Goal: Information Seeking & Learning: Learn about a topic

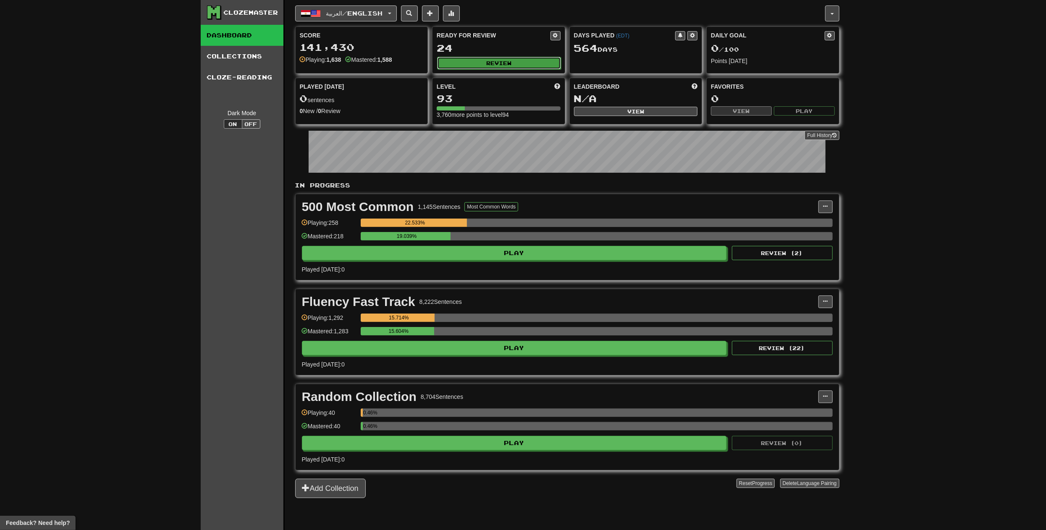
click at [473, 66] on button "Review" at bounding box center [499, 63] width 124 height 13
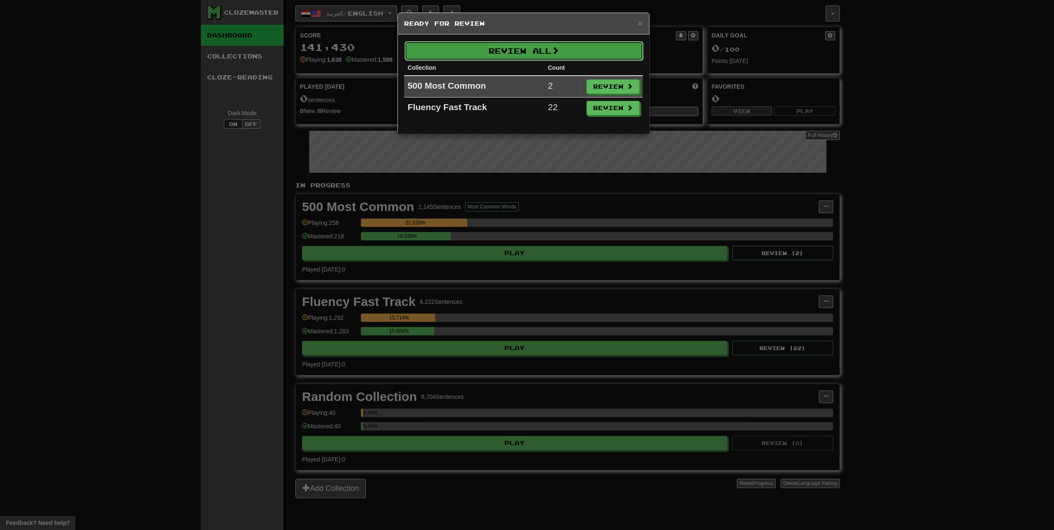
click at [494, 51] on button "Review All" at bounding box center [523, 50] width 239 height 19
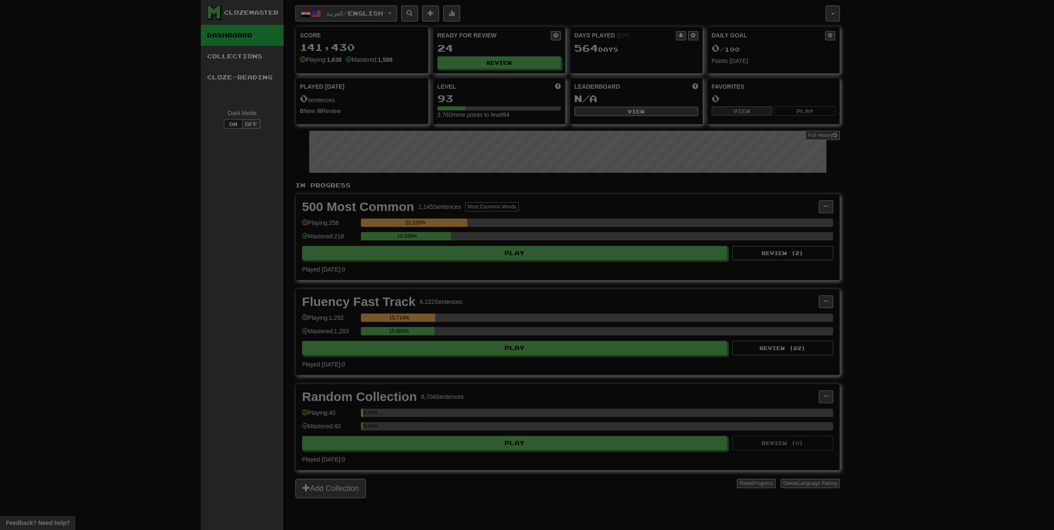
select select "**"
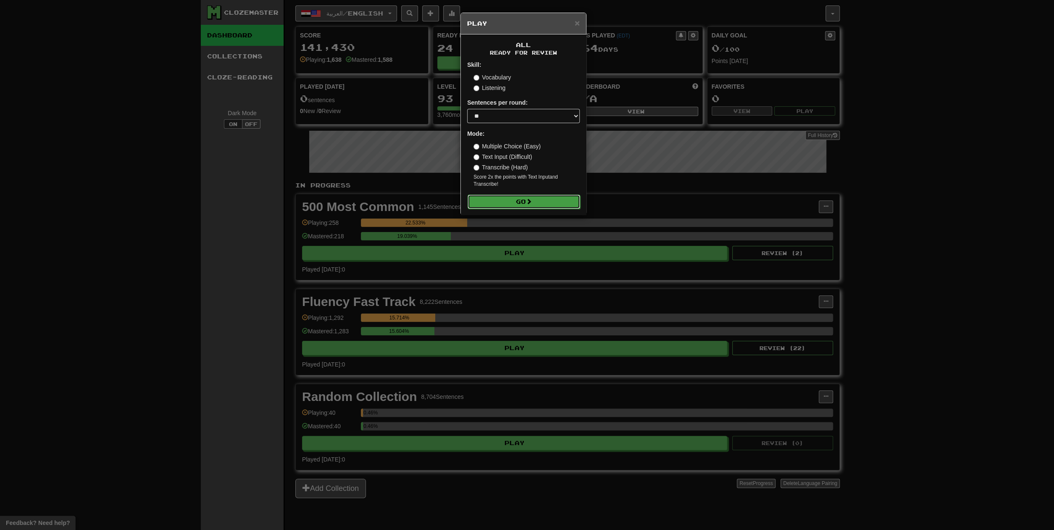
click at [511, 202] on button "Go" at bounding box center [523, 201] width 113 height 14
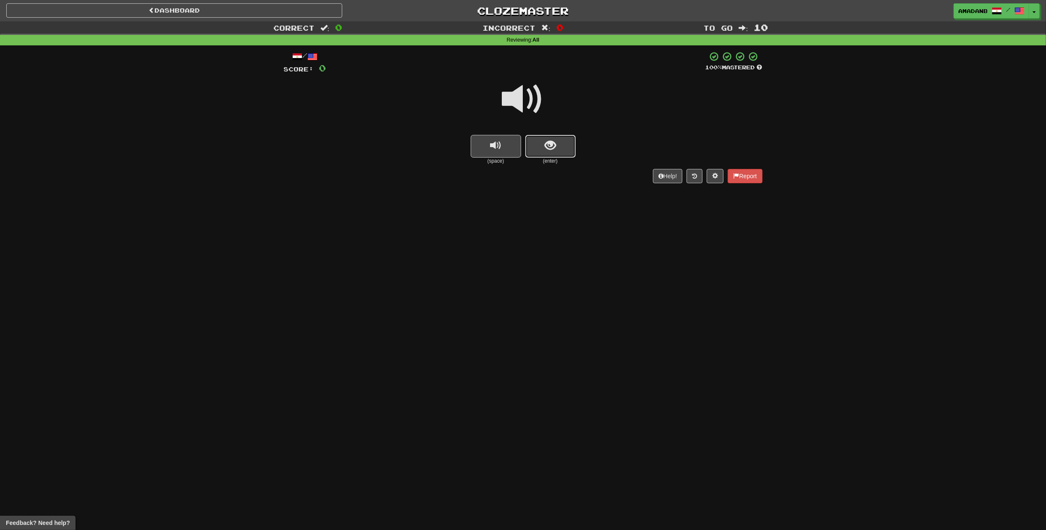
click at [557, 149] on button "show sentence" at bounding box center [550, 146] width 50 height 23
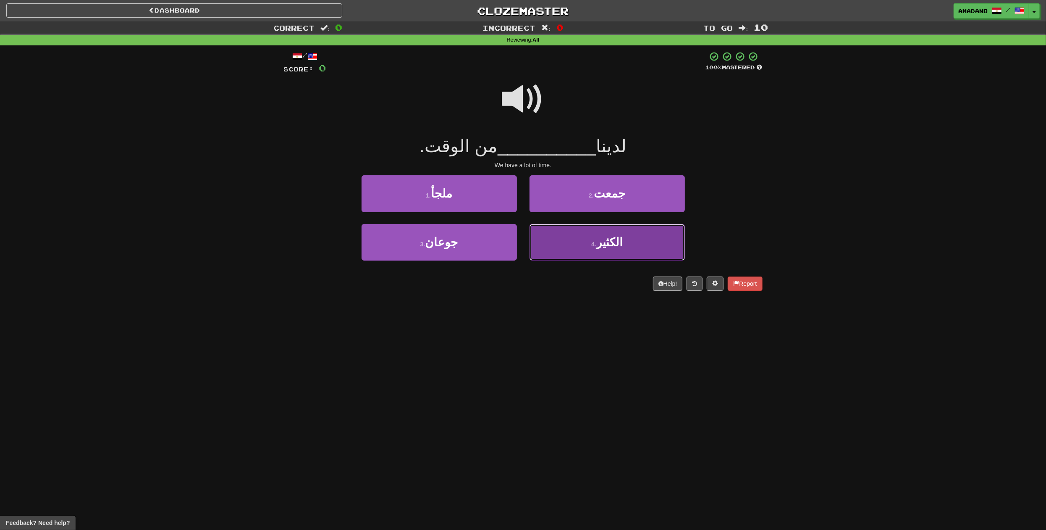
click at [567, 240] on button "4 . الكثير" at bounding box center [607, 242] width 155 height 37
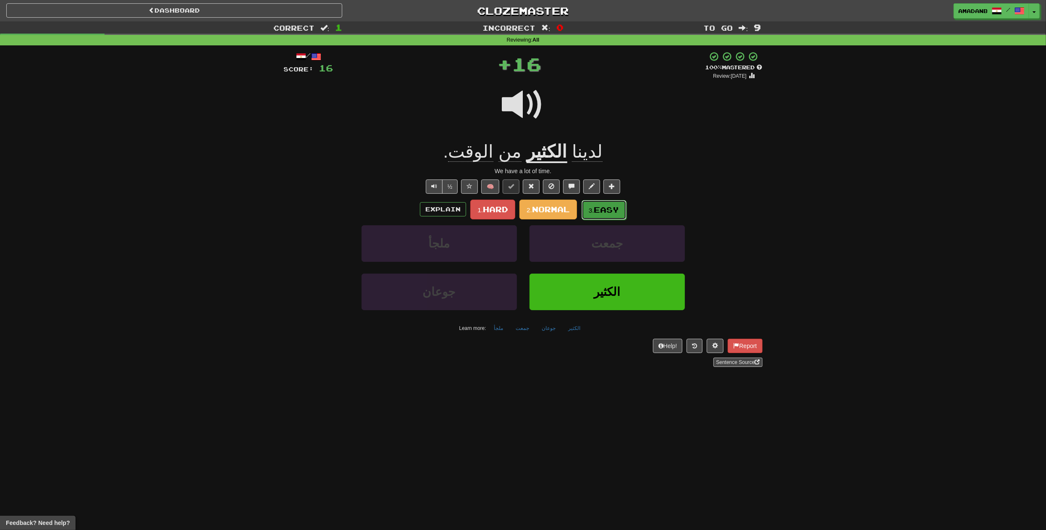
click at [600, 215] on button "3. Easy" at bounding box center [604, 210] width 45 height 20
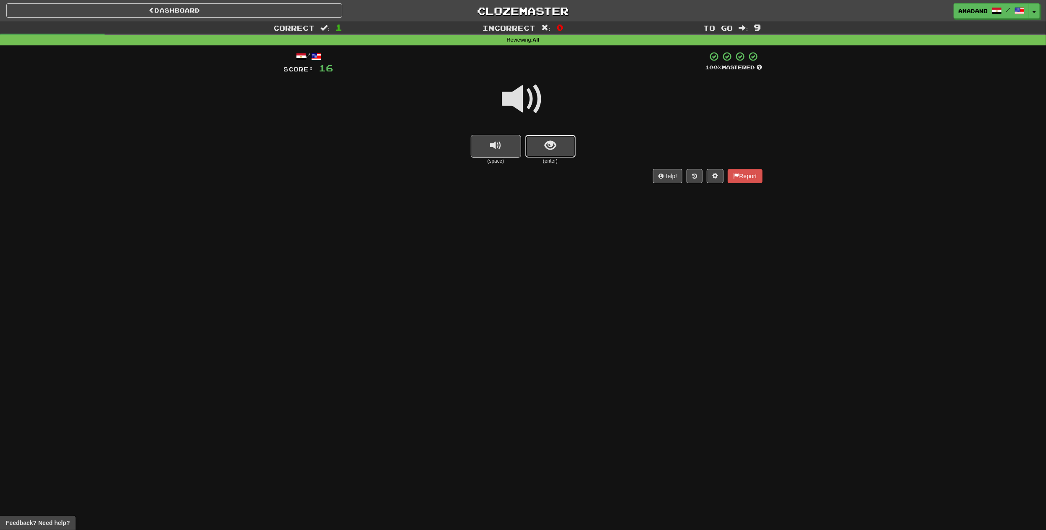
click at [565, 154] on button "show sentence" at bounding box center [550, 146] width 50 height 23
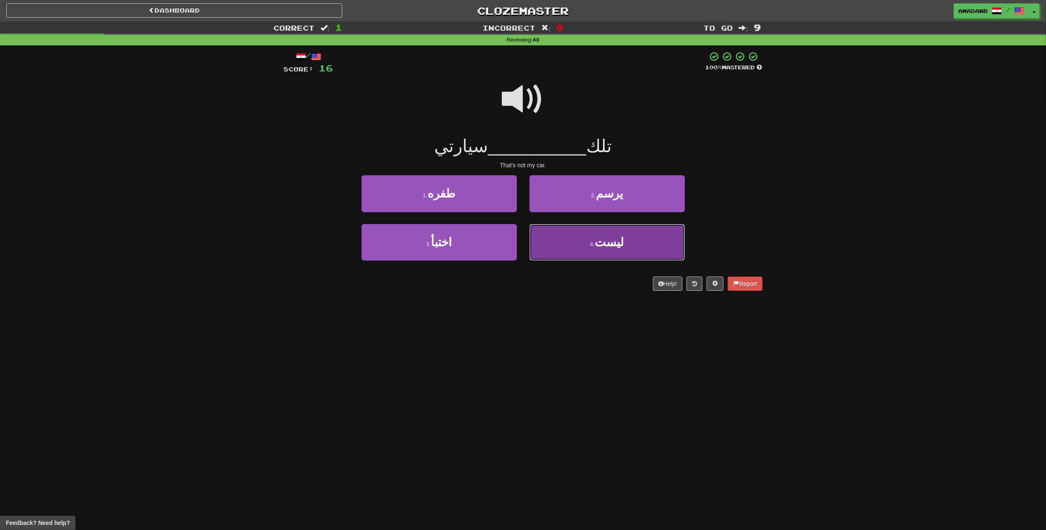
click at [575, 236] on button "4 . ليست" at bounding box center [607, 242] width 155 height 37
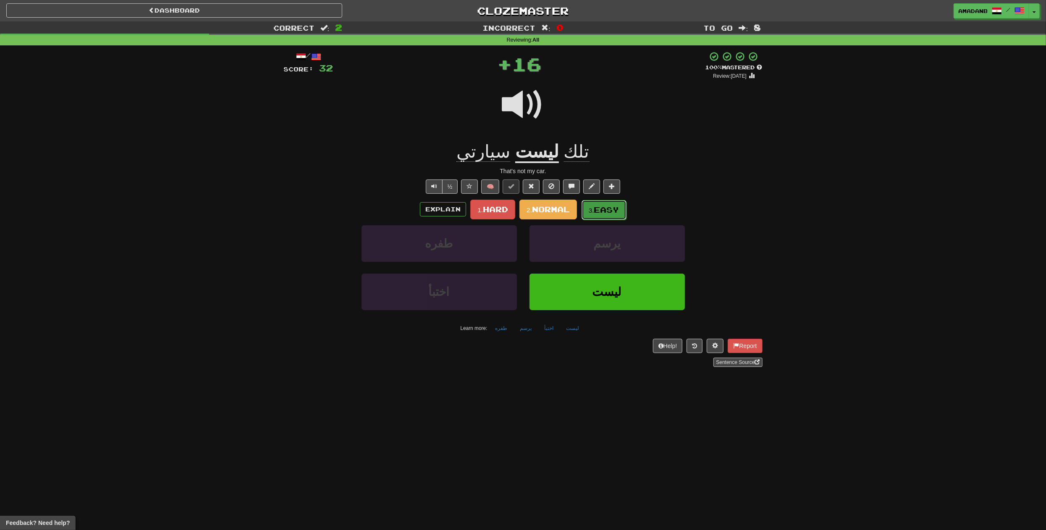
click at [596, 215] on button "3. Easy" at bounding box center [604, 210] width 45 height 20
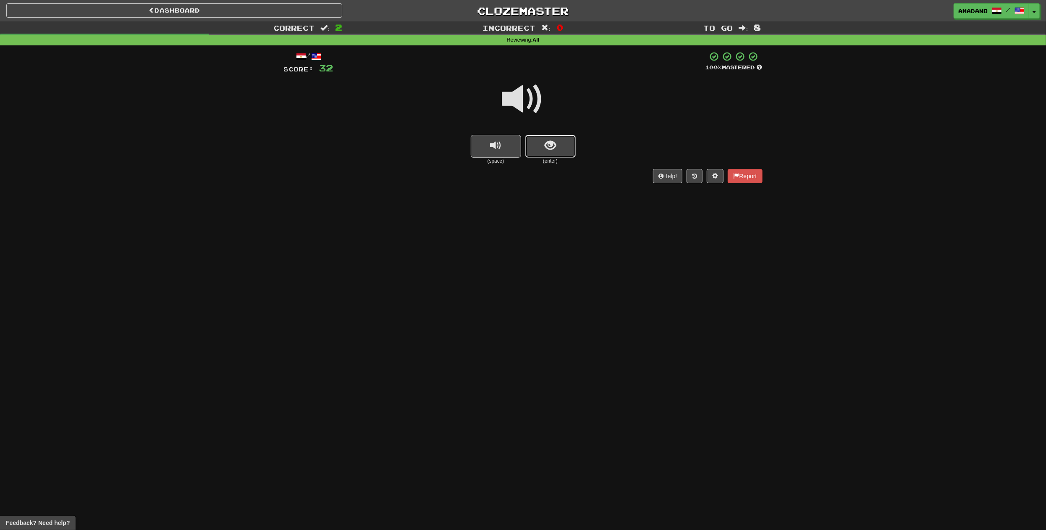
click at [555, 152] on button "show sentence" at bounding box center [550, 146] width 50 height 23
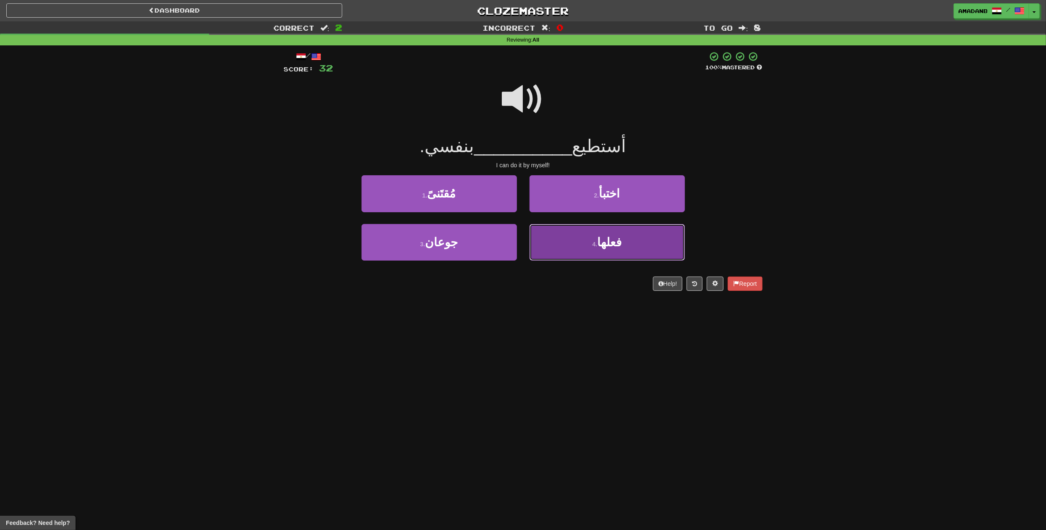
click at [577, 241] on button "4 . فعلها" at bounding box center [607, 242] width 155 height 37
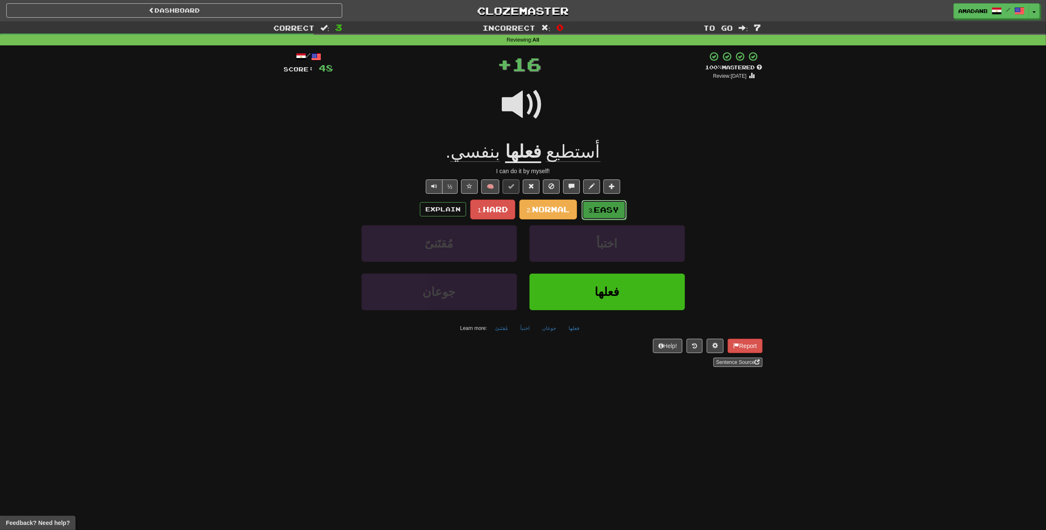
click at [594, 212] on small "3." at bounding box center [591, 210] width 5 height 7
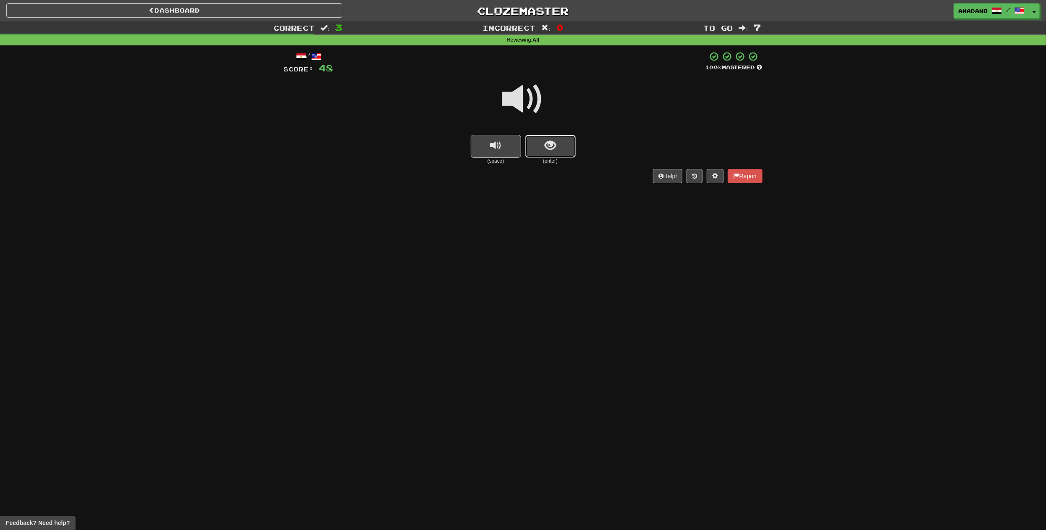
click at [544, 152] on button "show sentence" at bounding box center [550, 146] width 50 height 23
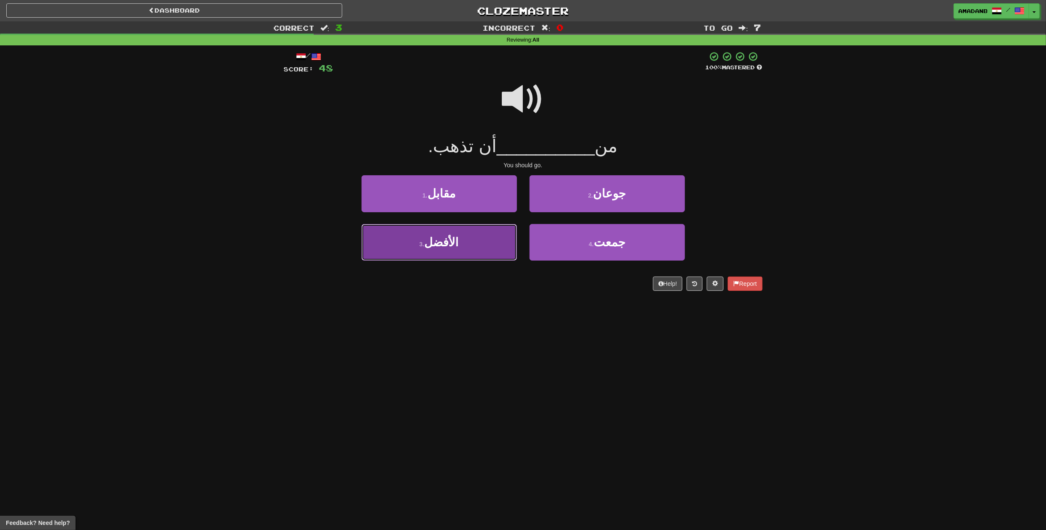
click at [506, 245] on button "3 . الأفضل" at bounding box center [439, 242] width 155 height 37
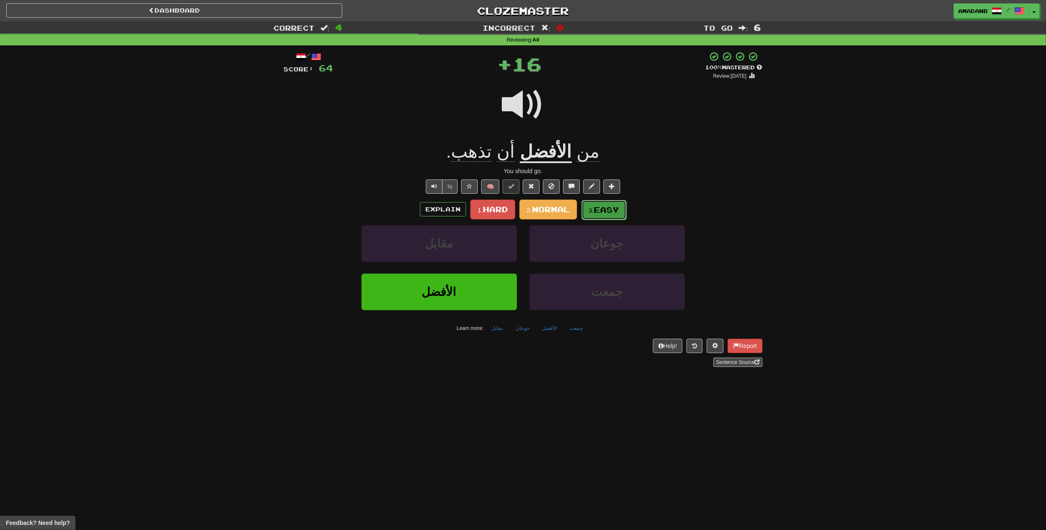
click at [596, 206] on span "Easy" at bounding box center [606, 209] width 25 height 9
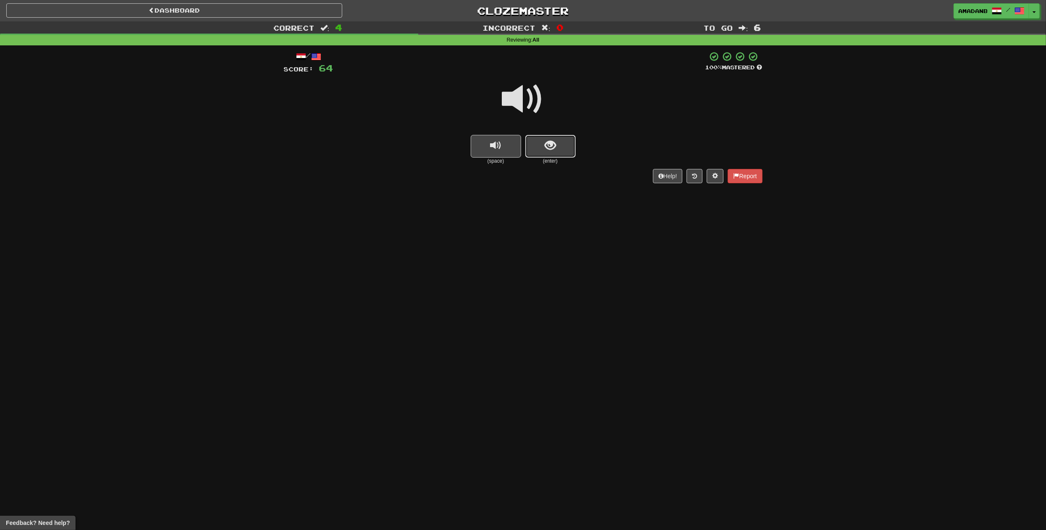
click at [548, 154] on button "show sentence" at bounding box center [550, 146] width 50 height 23
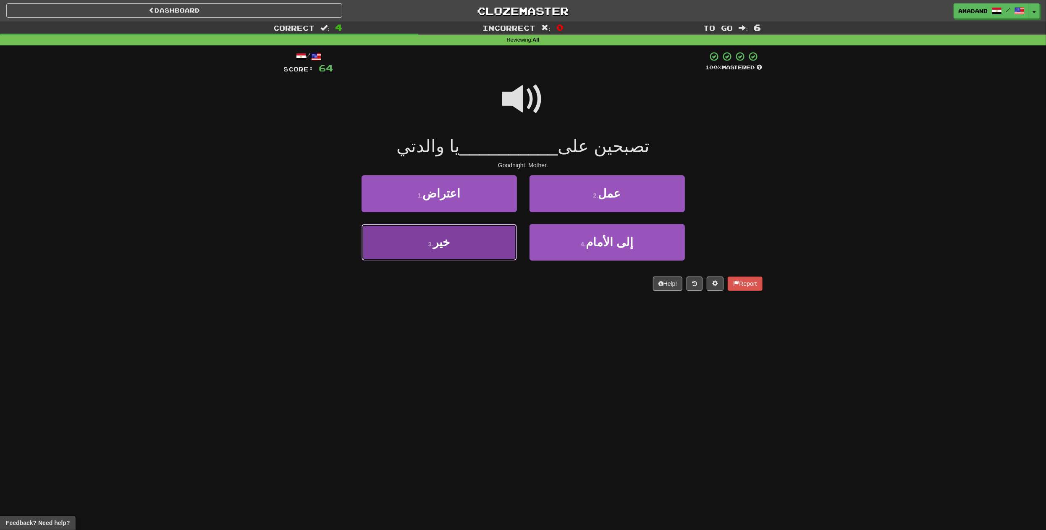
click at [487, 243] on button "3 . خير" at bounding box center [439, 242] width 155 height 37
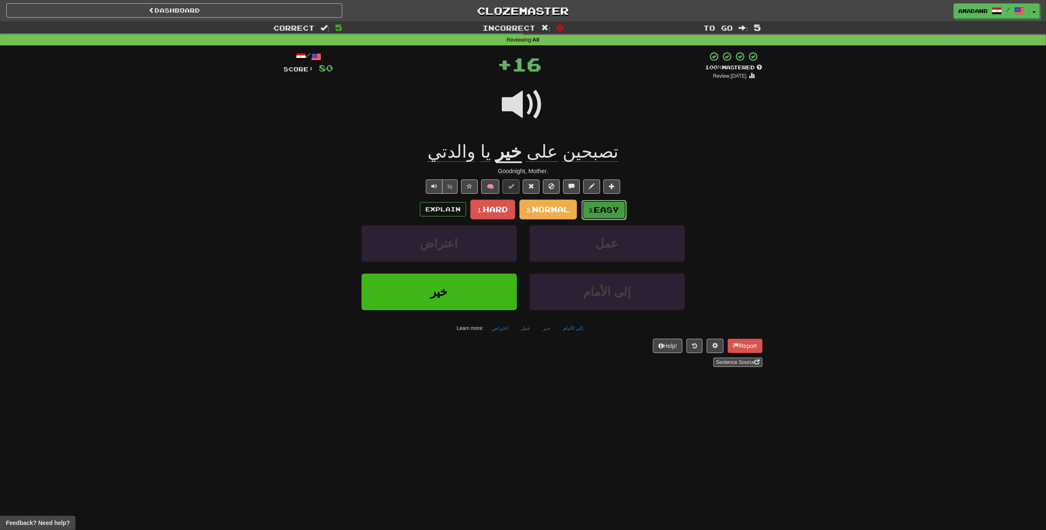
click at [602, 215] on button "3. Easy" at bounding box center [604, 210] width 45 height 20
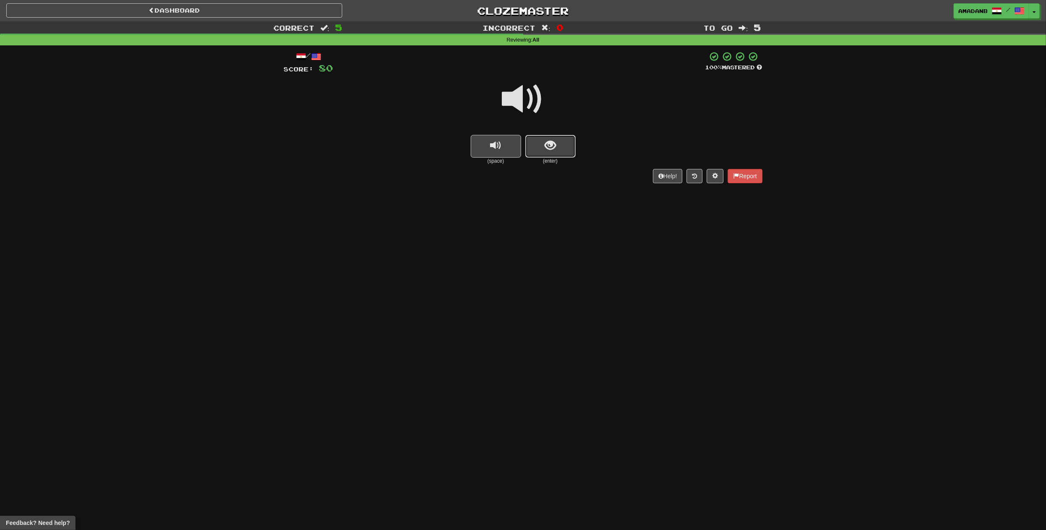
click at [551, 149] on span "show sentence" at bounding box center [550, 145] width 11 height 11
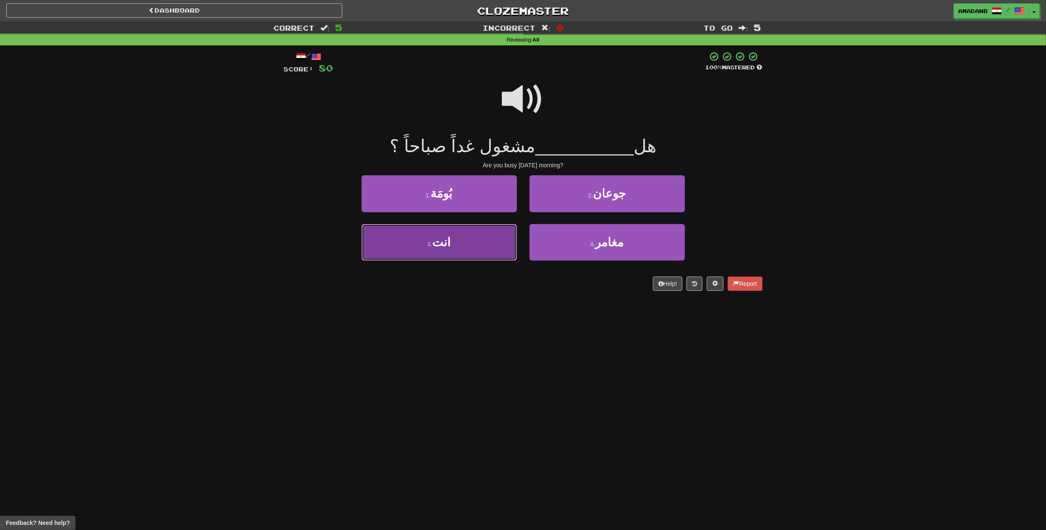
click at [503, 244] on button "3 . انت" at bounding box center [439, 242] width 155 height 37
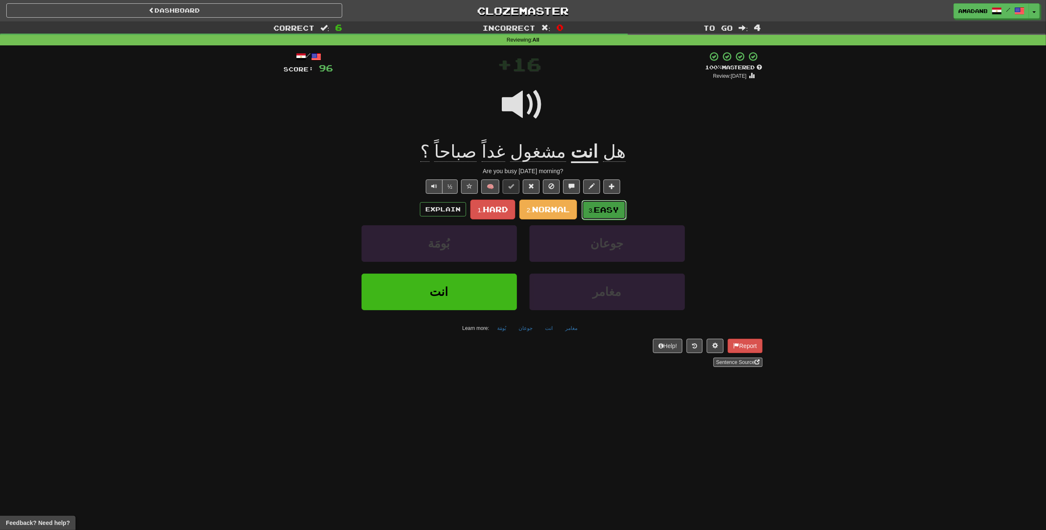
click at [606, 210] on span "Easy" at bounding box center [606, 209] width 25 height 9
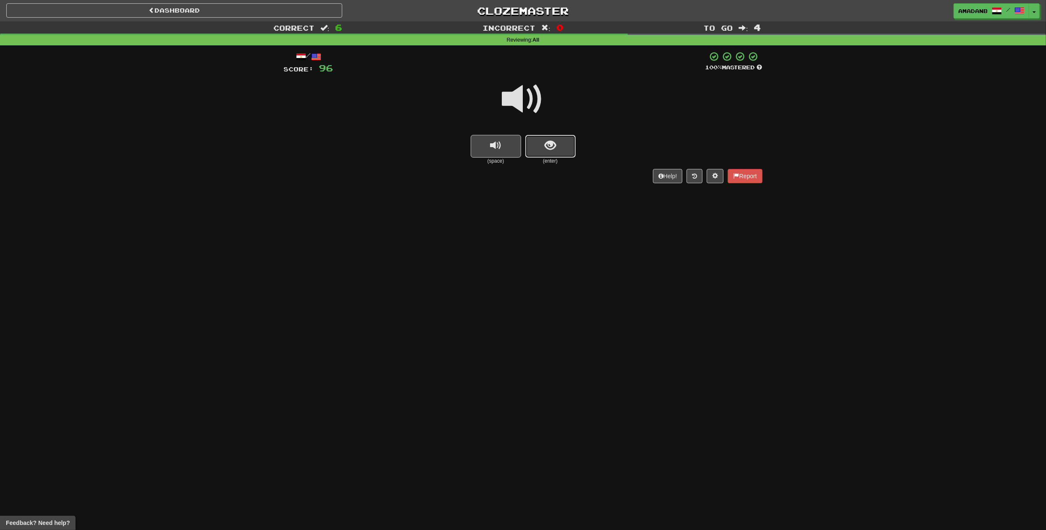
click at [542, 150] on button "show sentence" at bounding box center [550, 146] width 50 height 23
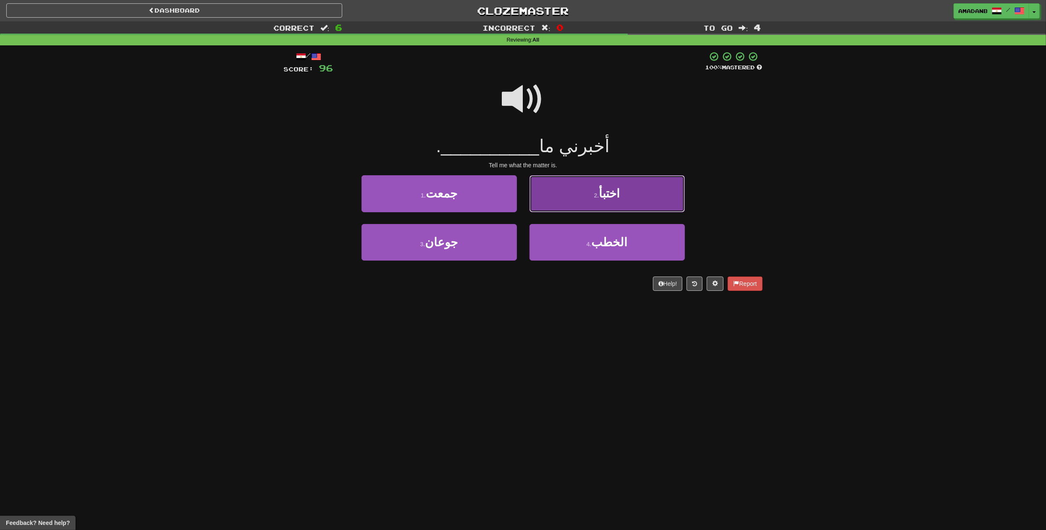
click at [559, 203] on button "2 . اختبأ" at bounding box center [607, 193] width 155 height 37
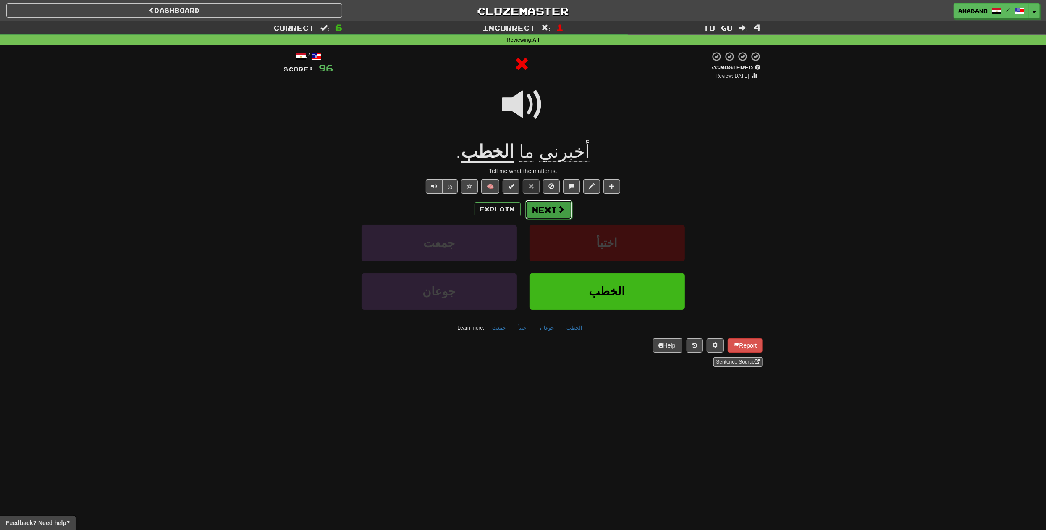
click at [550, 218] on button "Next" at bounding box center [548, 209] width 47 height 19
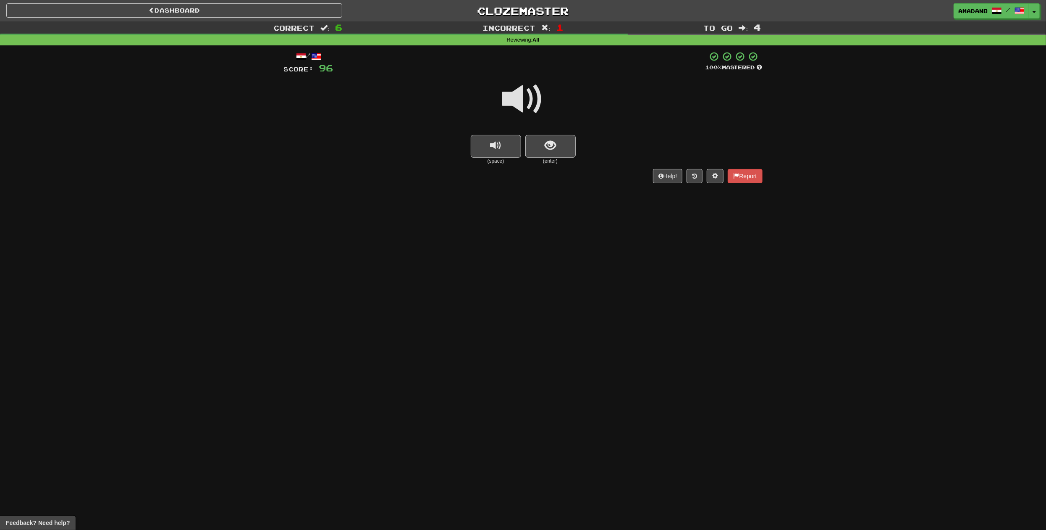
click at [511, 158] on small "(space)" at bounding box center [496, 160] width 50 height 7
click at [509, 151] on button "replay audio" at bounding box center [496, 146] width 50 height 23
click at [545, 154] on button "show sentence" at bounding box center [550, 146] width 50 height 23
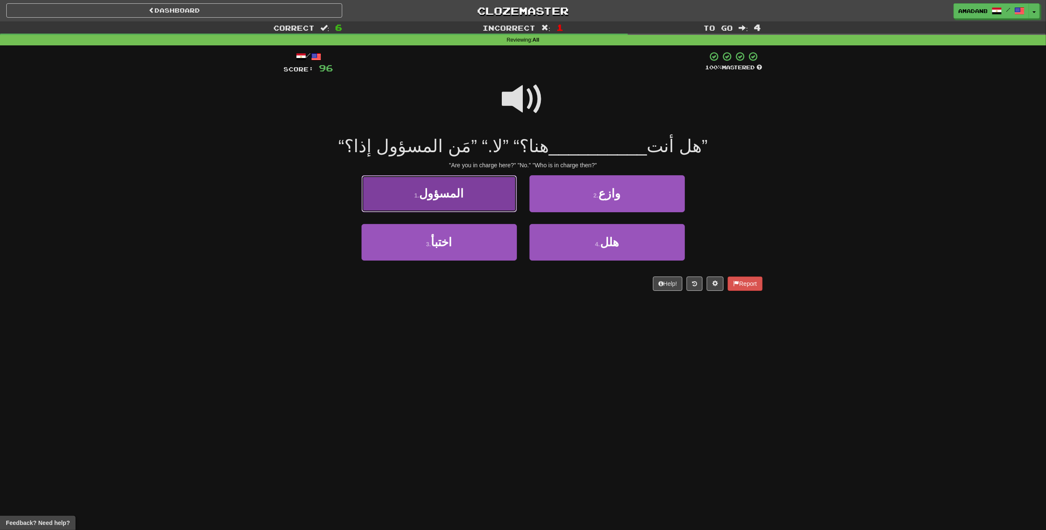
click at [479, 201] on button "1 . المسؤول" at bounding box center [439, 193] width 155 height 37
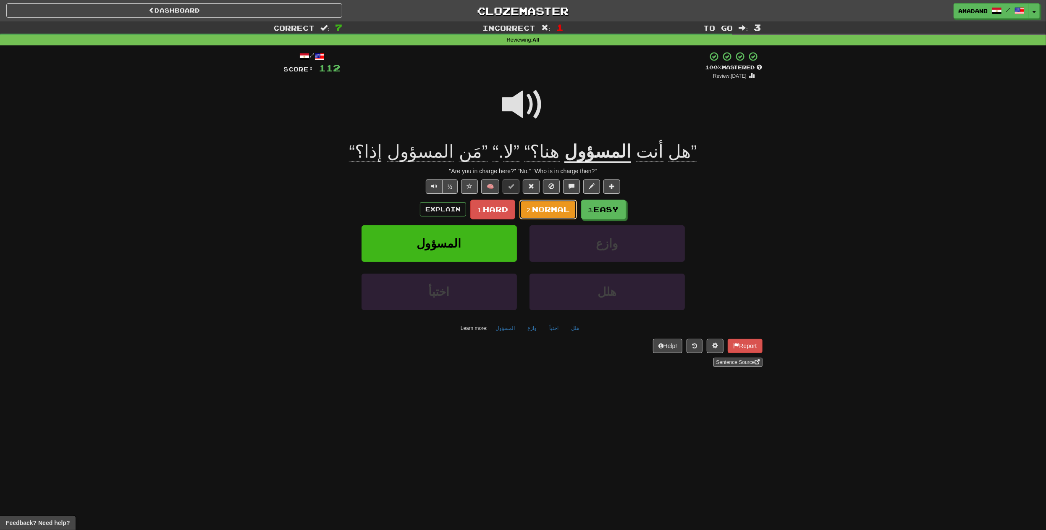
click at [552, 216] on button "2. Normal" at bounding box center [548, 209] width 58 height 20
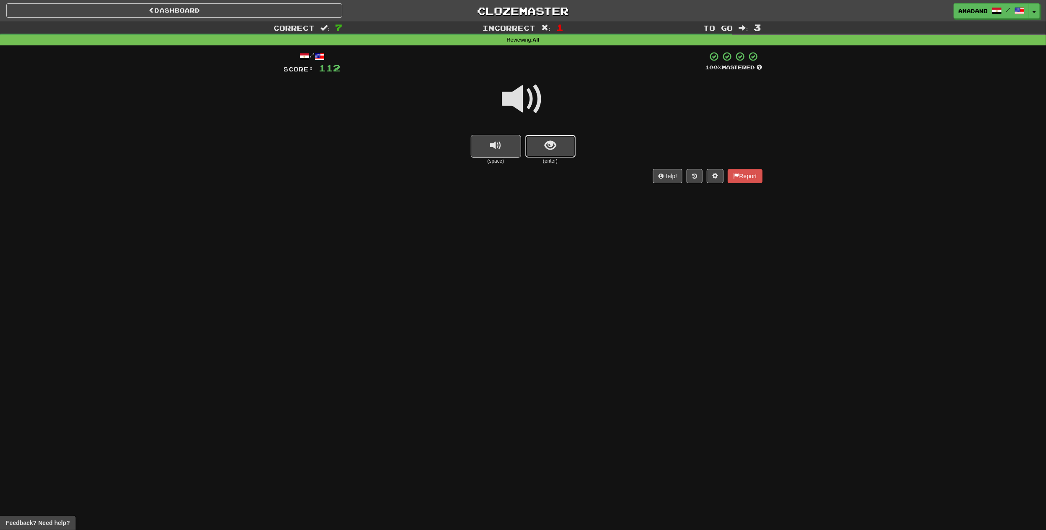
click at [557, 156] on button "show sentence" at bounding box center [550, 146] width 50 height 23
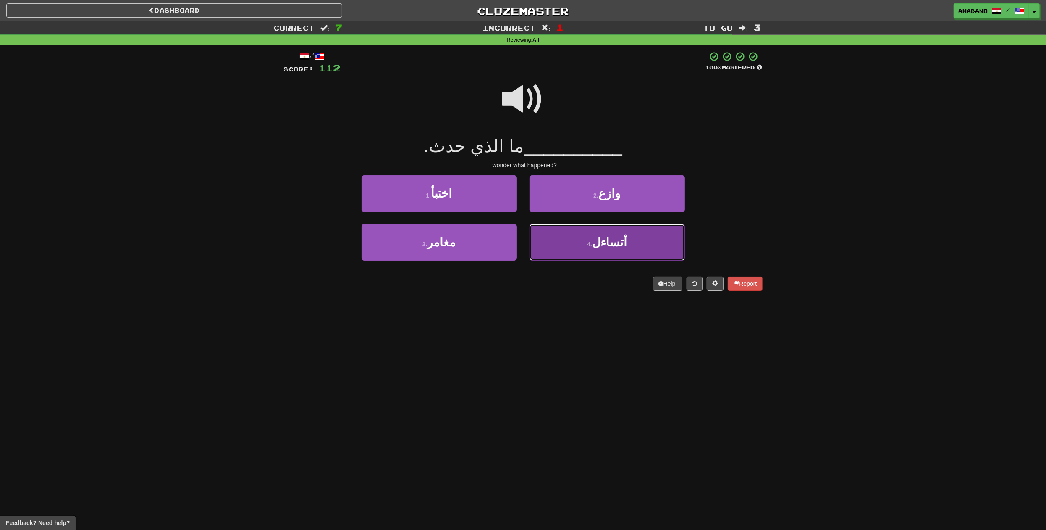
click at [570, 250] on button "4 . أتساءل" at bounding box center [607, 242] width 155 height 37
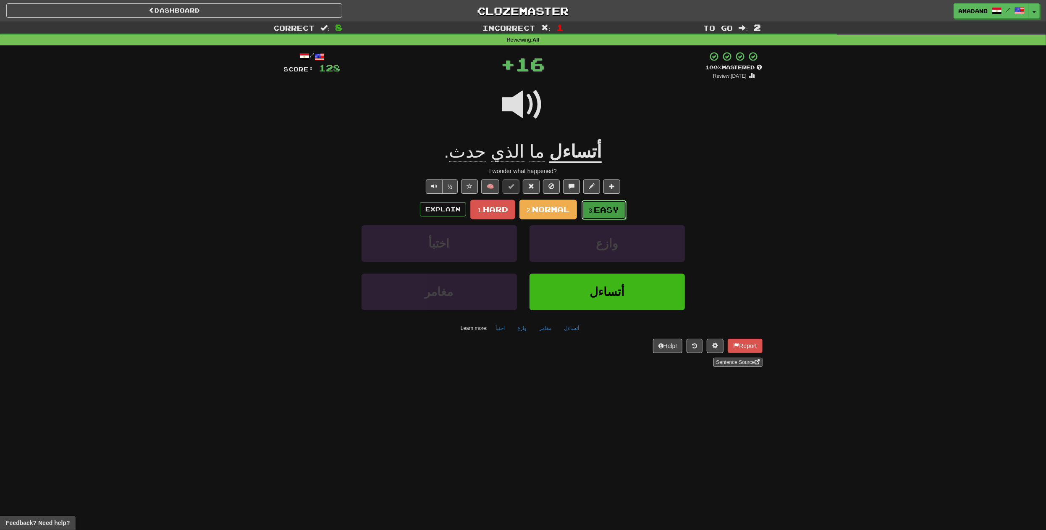
click at [591, 213] on small "3." at bounding box center [591, 210] width 5 height 7
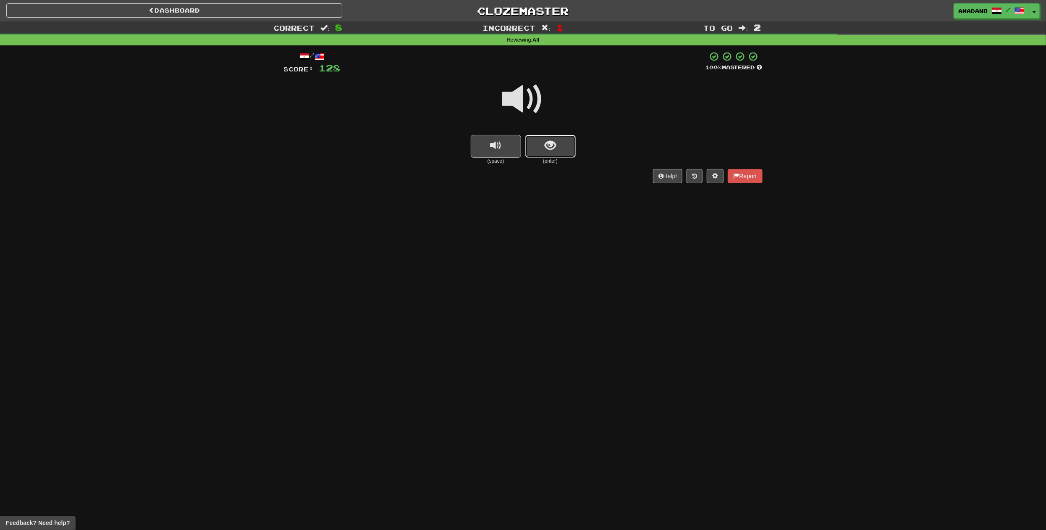
click at [540, 148] on button "show sentence" at bounding box center [550, 146] width 50 height 23
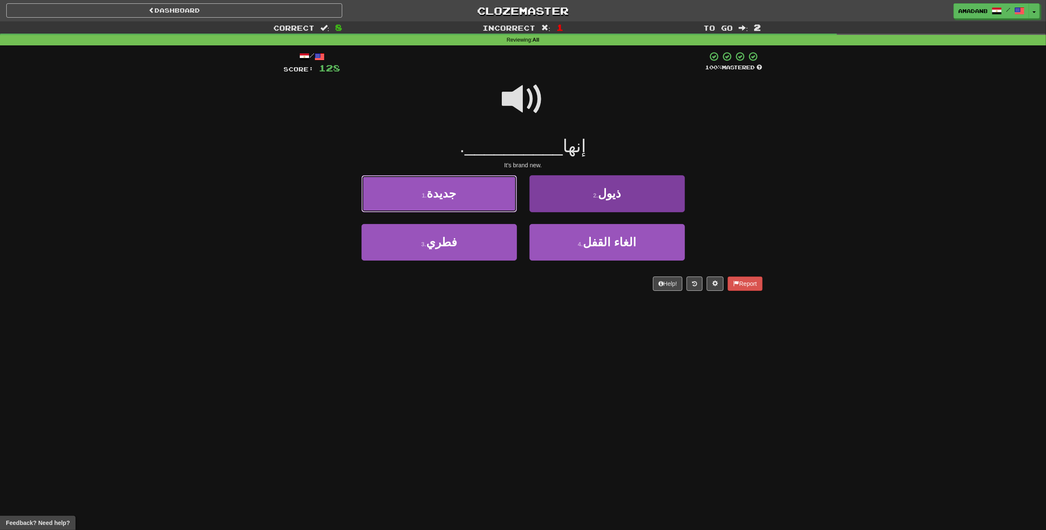
drag, startPoint x: 483, startPoint y: 199, endPoint x: 564, endPoint y: 242, distance: 91.7
click at [484, 200] on button "1 . جديدة" at bounding box center [439, 193] width 155 height 37
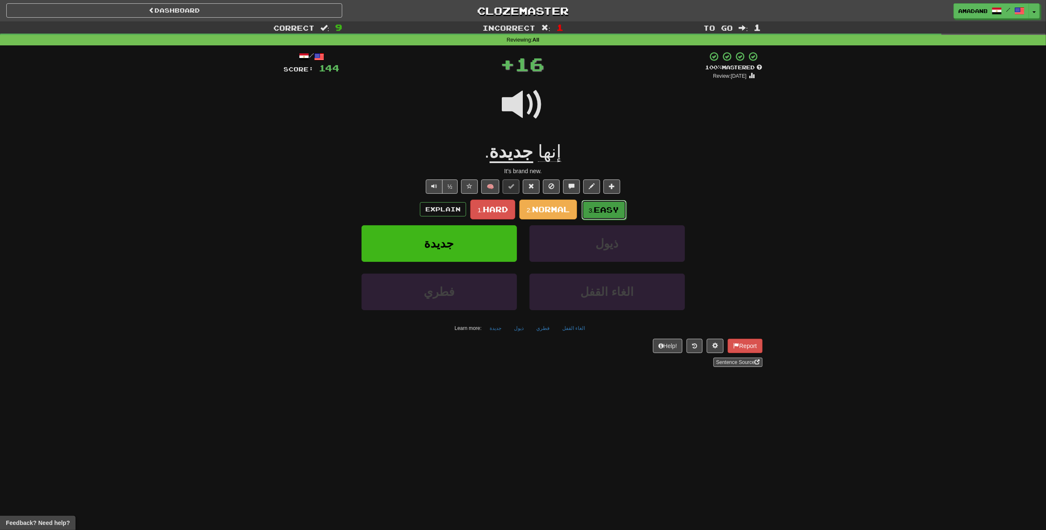
click at [597, 213] on span "Easy" at bounding box center [606, 209] width 25 height 9
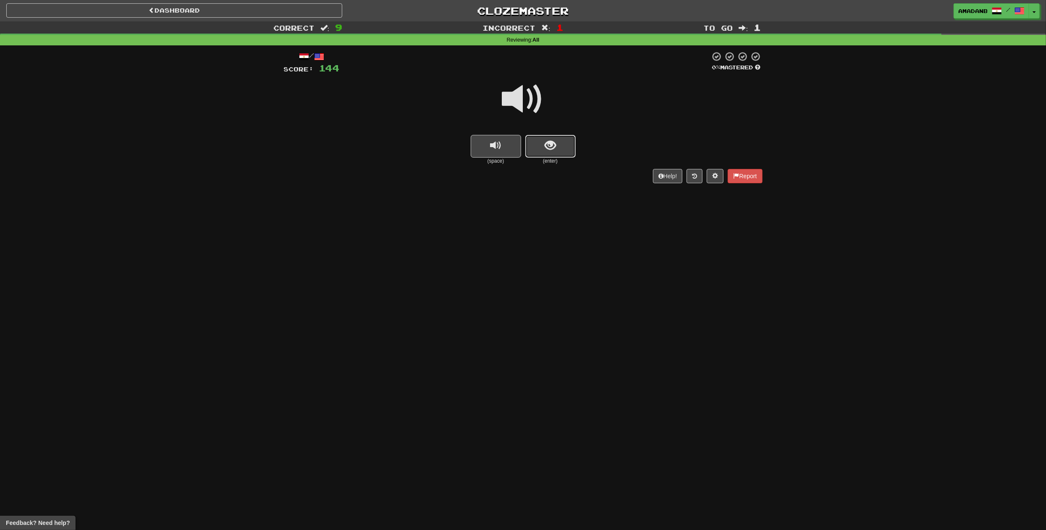
click at [544, 152] on button "show sentence" at bounding box center [550, 146] width 50 height 23
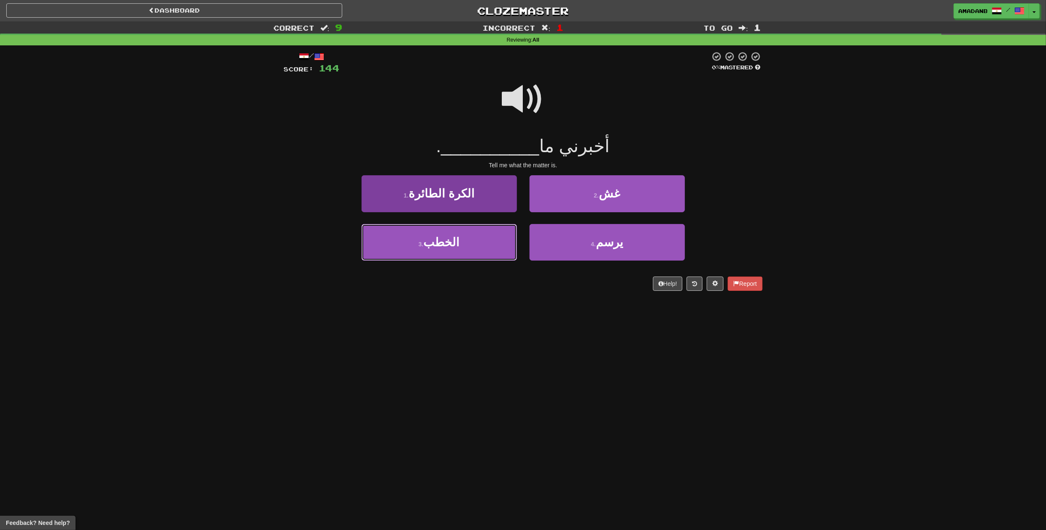
drag, startPoint x: 467, startPoint y: 251, endPoint x: 489, endPoint y: 242, distance: 23.5
click at [467, 251] on button "3 . الخطب" at bounding box center [439, 242] width 155 height 37
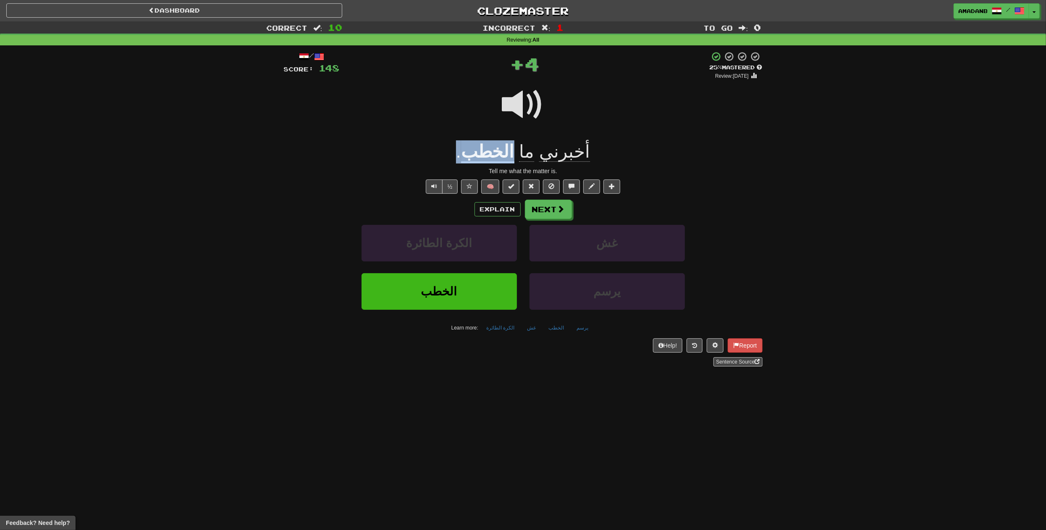
drag, startPoint x: 515, startPoint y: 153, endPoint x: 471, endPoint y: 151, distance: 44.6
click at [471, 151] on div "أخبرني ما الخطب ." at bounding box center [523, 151] width 479 height 23
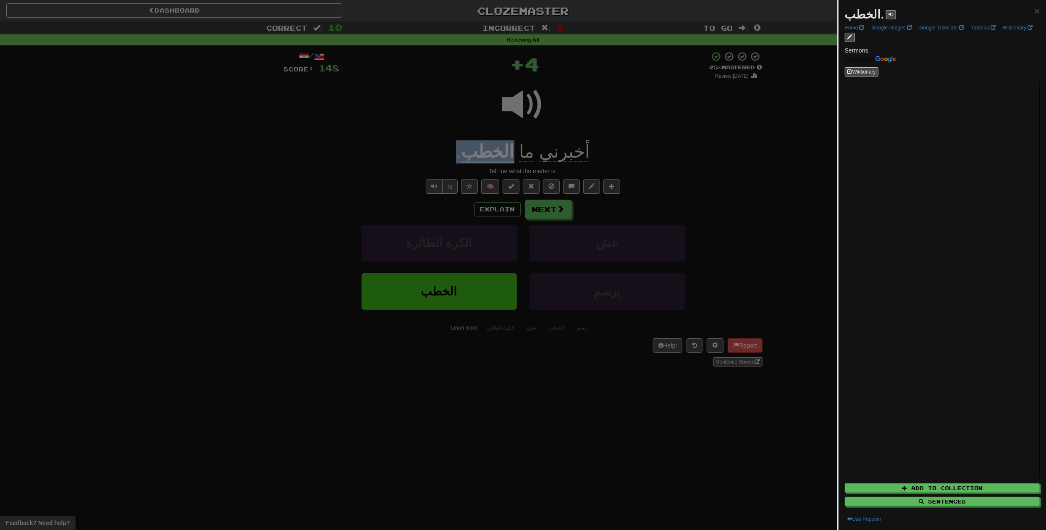
copy div "الخطب ."
click at [602, 151] on div at bounding box center [523, 265] width 1046 height 530
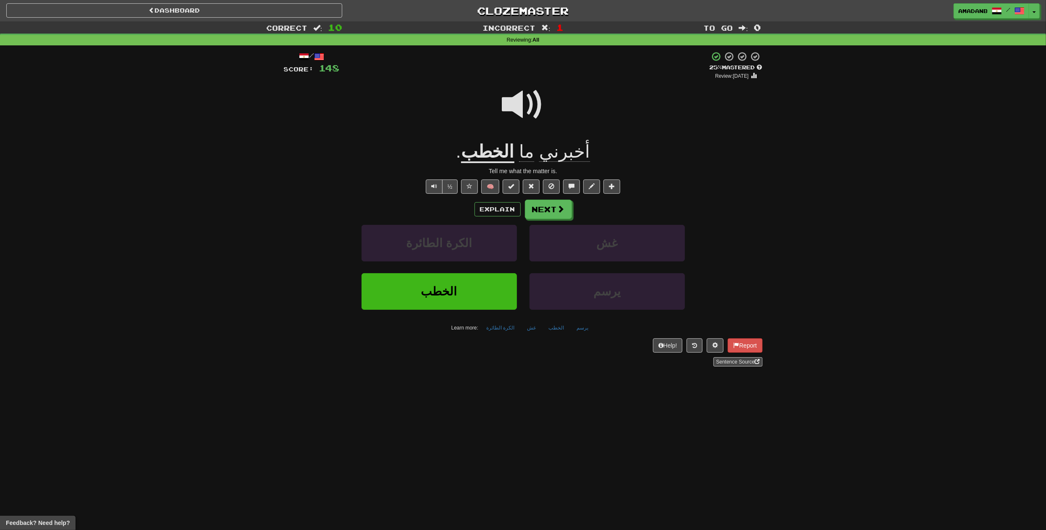
click at [587, 150] on div "أخبرني ما الخطب ." at bounding box center [523, 151] width 479 height 23
click at [587, 150] on div at bounding box center [523, 265] width 1046 height 530
drag, startPoint x: 592, startPoint y: 150, endPoint x: 478, endPoint y: 152, distance: 114.7
click at [478, 152] on div "أخبرني ما الخطب ." at bounding box center [523, 151] width 479 height 23
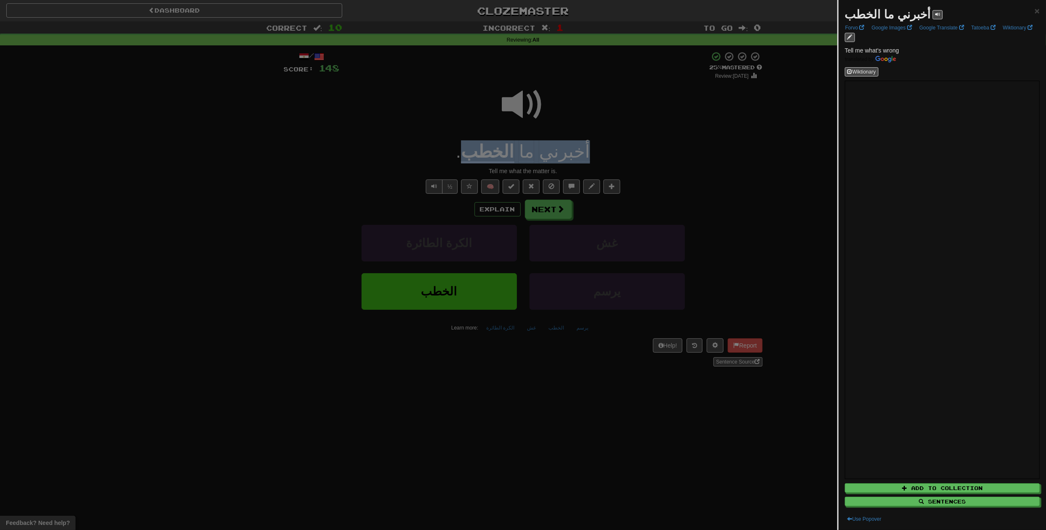
copy div "أخبرني ما الخطب"
click at [548, 204] on div at bounding box center [523, 265] width 1046 height 530
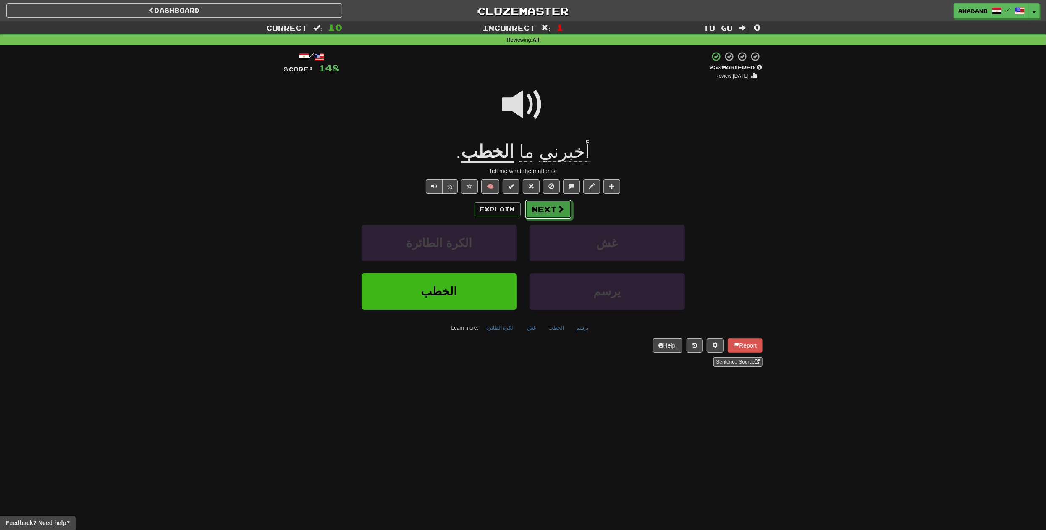
click at [548, 204] on button "Next" at bounding box center [548, 208] width 47 height 19
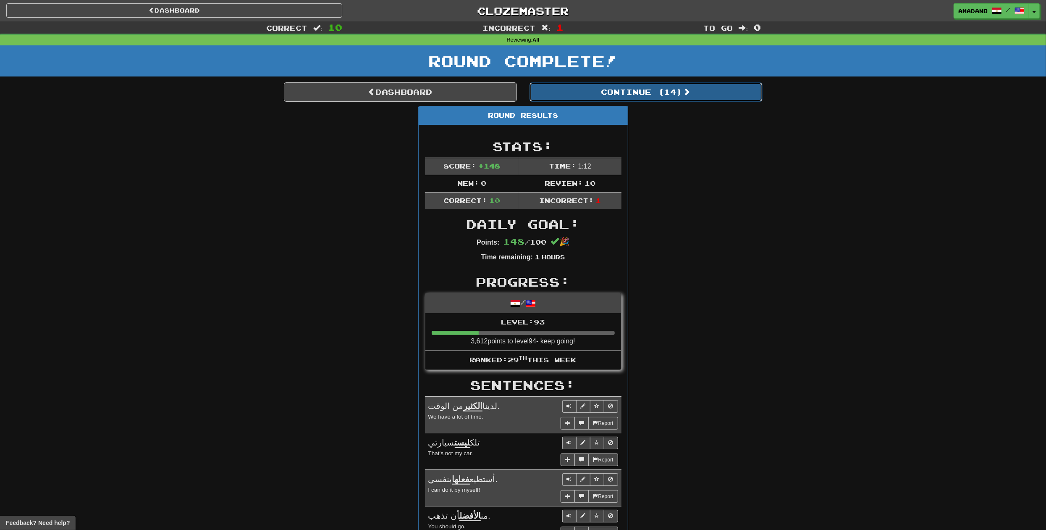
click at [629, 96] on button "Continue ( 14 )" at bounding box center [646, 91] width 233 height 19
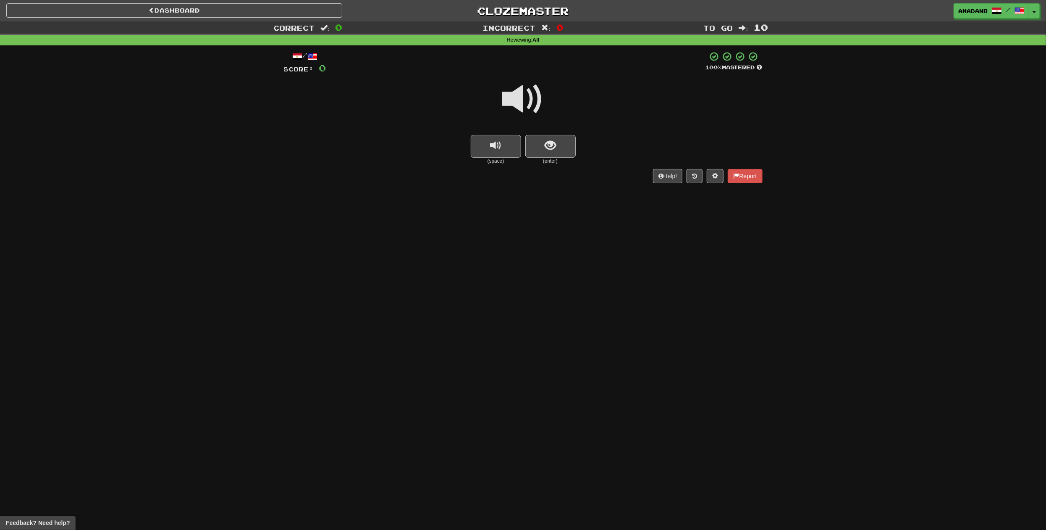
click at [550, 159] on small "(enter)" at bounding box center [550, 160] width 50 height 7
click at [551, 151] on span "show sentence" at bounding box center [550, 145] width 11 height 11
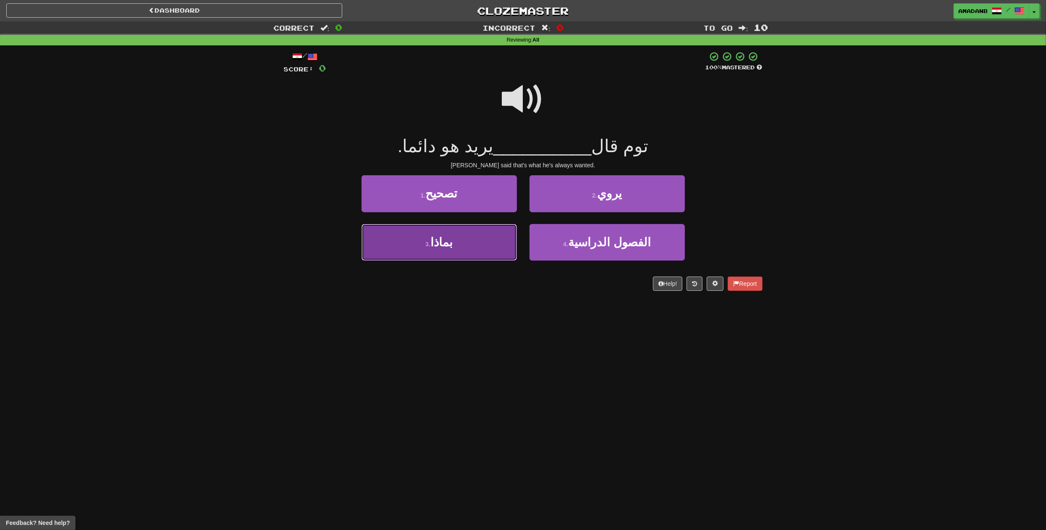
click at [488, 244] on button "3 . بماذا" at bounding box center [439, 242] width 155 height 37
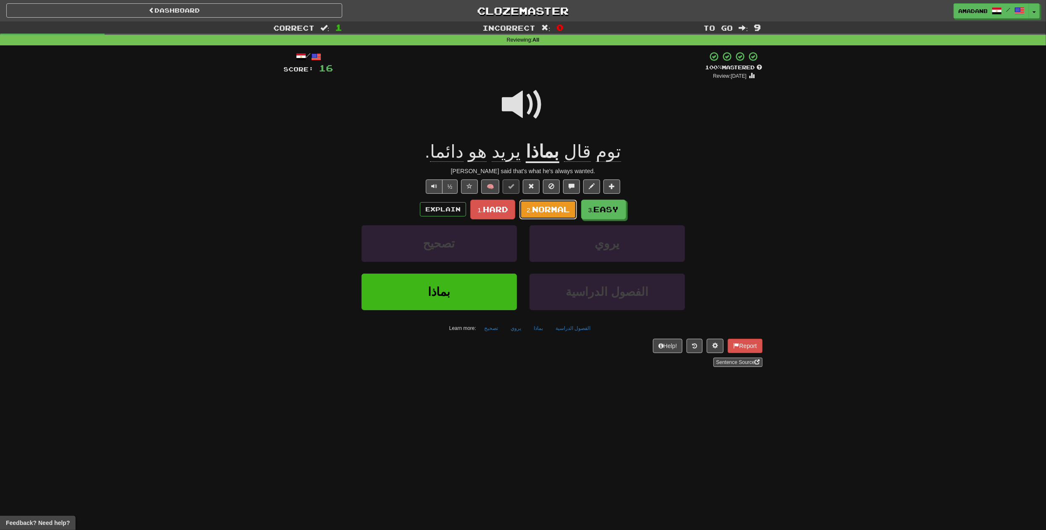
click at [550, 211] on span "Normal" at bounding box center [551, 208] width 38 height 9
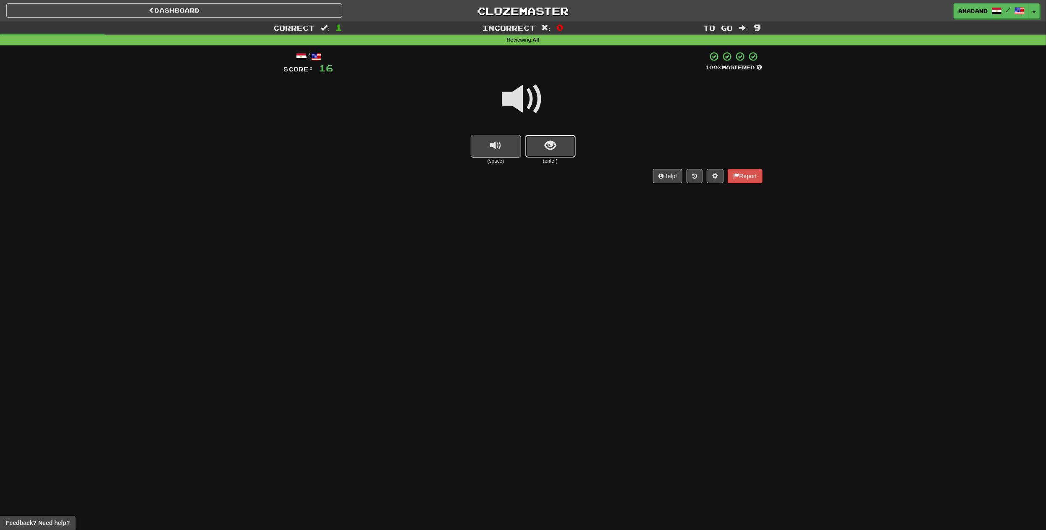
click at [546, 149] on span "show sentence" at bounding box center [550, 145] width 11 height 11
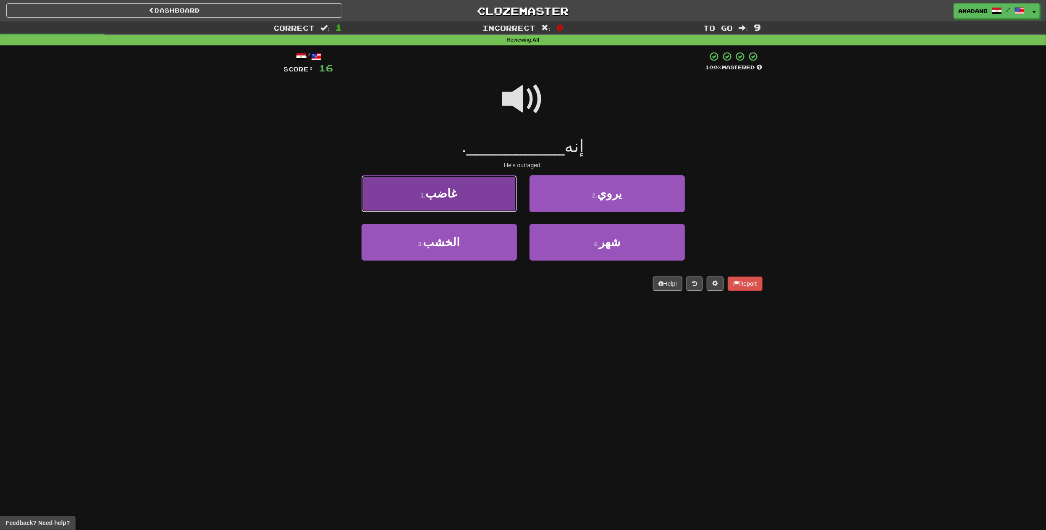
click at [472, 205] on button "1 . غاضب" at bounding box center [439, 193] width 155 height 37
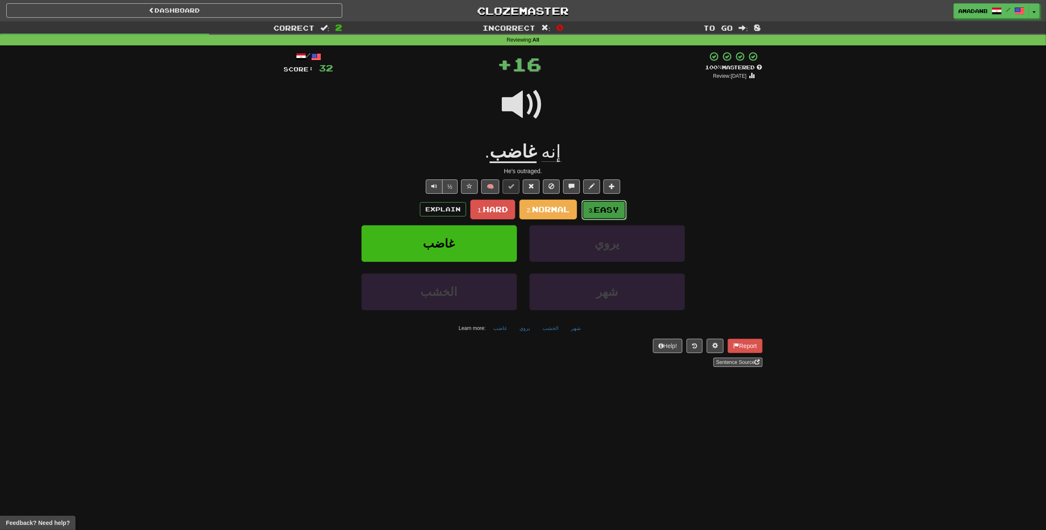
click at [590, 205] on button "3. Easy" at bounding box center [604, 210] width 45 height 20
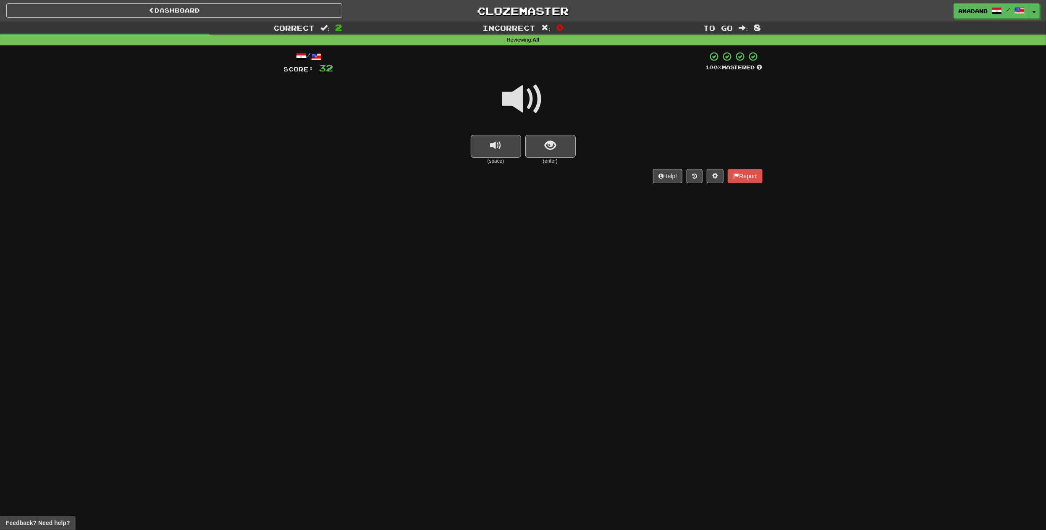
click at [551, 160] on small "(enter)" at bounding box center [550, 160] width 50 height 7
click at [554, 153] on button "show sentence" at bounding box center [550, 146] width 50 height 23
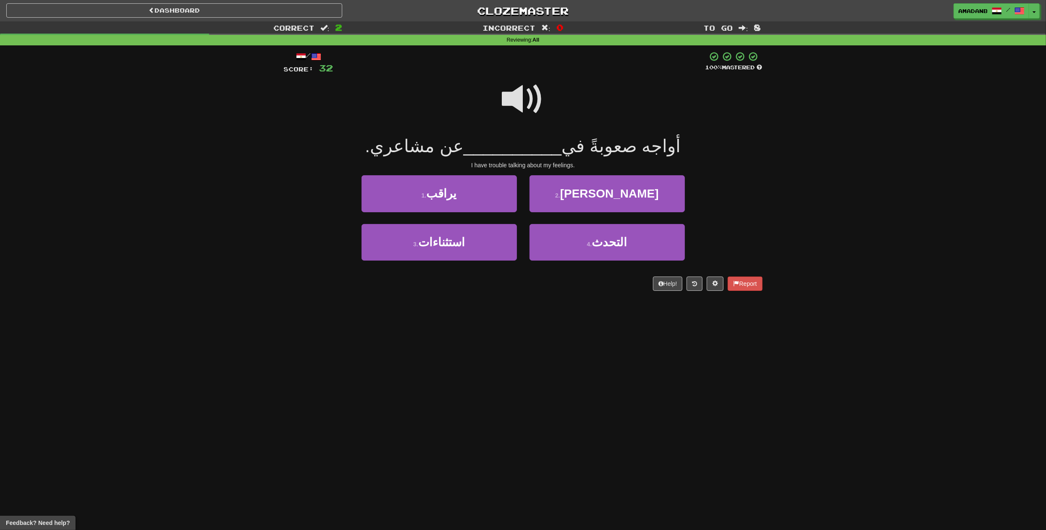
click at [537, 107] on span at bounding box center [523, 99] width 42 height 42
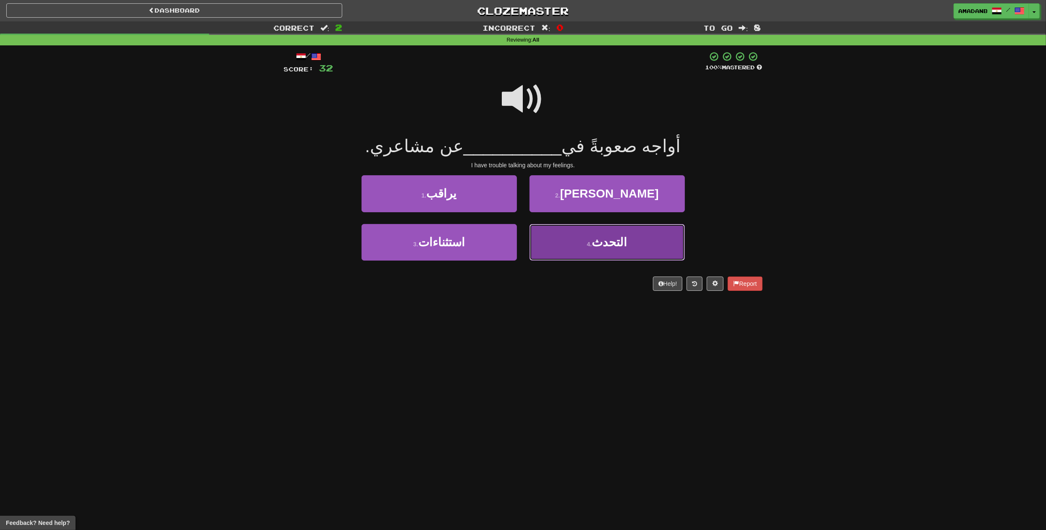
click at [569, 243] on button "4 . التحدث" at bounding box center [607, 242] width 155 height 37
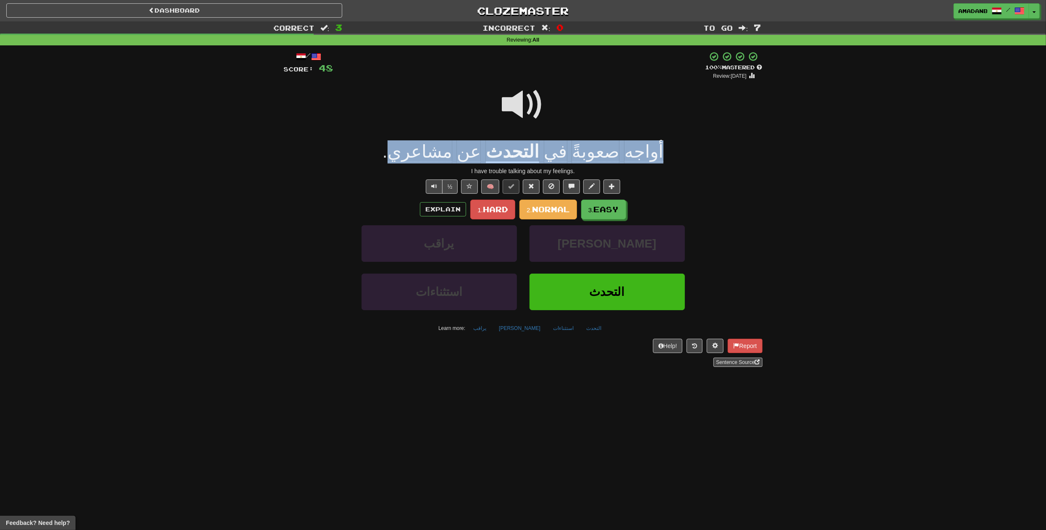
drag, startPoint x: 645, startPoint y: 152, endPoint x: 417, endPoint y: 157, distance: 228.5
click at [417, 157] on div "أواجه صعوبةً في التحدث عن مشاعري ." at bounding box center [523, 151] width 479 height 23
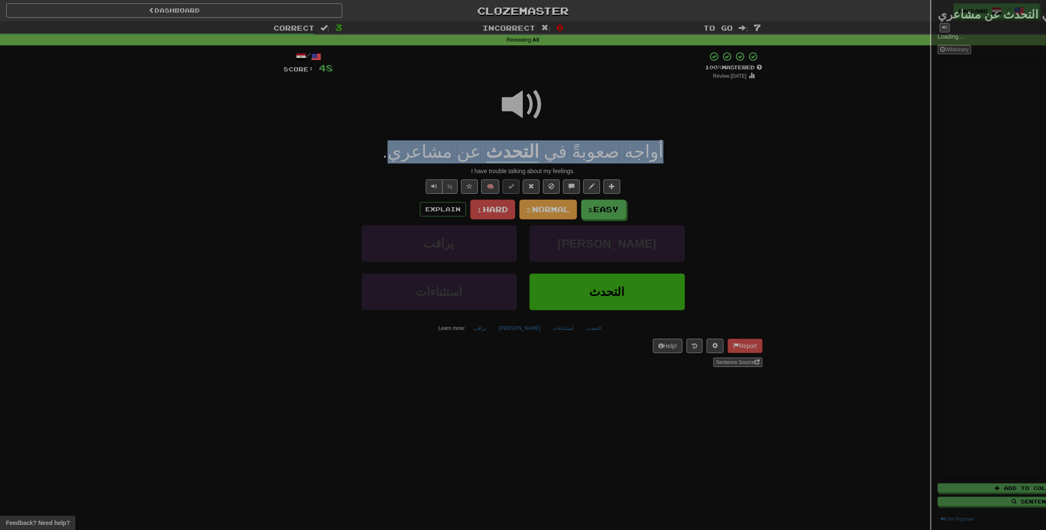
copy div "أواجه صعوبةً في التحدث عن مشاعري"
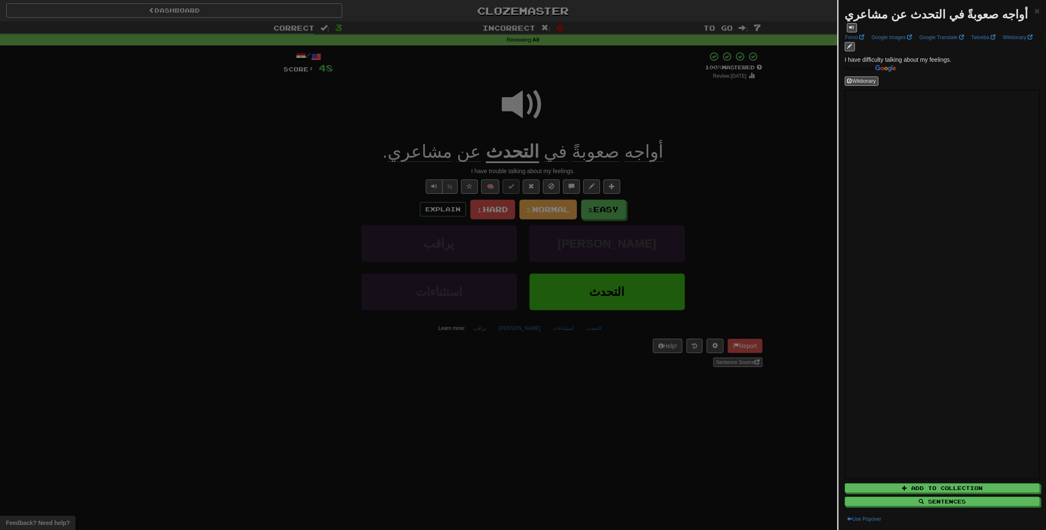
click at [675, 124] on div at bounding box center [523, 265] width 1046 height 530
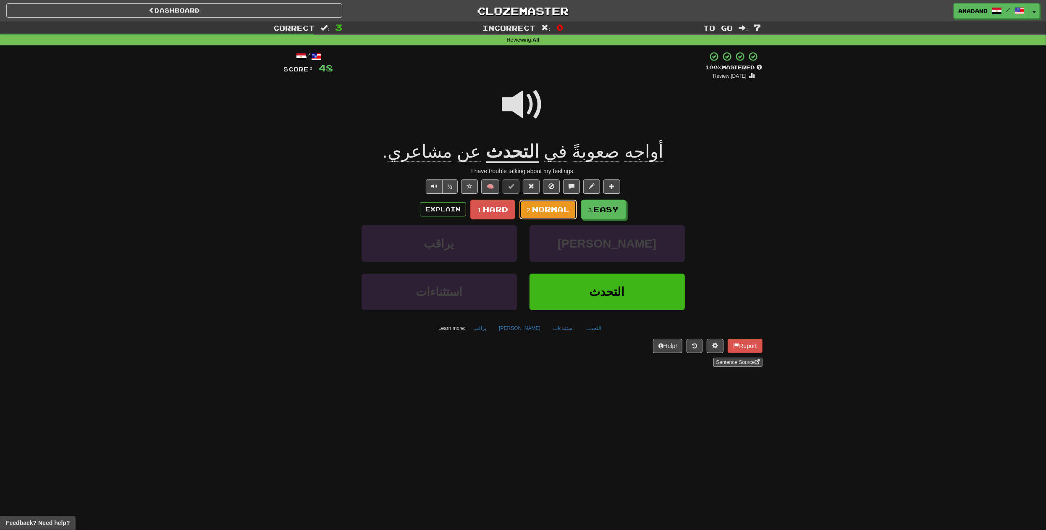
click at [554, 210] on span "Normal" at bounding box center [551, 208] width 38 height 9
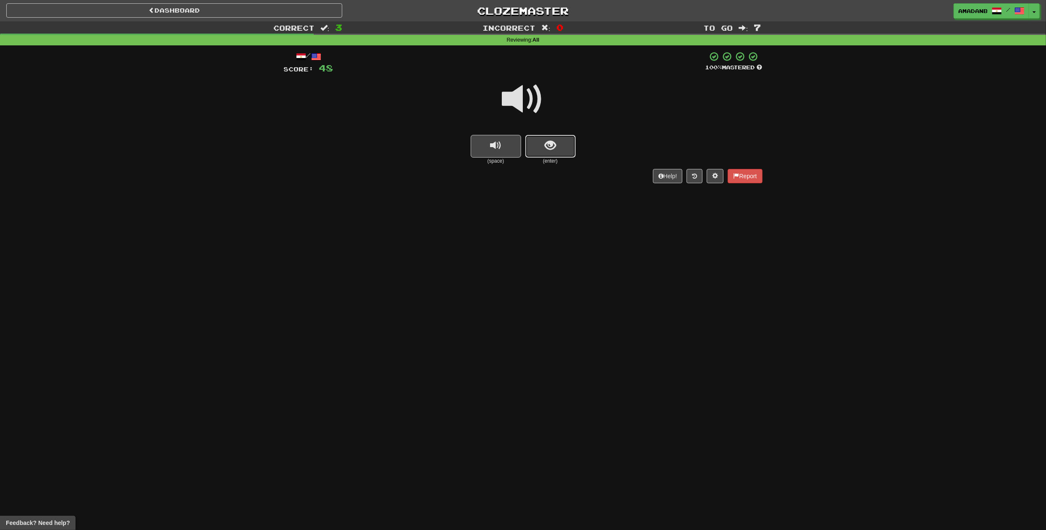
click at [553, 155] on button "show sentence" at bounding box center [550, 146] width 50 height 23
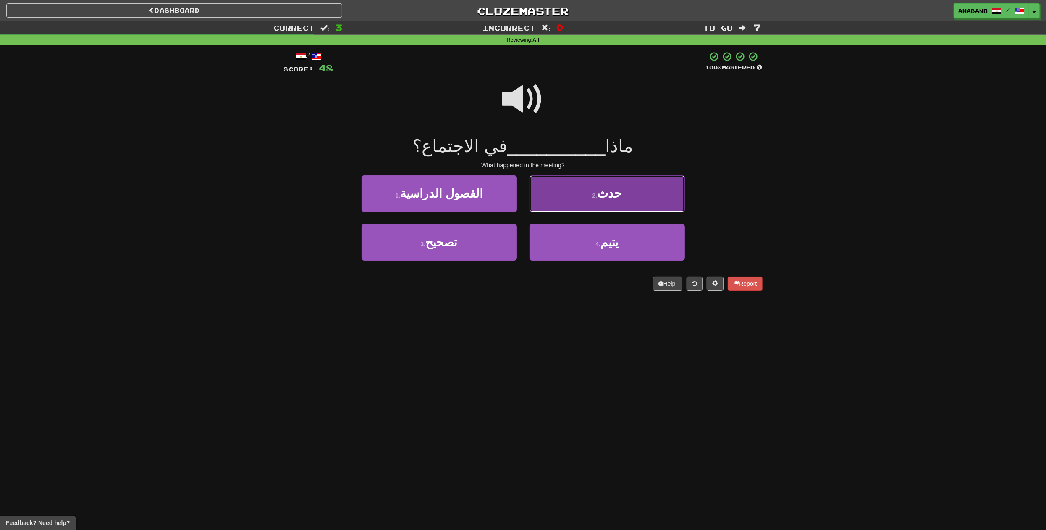
click at [586, 199] on button "2 . حدث" at bounding box center [607, 193] width 155 height 37
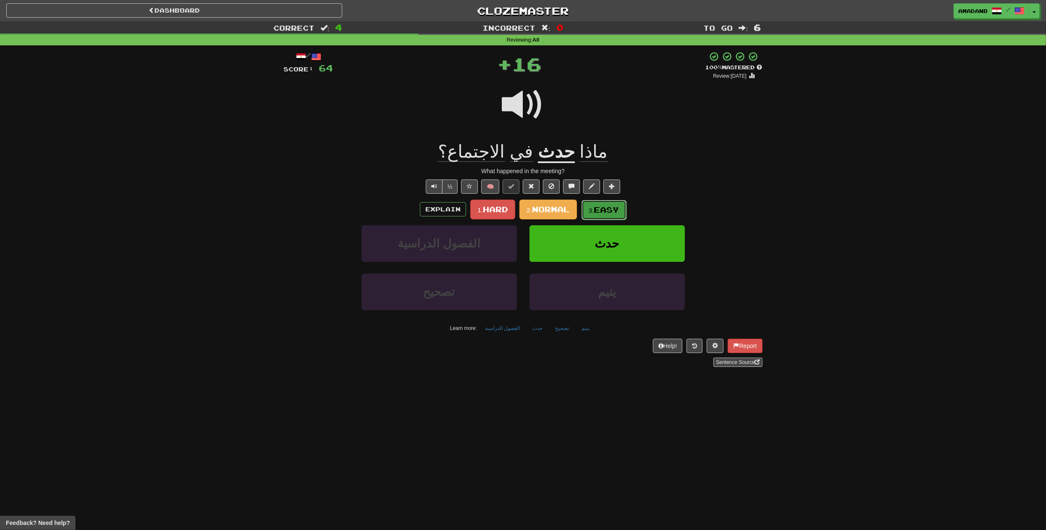
click at [595, 205] on button "3. Easy" at bounding box center [604, 210] width 45 height 20
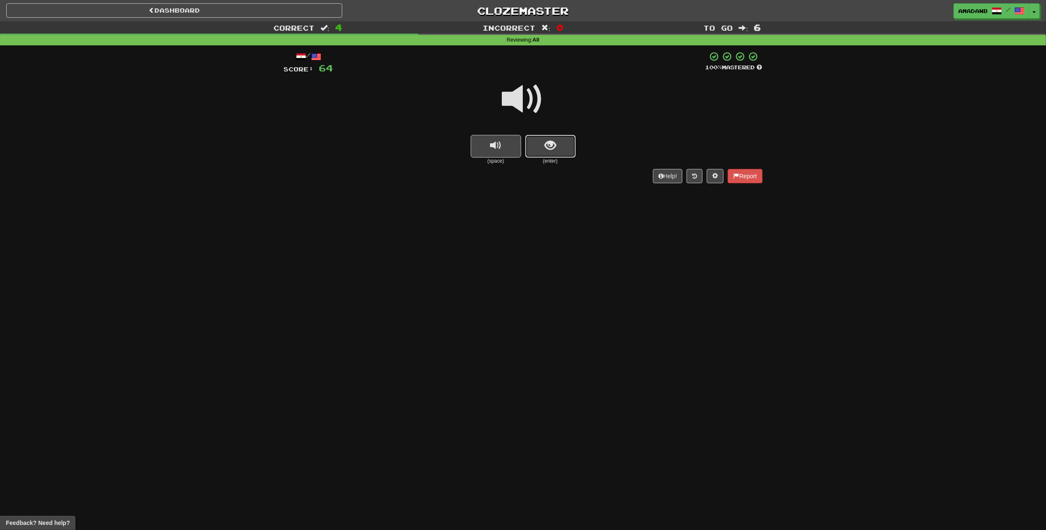
click at [550, 151] on span "show sentence" at bounding box center [550, 145] width 11 height 11
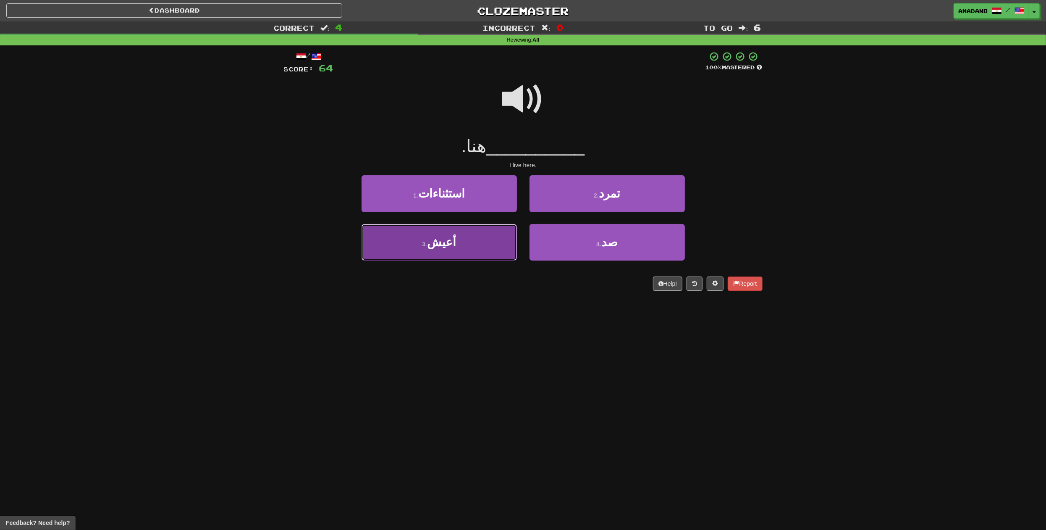
click at [465, 237] on button "3 . أعيش" at bounding box center [439, 242] width 155 height 37
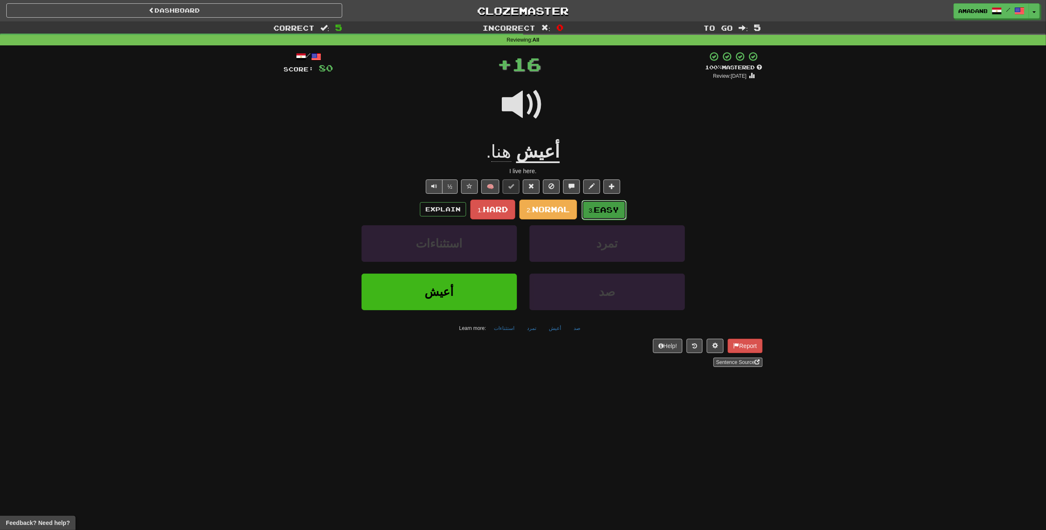
click at [601, 210] on span "Easy" at bounding box center [606, 209] width 25 height 9
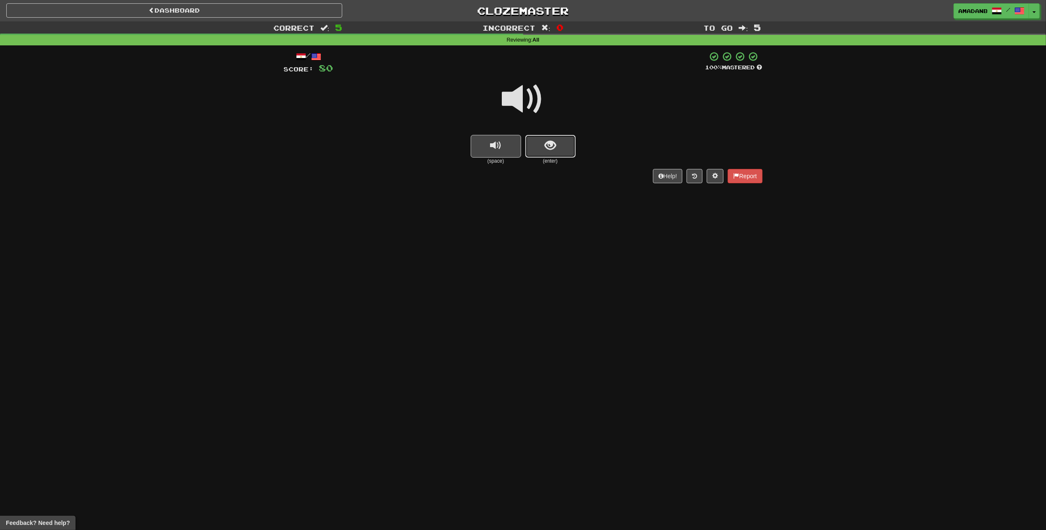
click at [559, 140] on button "show sentence" at bounding box center [550, 146] width 50 height 23
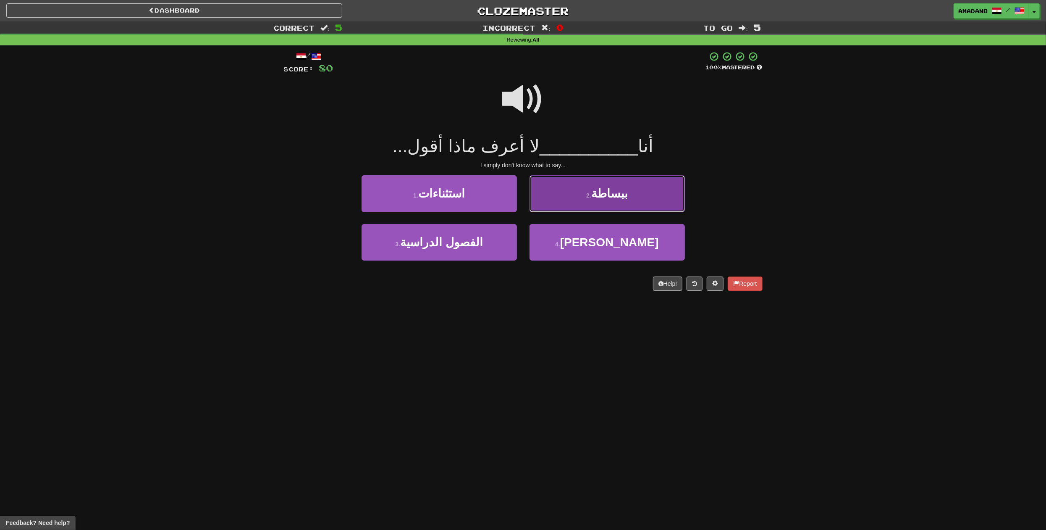
click at [592, 209] on button "2 . ببساطة" at bounding box center [607, 193] width 155 height 37
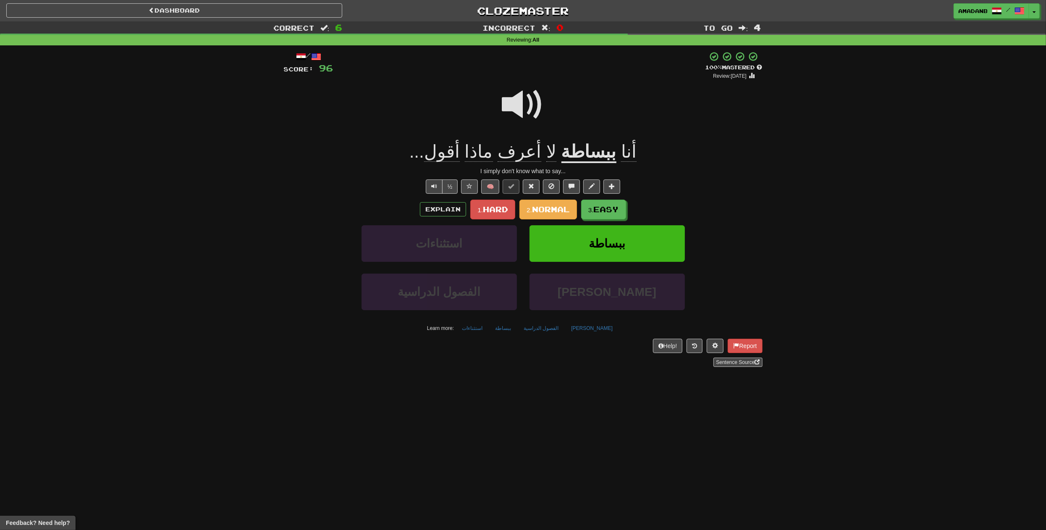
click at [587, 154] on u "ببساطة" at bounding box center [588, 152] width 55 height 21
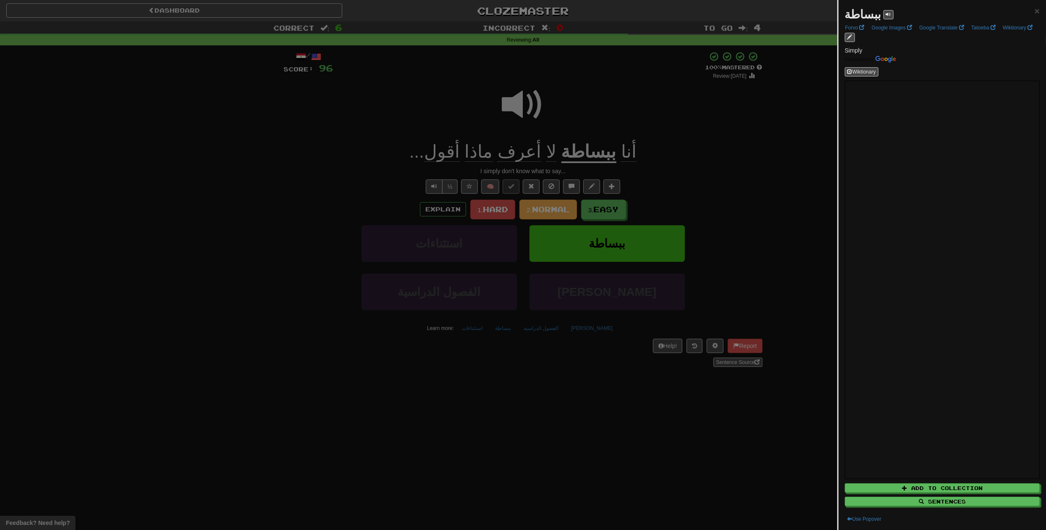
click at [645, 157] on div at bounding box center [523, 265] width 1046 height 530
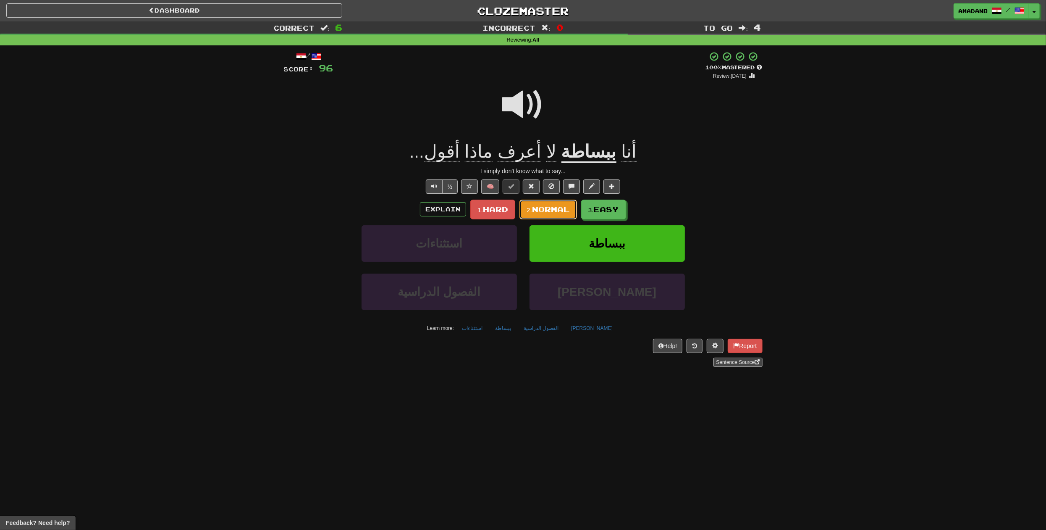
click at [542, 207] on span "Normal" at bounding box center [551, 208] width 38 height 9
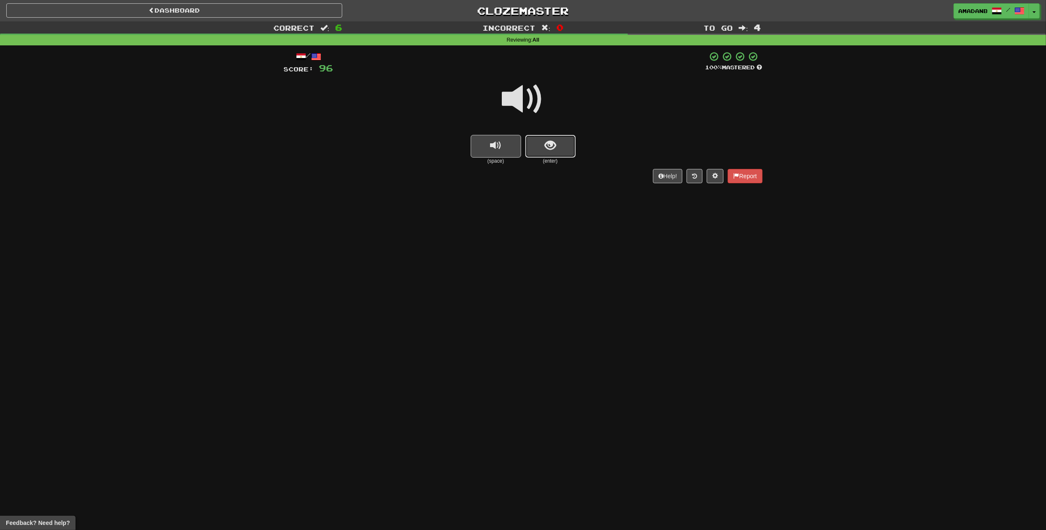
click at [554, 153] on button "show sentence" at bounding box center [550, 146] width 50 height 23
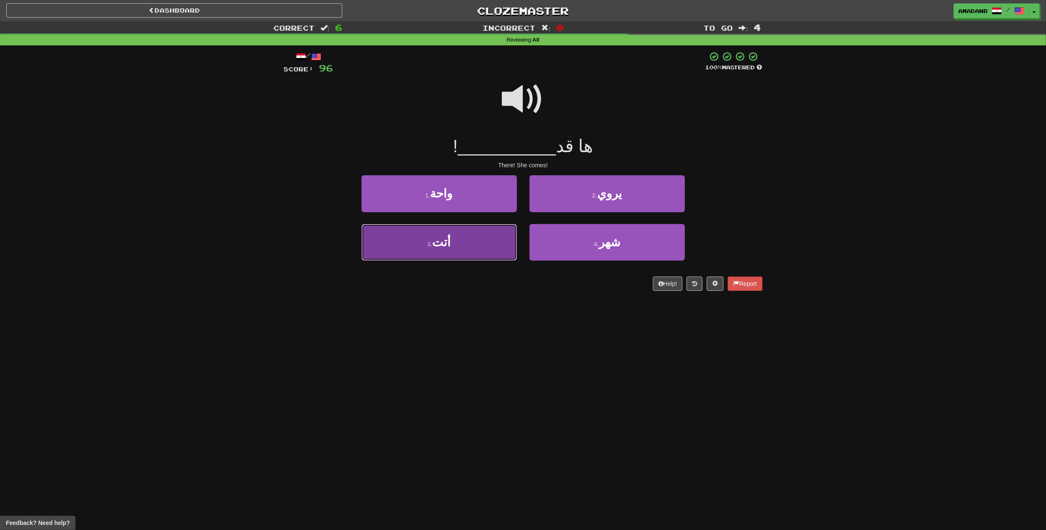
click at [483, 231] on button "3 . أتت" at bounding box center [439, 242] width 155 height 37
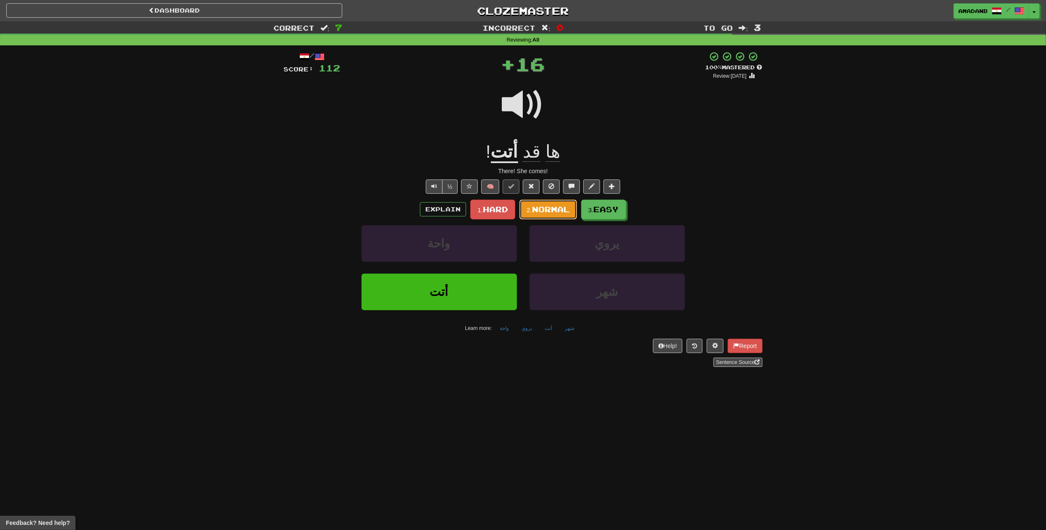
click at [557, 212] on span "Normal" at bounding box center [551, 208] width 38 height 9
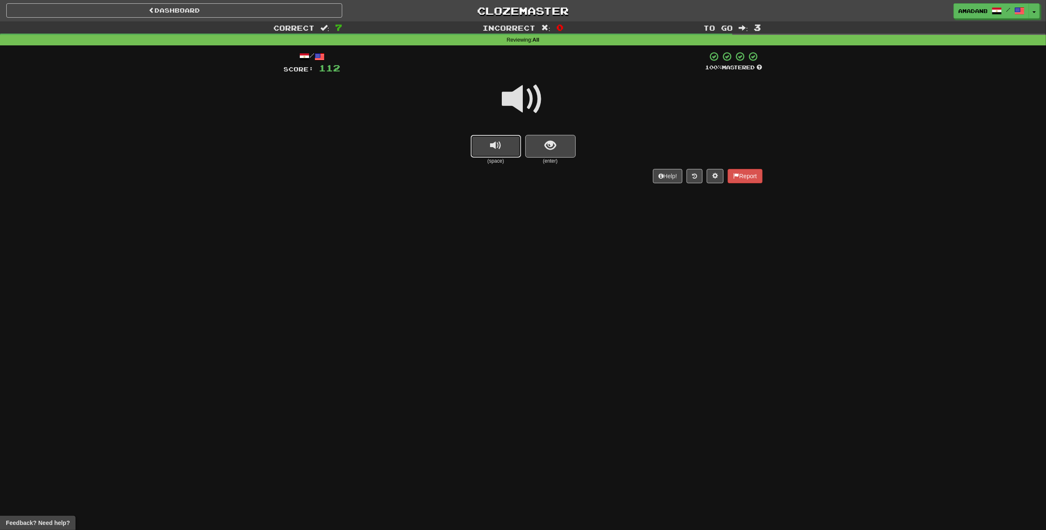
click at [493, 151] on span "replay audio" at bounding box center [495, 145] width 11 height 11
click at [545, 153] on button "show sentence" at bounding box center [550, 146] width 50 height 23
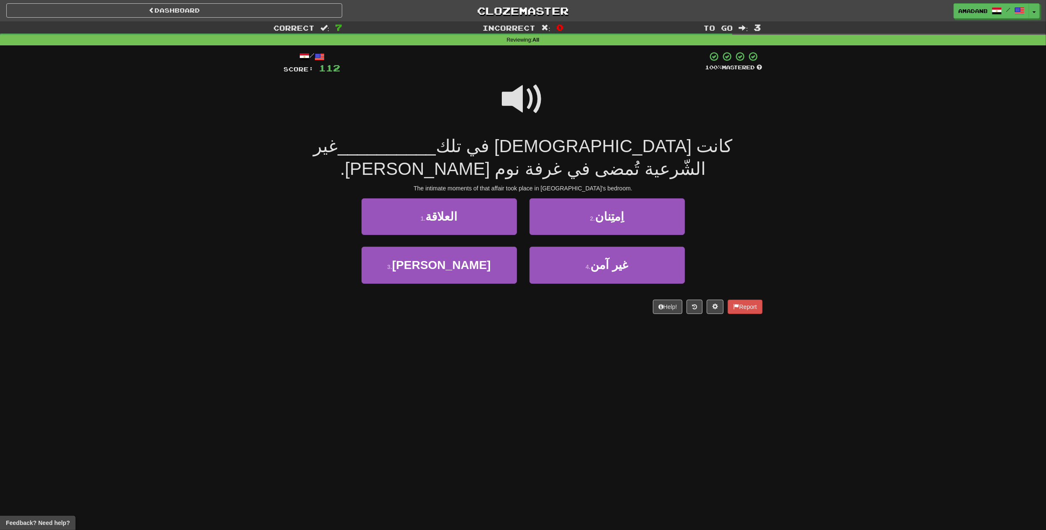
click at [648, 147] on span "كانت اللّحظات الجنسيّة في تلك" at bounding box center [584, 146] width 297 height 20
click at [500, 225] on button "1 . العلاقة" at bounding box center [439, 216] width 155 height 37
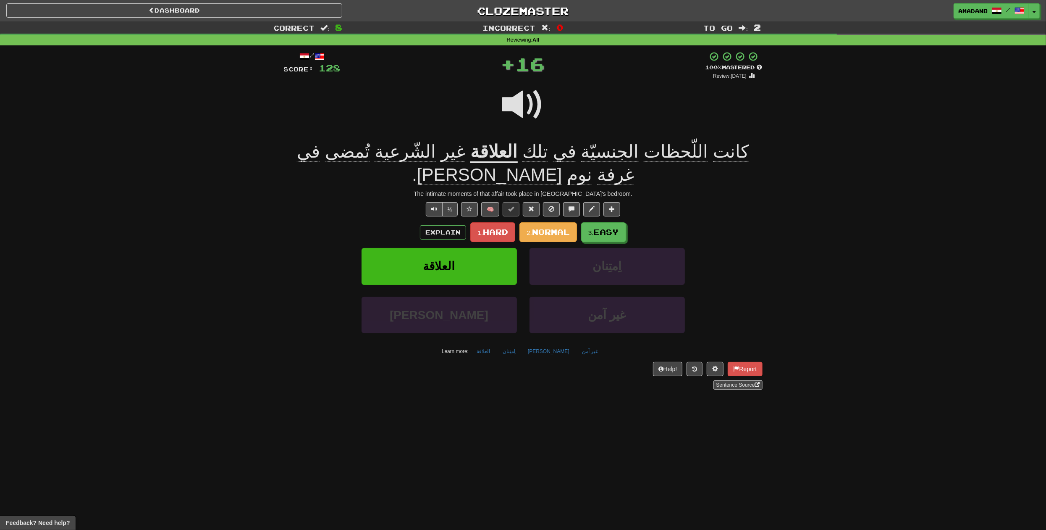
click at [766, 153] on div "/ Score: 128 + 16 100 % Mastered Review: 2025-11-16 كانت اللّحظات الجنسيّة في ت…" at bounding box center [523, 223] width 491 height 356
click at [766, 154] on div "/ Score: 128 + 16 100 % Mastered Review: 2025-11-16 كانت اللّحظات الجنسيّة في ت…" at bounding box center [523, 223] width 491 height 356
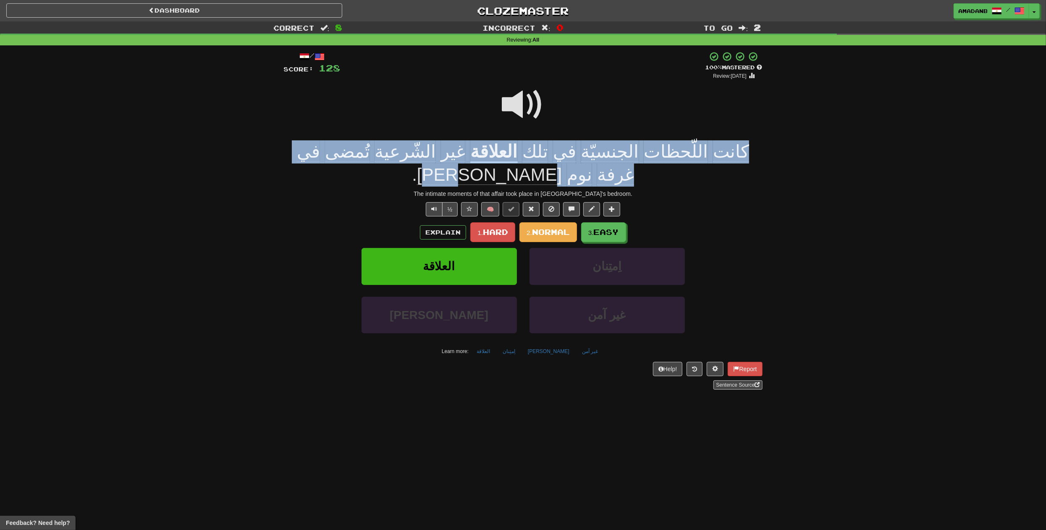
drag, startPoint x: 769, startPoint y: 149, endPoint x: 308, endPoint y: 153, distance: 461.1
click at [309, 156] on div "Correct : 8 Incorrect : 0 To go : 2 Reviewing : All / Score: 128 + 16 100 % Mas…" at bounding box center [523, 211] width 1046 height 380
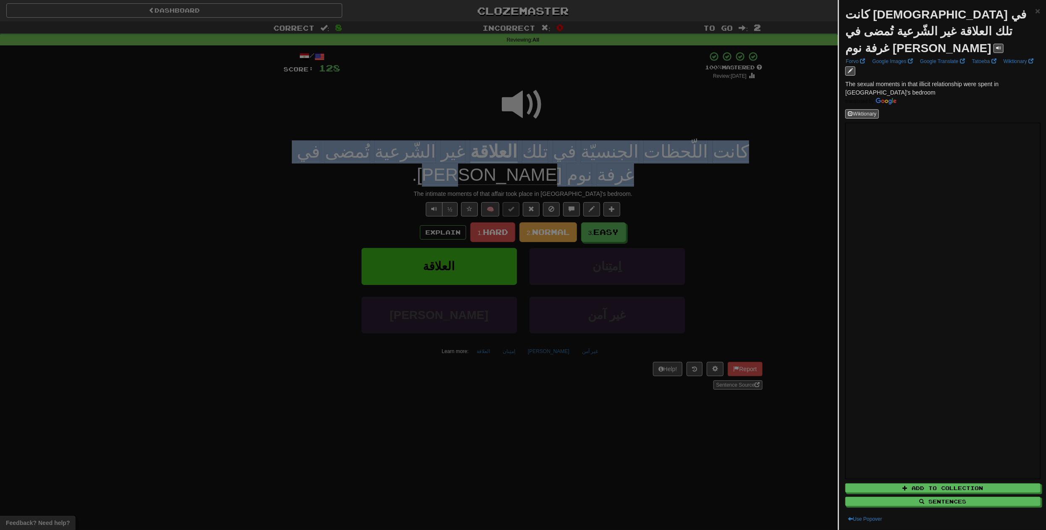
copy div "كانت اللّحظات الجنسيّة في تلك العلاقة غير الشّرعية تُمضى في غرفة نوم ليلى"
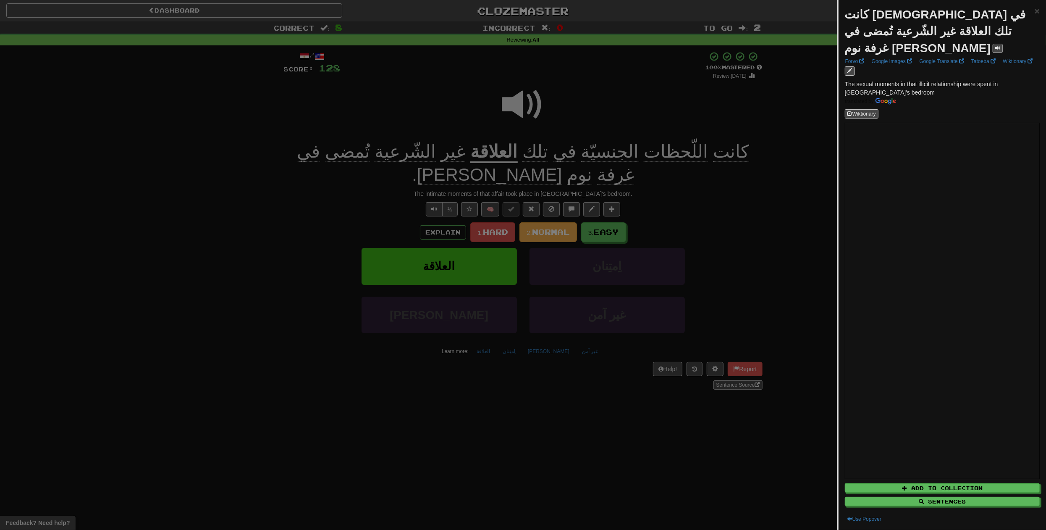
click at [228, 130] on div at bounding box center [523, 265] width 1046 height 530
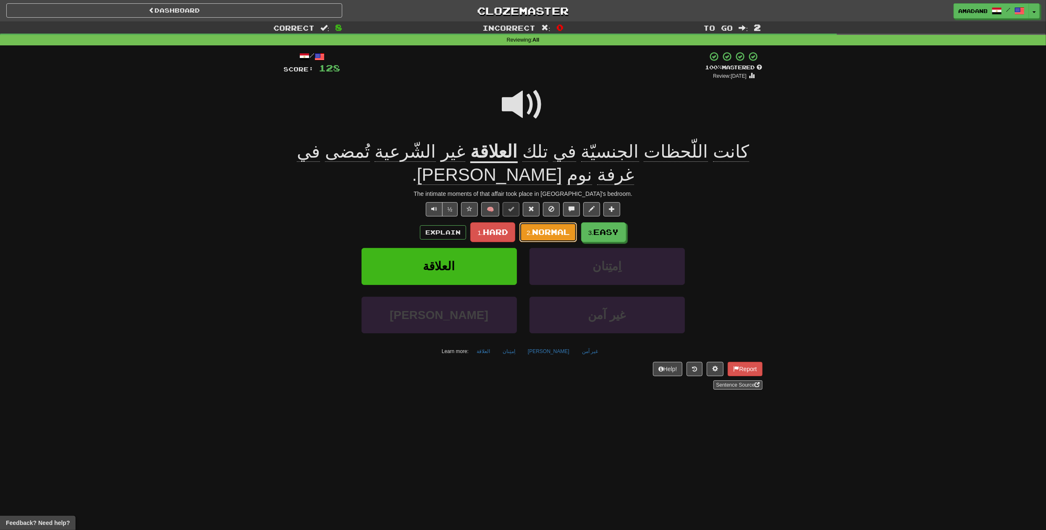
click at [544, 227] on span "Normal" at bounding box center [551, 231] width 38 height 9
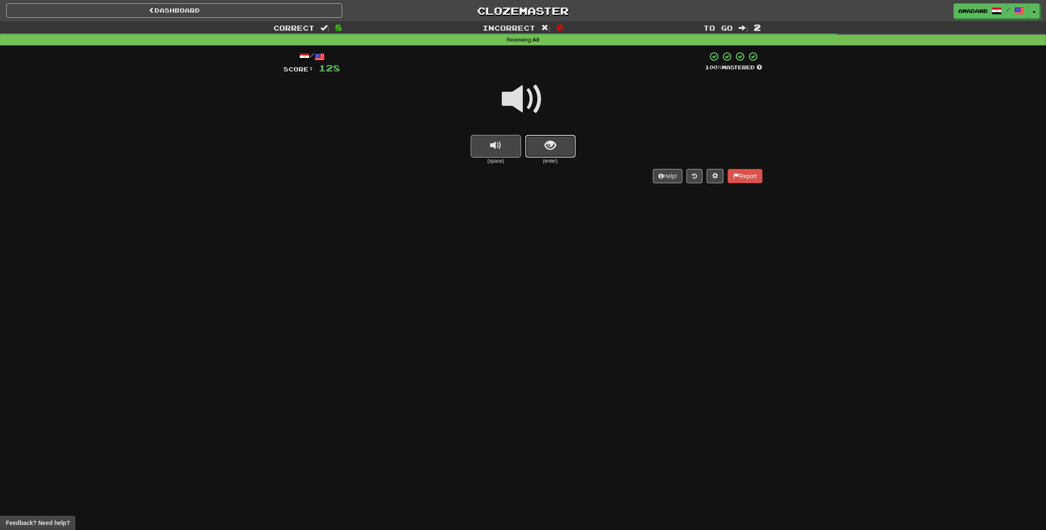
click at [541, 143] on button "show sentence" at bounding box center [550, 146] width 50 height 23
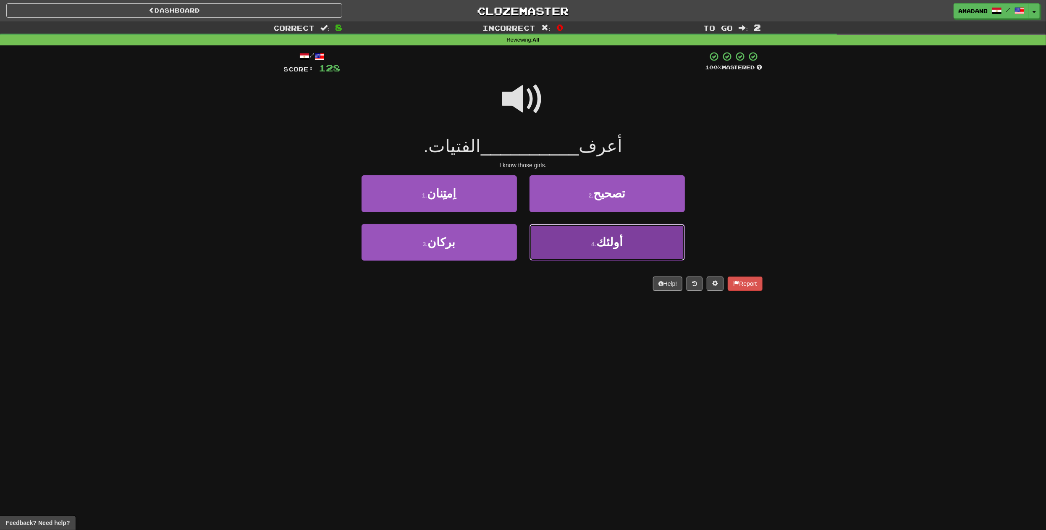
click at [558, 241] on button "4 . أولئك" at bounding box center [607, 242] width 155 height 37
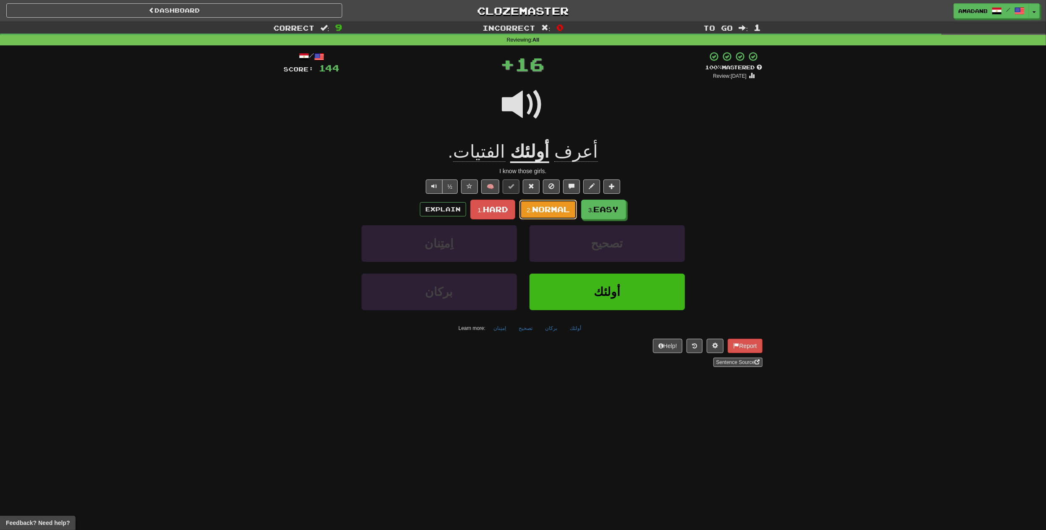
click at [555, 212] on span "Normal" at bounding box center [551, 208] width 38 height 9
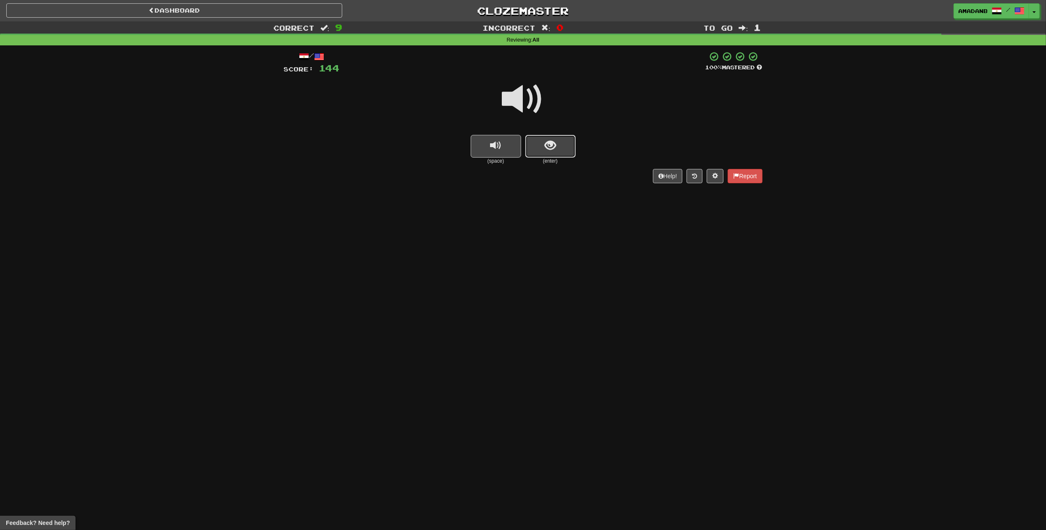
click at [540, 148] on button "show sentence" at bounding box center [550, 146] width 50 height 23
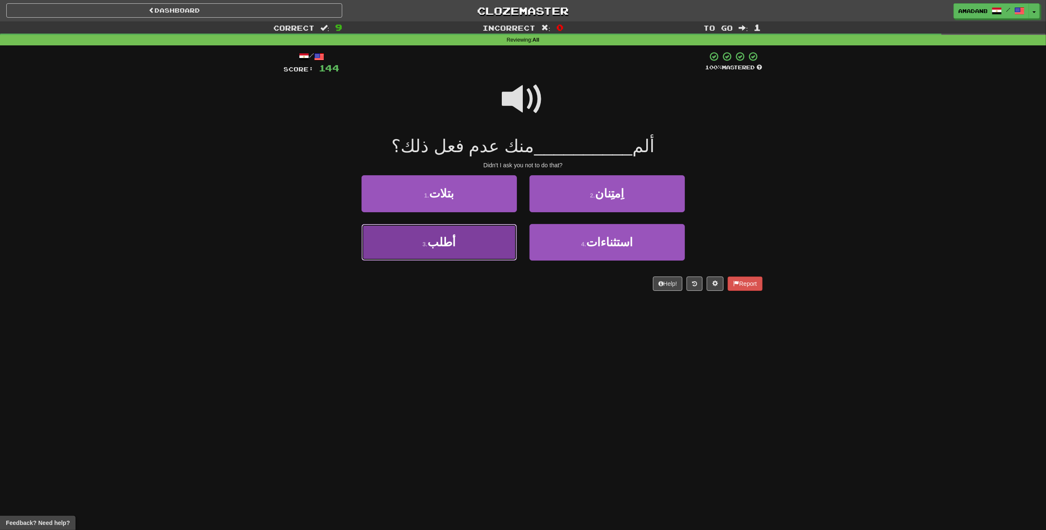
click at [481, 239] on button "3 . أطلب" at bounding box center [439, 242] width 155 height 37
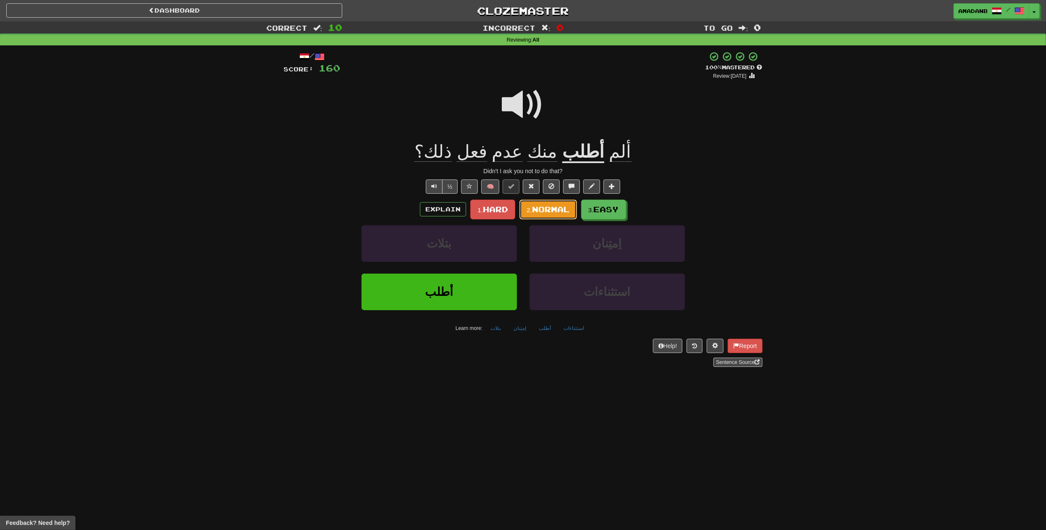
click at [545, 210] on span "Normal" at bounding box center [551, 208] width 38 height 9
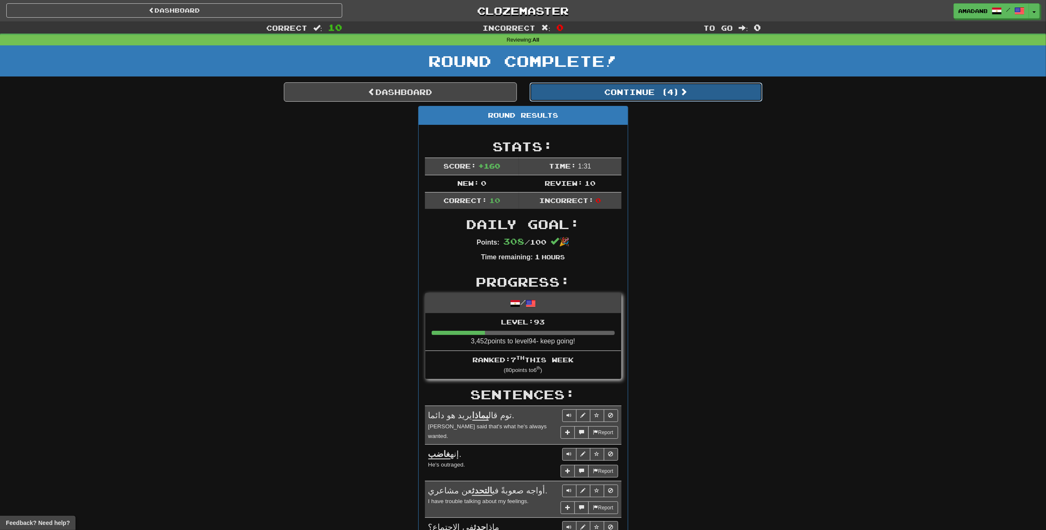
click at [597, 93] on button "Continue ( 4 )" at bounding box center [646, 91] width 233 height 19
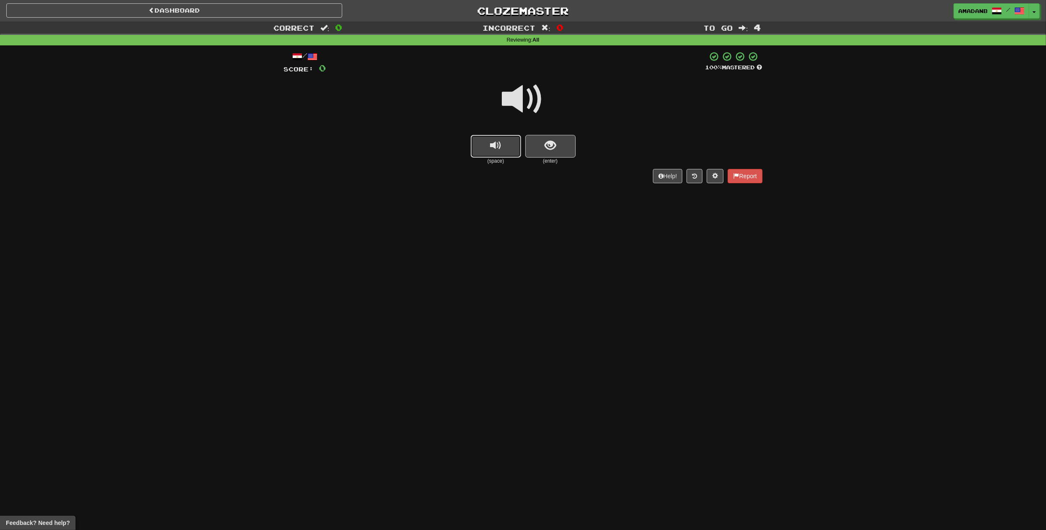
click at [508, 154] on button "replay audio" at bounding box center [496, 146] width 50 height 23
click at [545, 152] on button "show sentence" at bounding box center [550, 146] width 50 height 23
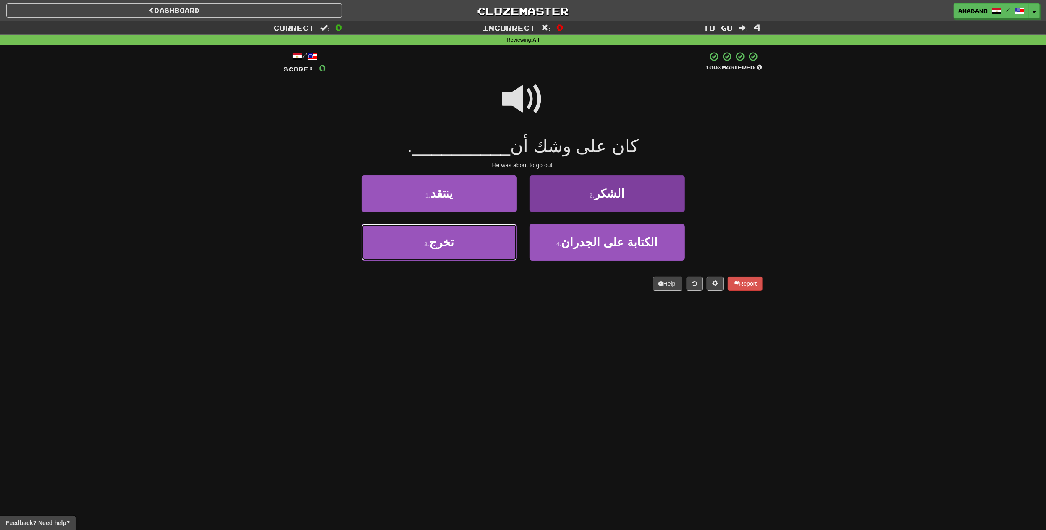
drag, startPoint x: 481, startPoint y: 241, endPoint x: 550, endPoint y: 227, distance: 69.8
click at [482, 241] on button "3 . تخرج" at bounding box center [439, 242] width 155 height 37
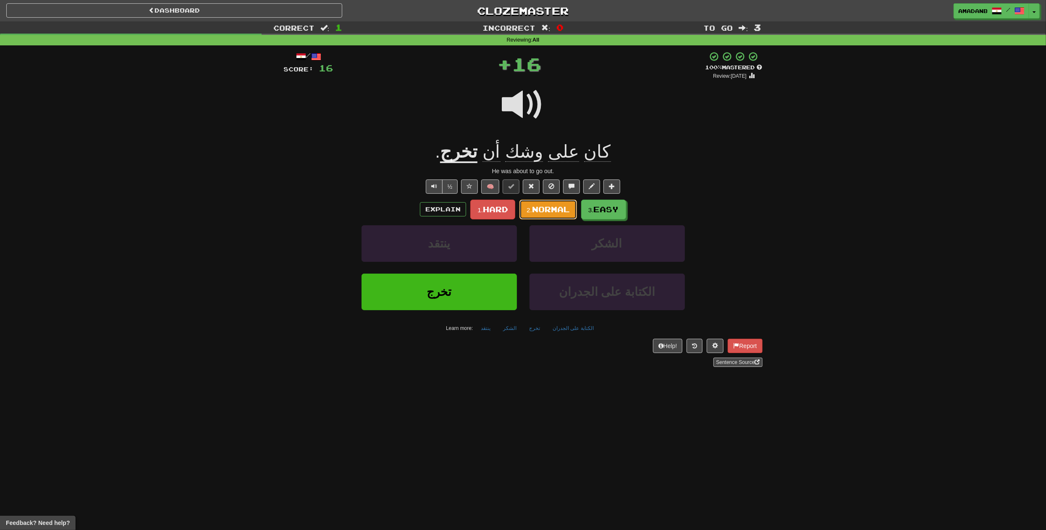
click at [555, 213] on span "Normal" at bounding box center [551, 208] width 38 height 9
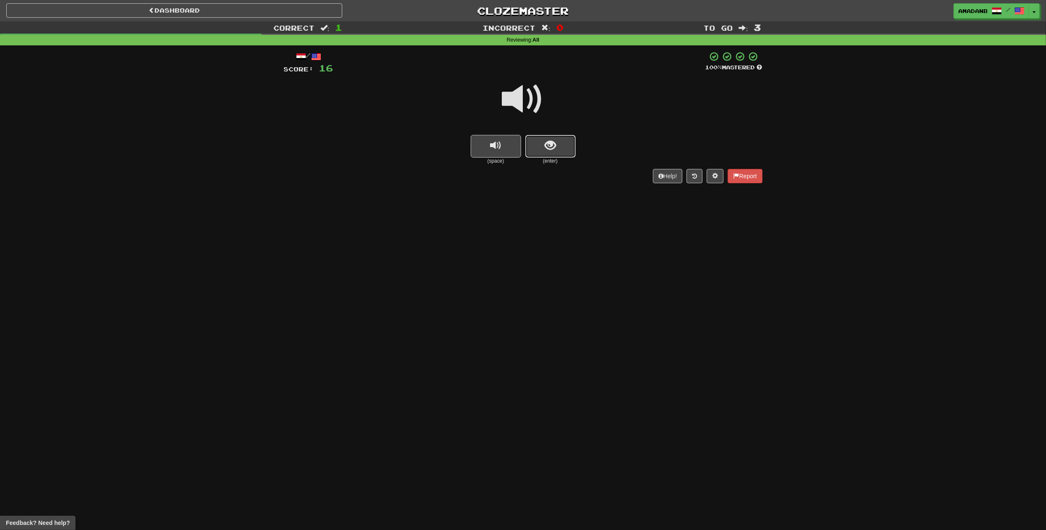
drag, startPoint x: 543, startPoint y: 152, endPoint x: 536, endPoint y: 160, distance: 10.8
click at [541, 153] on button "show sentence" at bounding box center [550, 146] width 50 height 23
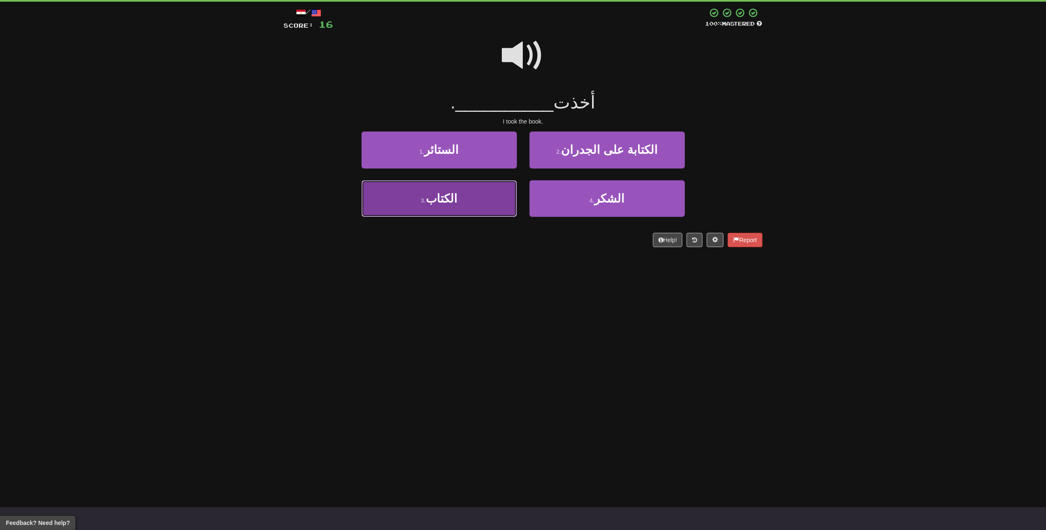
click at [471, 204] on button "3 . الكتاب" at bounding box center [439, 198] width 155 height 37
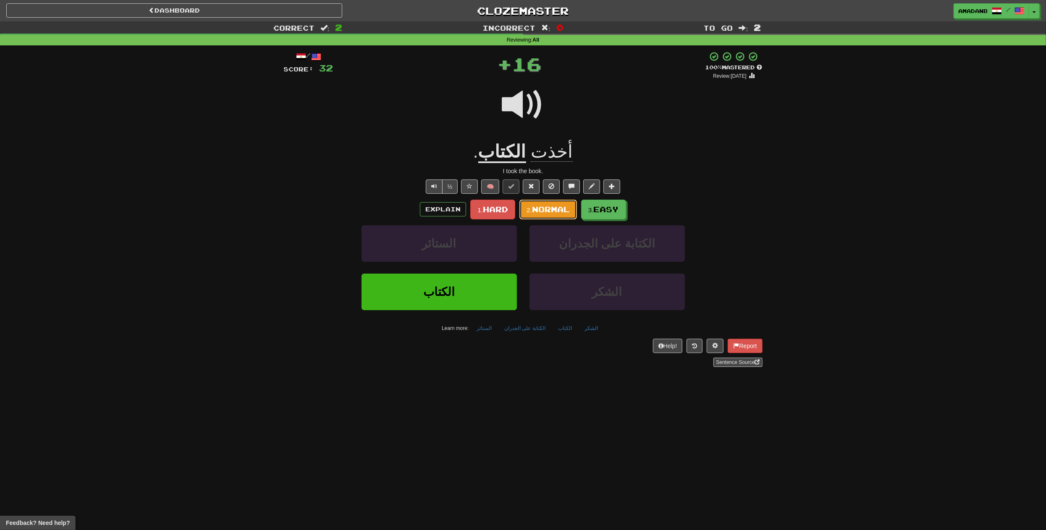
click at [551, 209] on span "Normal" at bounding box center [551, 208] width 38 height 9
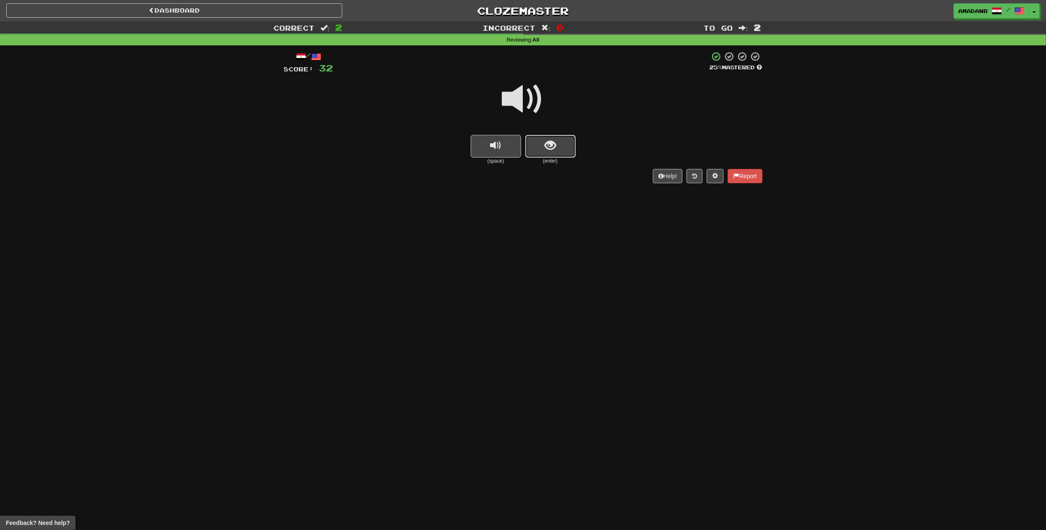
click at [544, 155] on button "show sentence" at bounding box center [550, 146] width 50 height 23
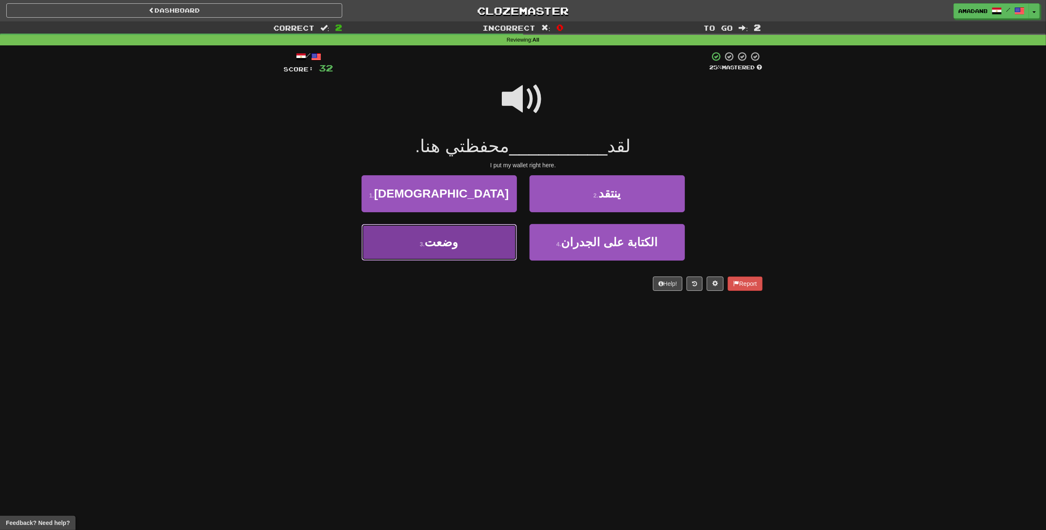
click at [503, 248] on button "3 . وضعت" at bounding box center [439, 242] width 155 height 37
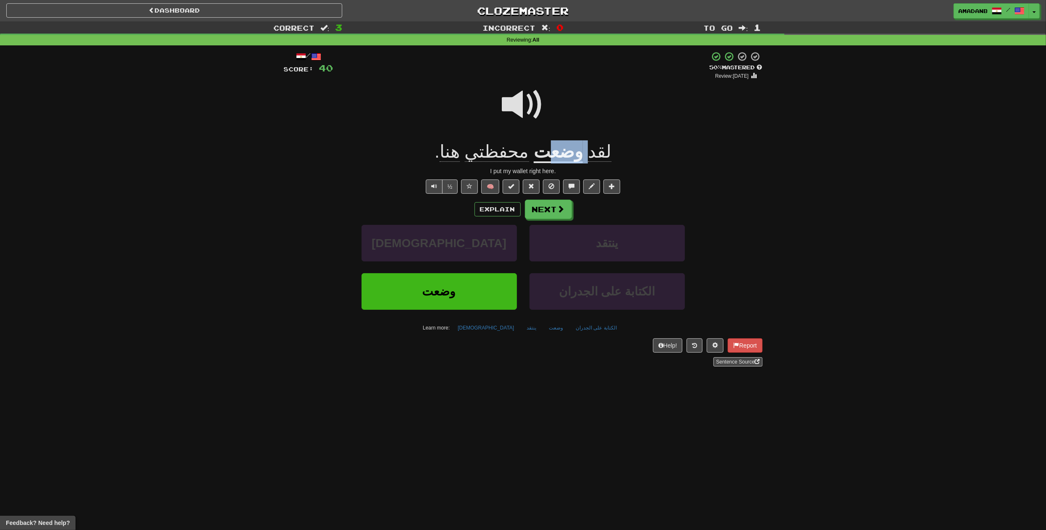
drag, startPoint x: 574, startPoint y: 154, endPoint x: 545, endPoint y: 154, distance: 28.6
click at [545, 154] on div "لقد وضعت محفظتي هنا ." at bounding box center [523, 151] width 479 height 23
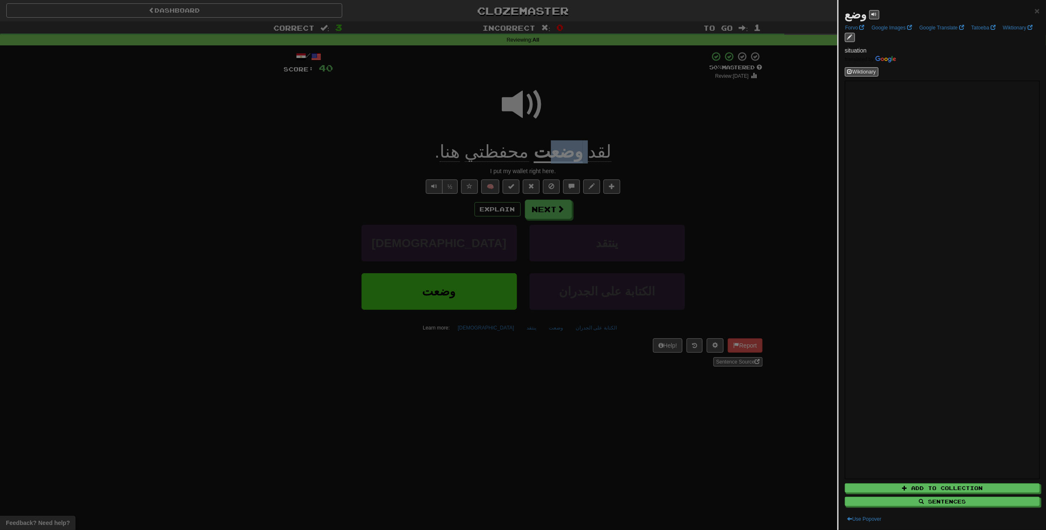
copy div "وضع"
drag, startPoint x: 676, startPoint y: 172, endPoint x: 616, endPoint y: 199, distance: 65.4
click at [675, 173] on div at bounding box center [523, 265] width 1046 height 530
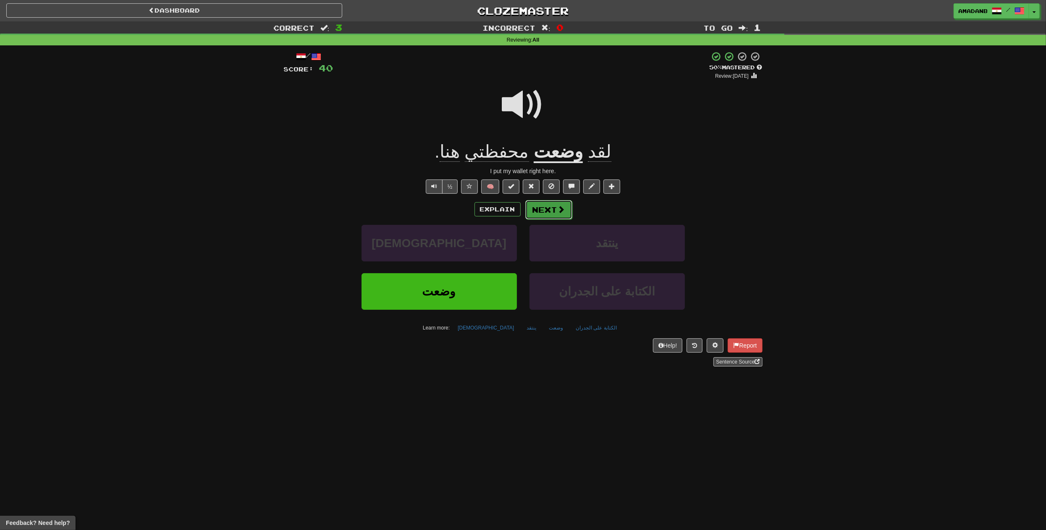
click at [545, 214] on button "Next" at bounding box center [548, 209] width 47 height 19
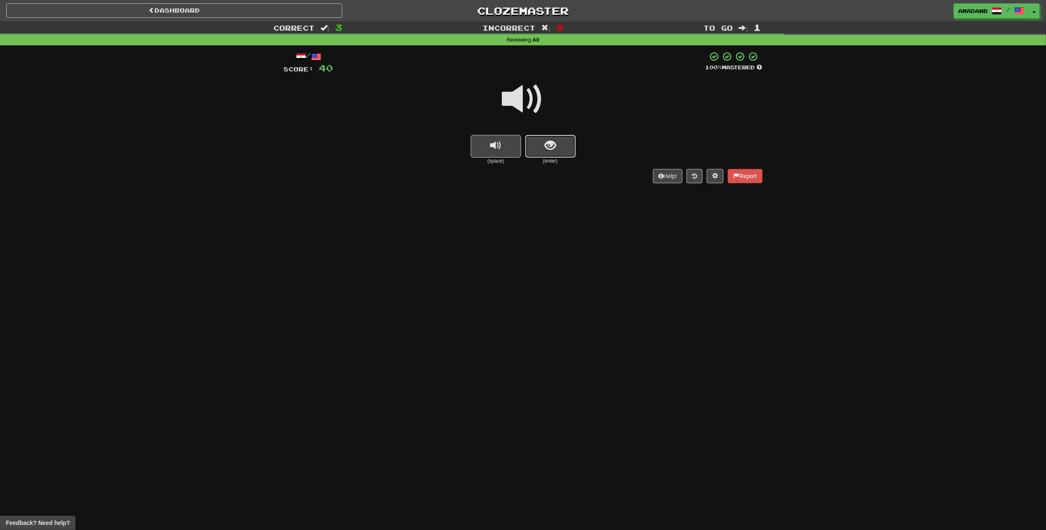
click at [549, 149] on span "show sentence" at bounding box center [550, 145] width 11 height 11
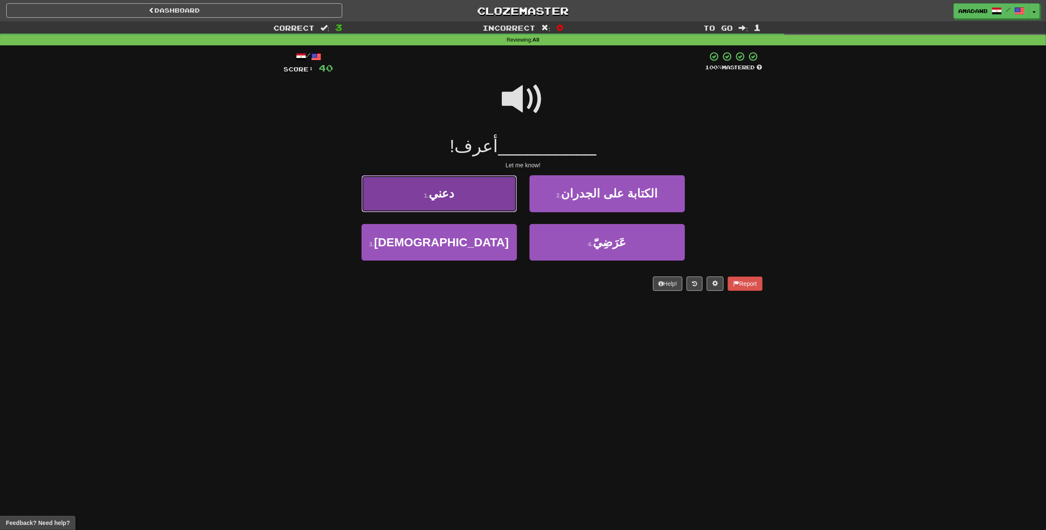
click at [461, 191] on button "1 . دعني" at bounding box center [439, 193] width 155 height 37
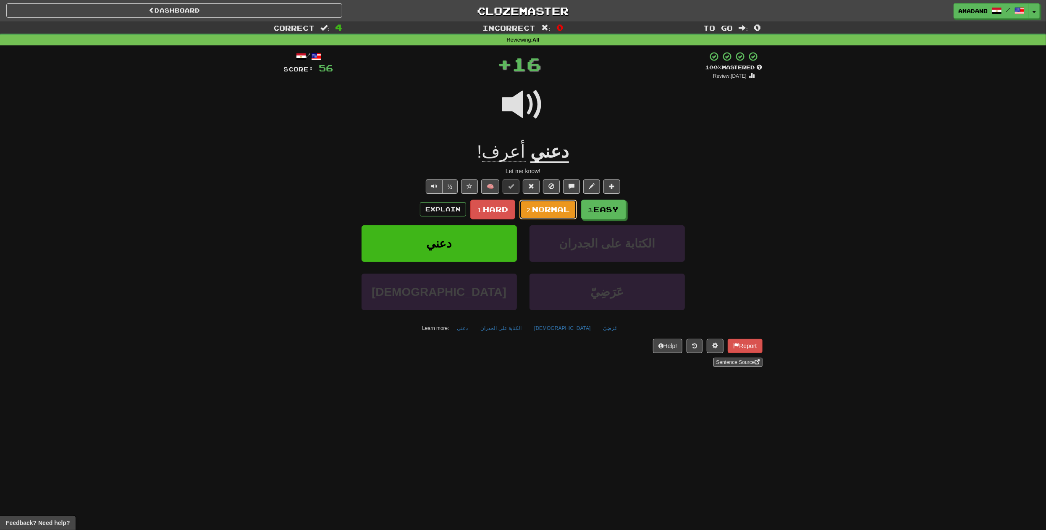
click at [552, 213] on button "2. Normal" at bounding box center [548, 209] width 58 height 20
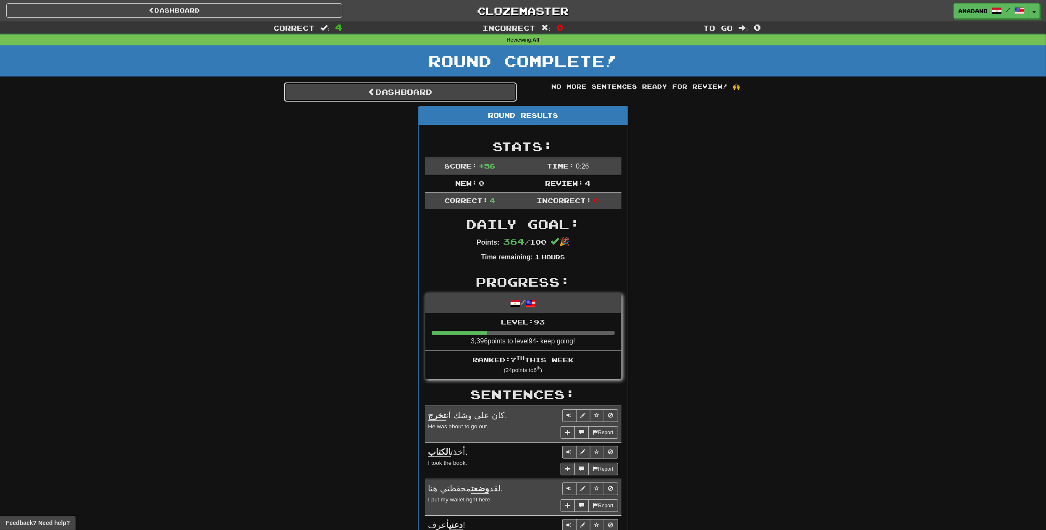
click at [410, 87] on link "Dashboard" at bounding box center [400, 91] width 233 height 19
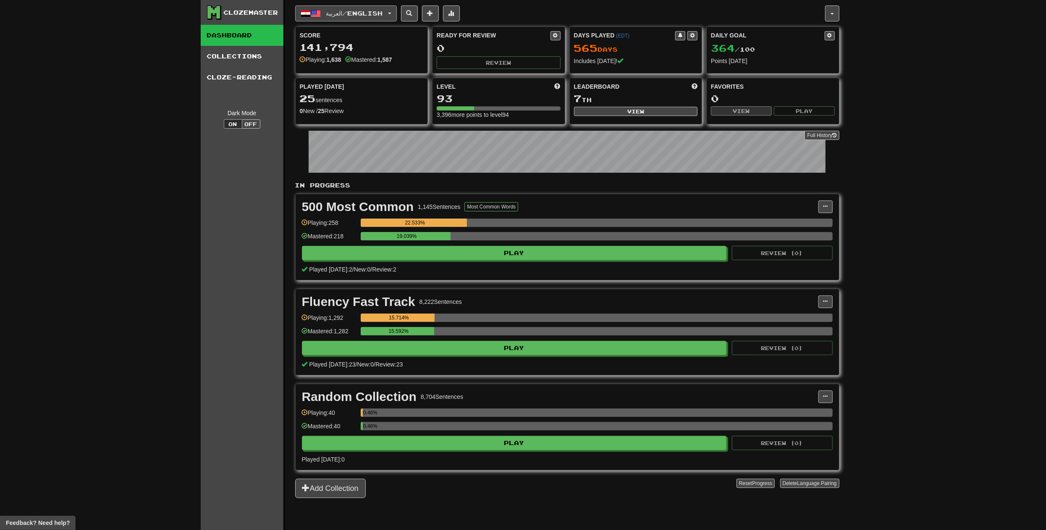
click at [397, 15] on button "العربية / English" at bounding box center [346, 13] width 102 height 16
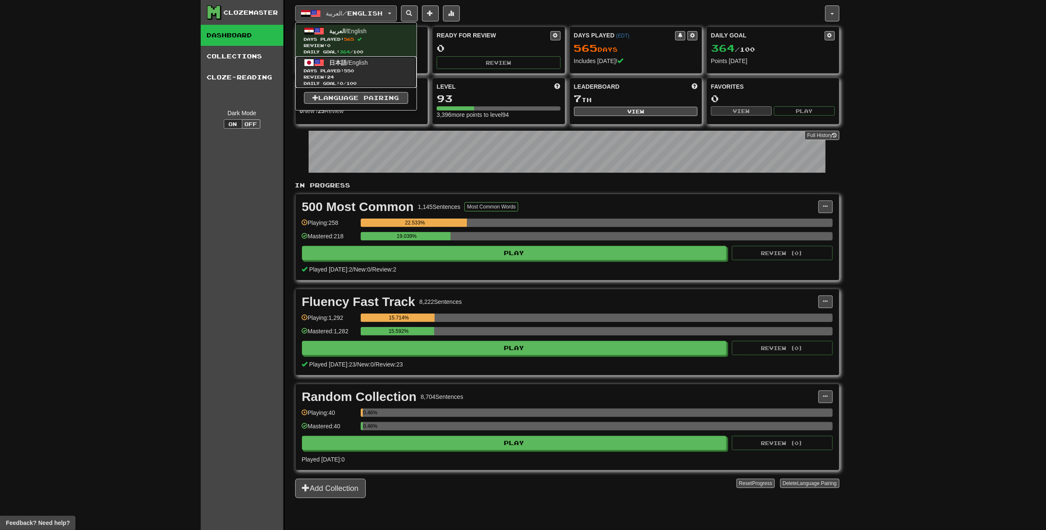
click at [372, 68] on span "Days Played: 550" at bounding box center [356, 71] width 104 height 6
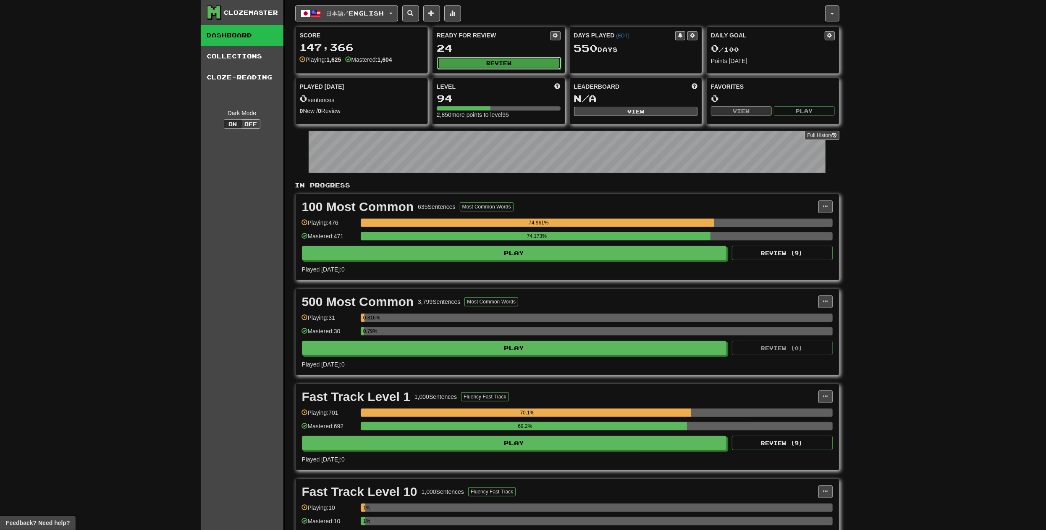
click at [484, 67] on button "Review" at bounding box center [499, 63] width 124 height 13
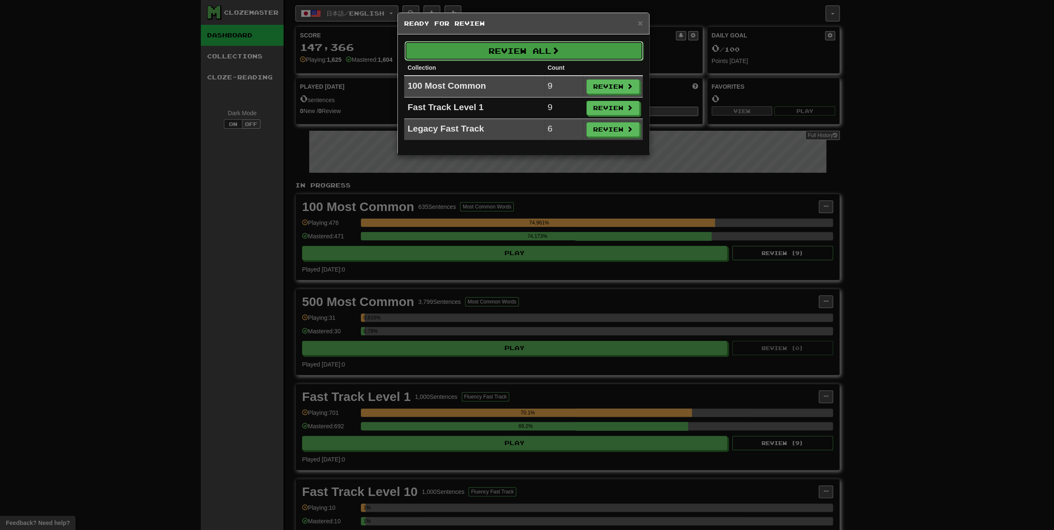
click at [472, 55] on button "Review All" at bounding box center [523, 50] width 239 height 19
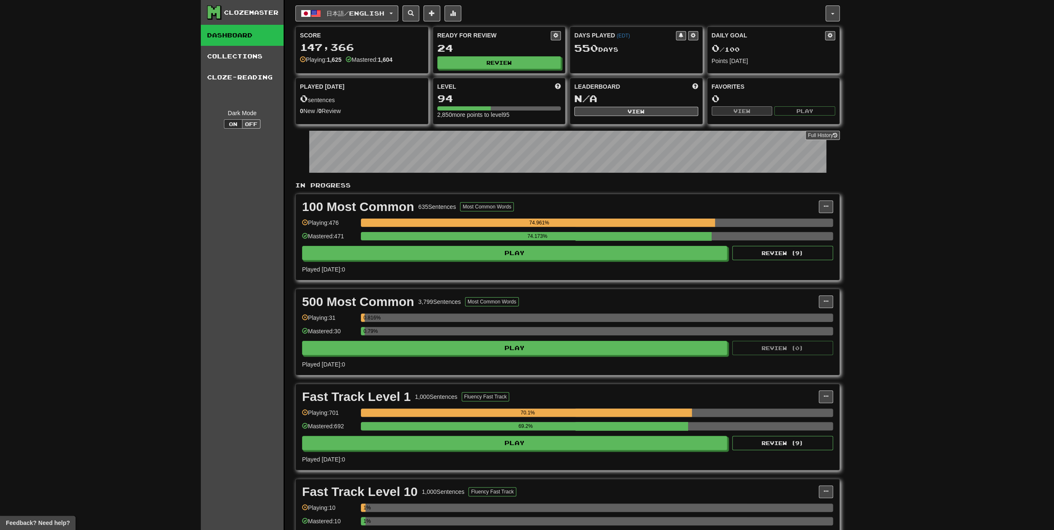
select select "**"
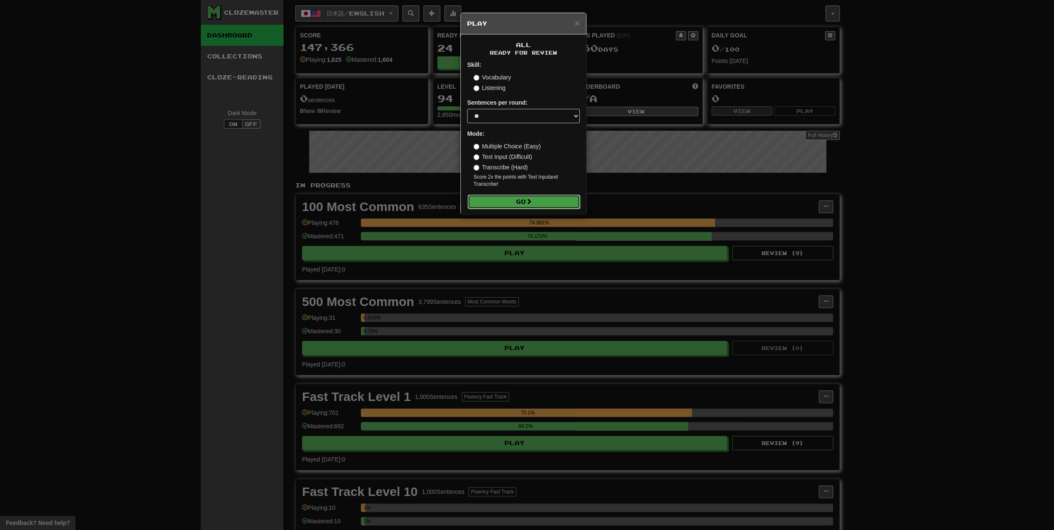
click at [509, 199] on button "Go" at bounding box center [523, 201] width 113 height 14
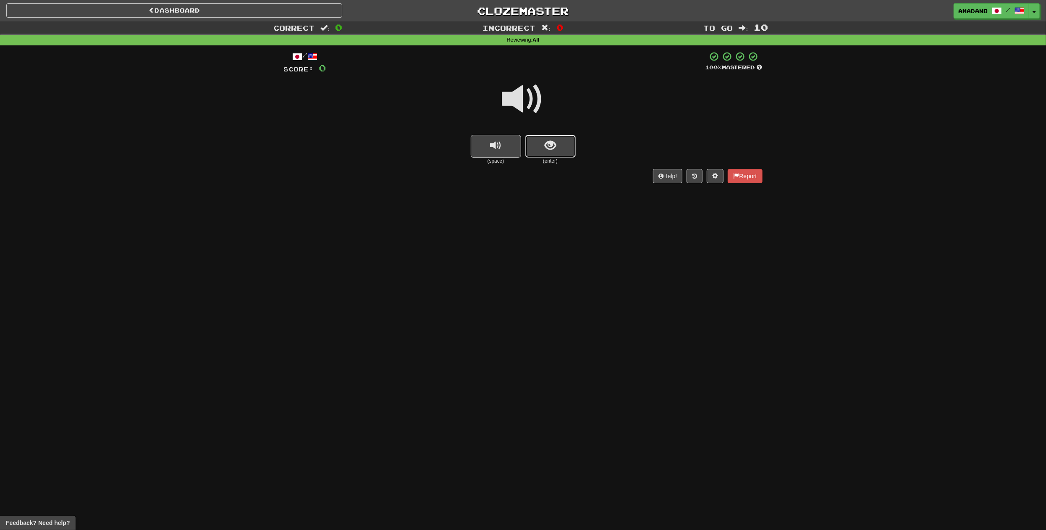
click at [546, 151] on span "show sentence" at bounding box center [550, 145] width 11 height 11
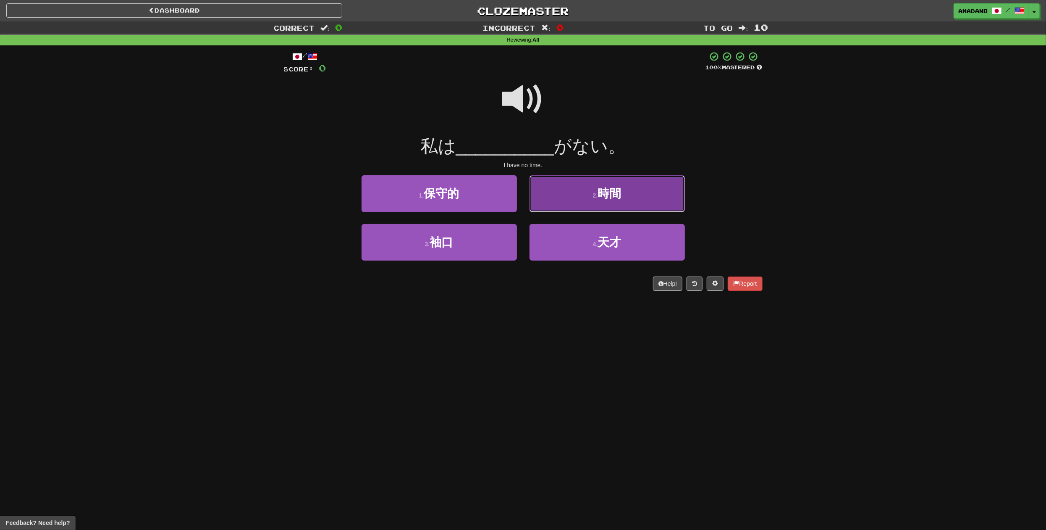
click at [568, 206] on button "2 . 時間" at bounding box center [607, 193] width 155 height 37
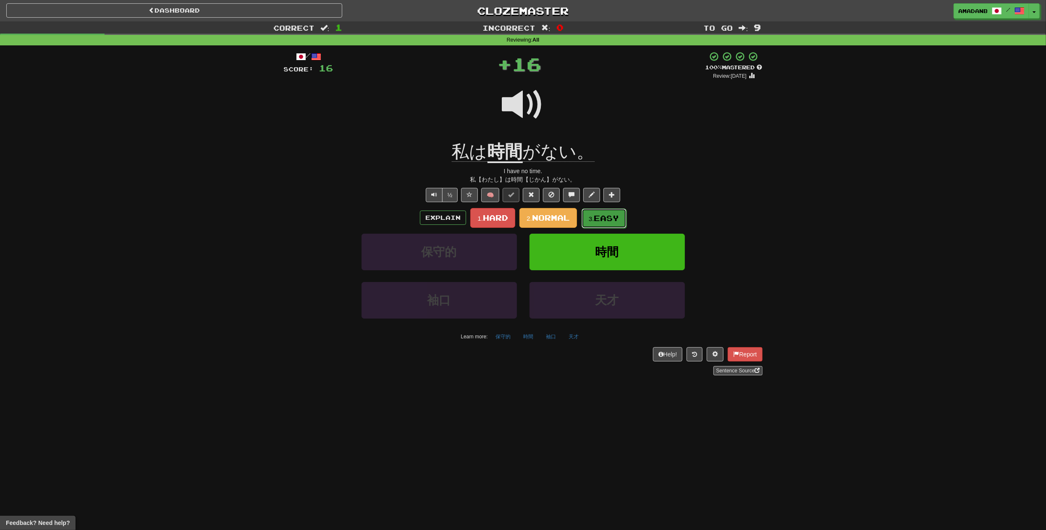
click at [592, 220] on small "3." at bounding box center [591, 218] width 5 height 7
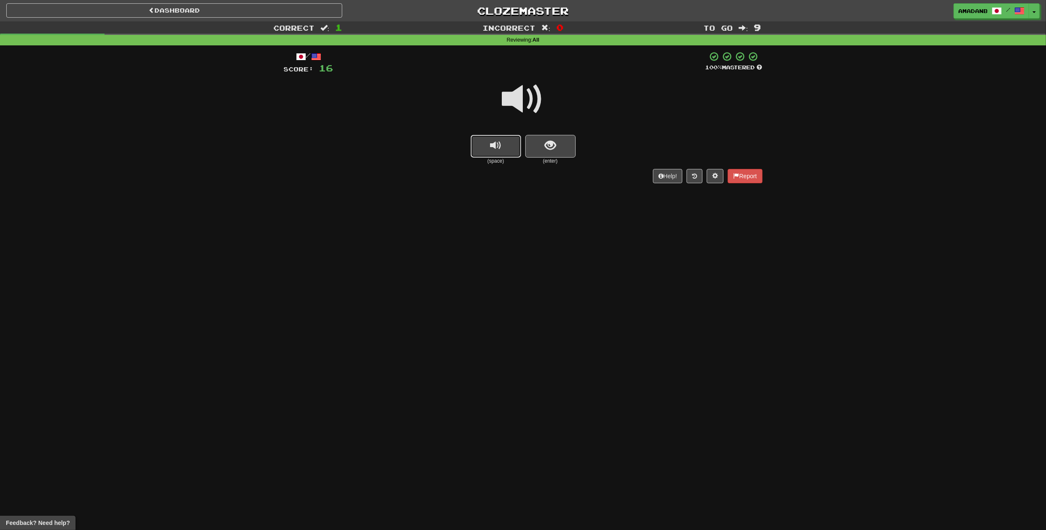
click at [503, 145] on button "replay audio" at bounding box center [496, 146] width 50 height 23
click at [545, 154] on button "show sentence" at bounding box center [550, 146] width 50 height 23
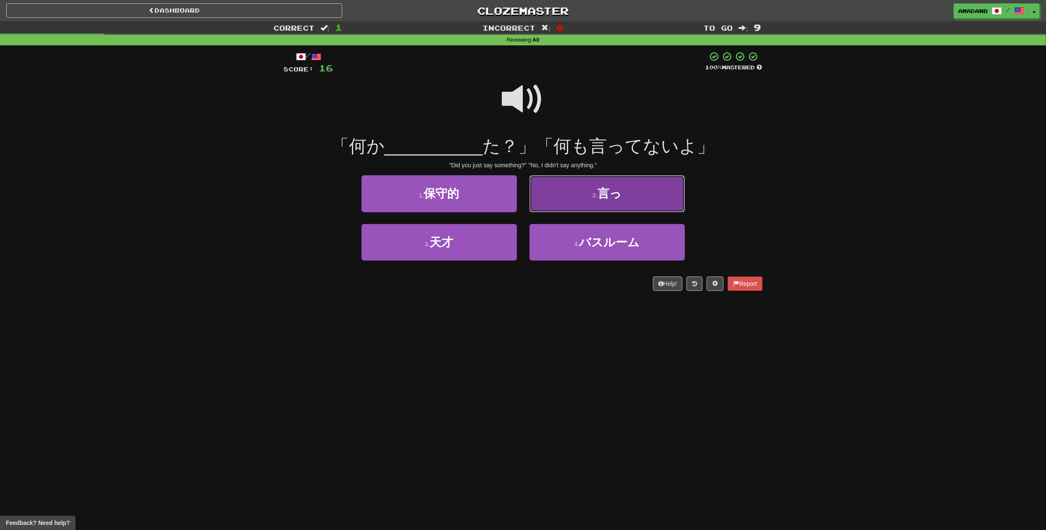
click at [568, 205] on button "2 . 言っ" at bounding box center [607, 193] width 155 height 37
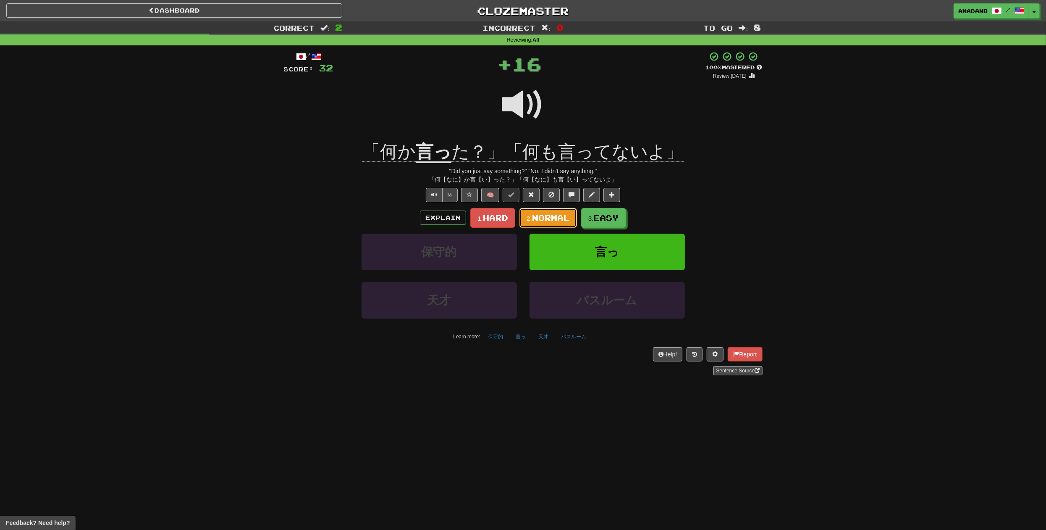
click at [559, 223] on button "2. Normal" at bounding box center [548, 218] width 58 height 20
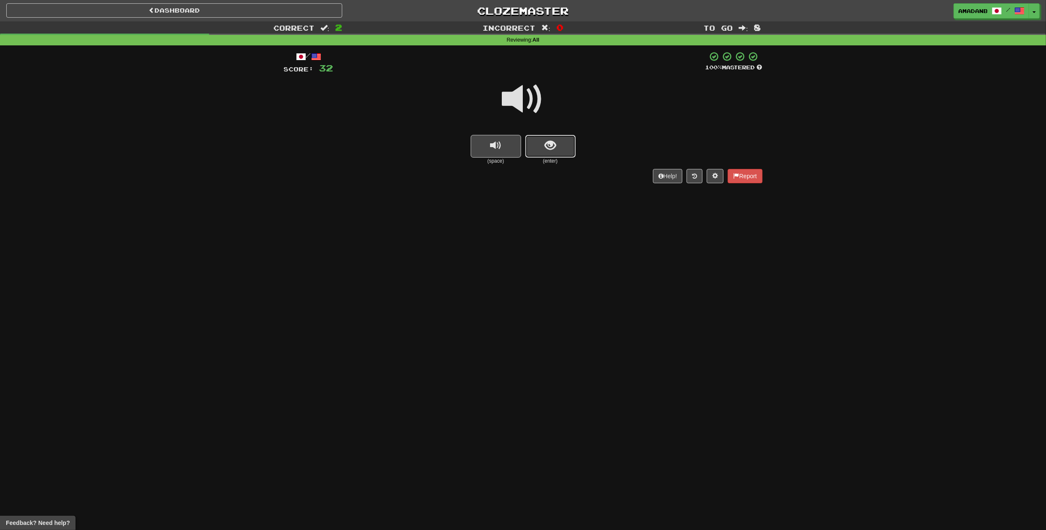
click at [558, 141] on button "show sentence" at bounding box center [550, 146] width 50 height 23
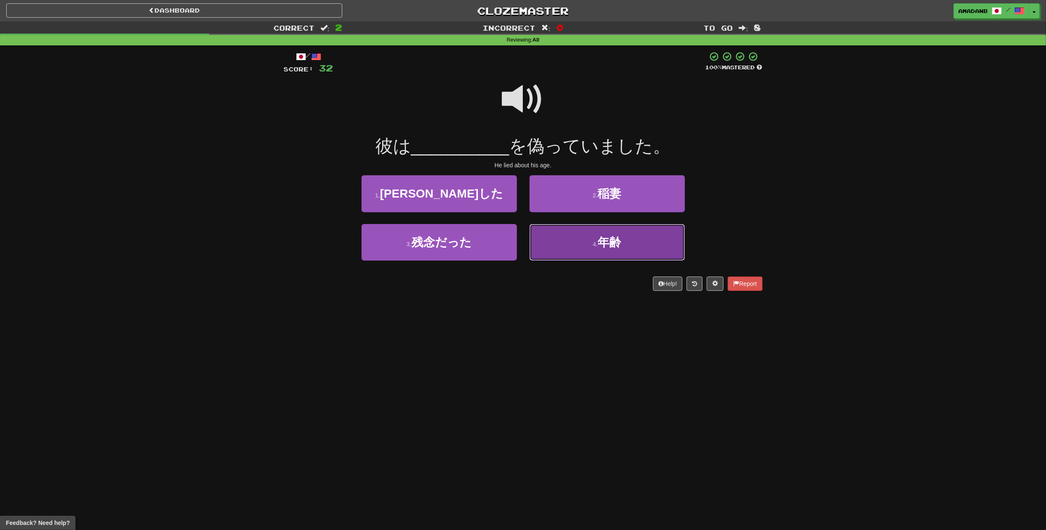
click at [573, 243] on button "4 . 年齢" at bounding box center [607, 242] width 155 height 37
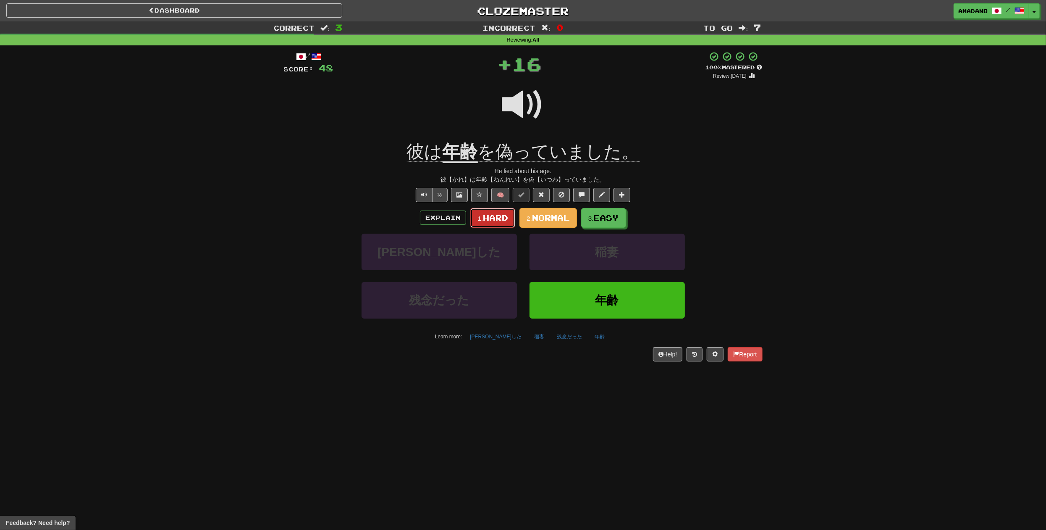
click at [495, 220] on span "Hard" at bounding box center [495, 217] width 25 height 9
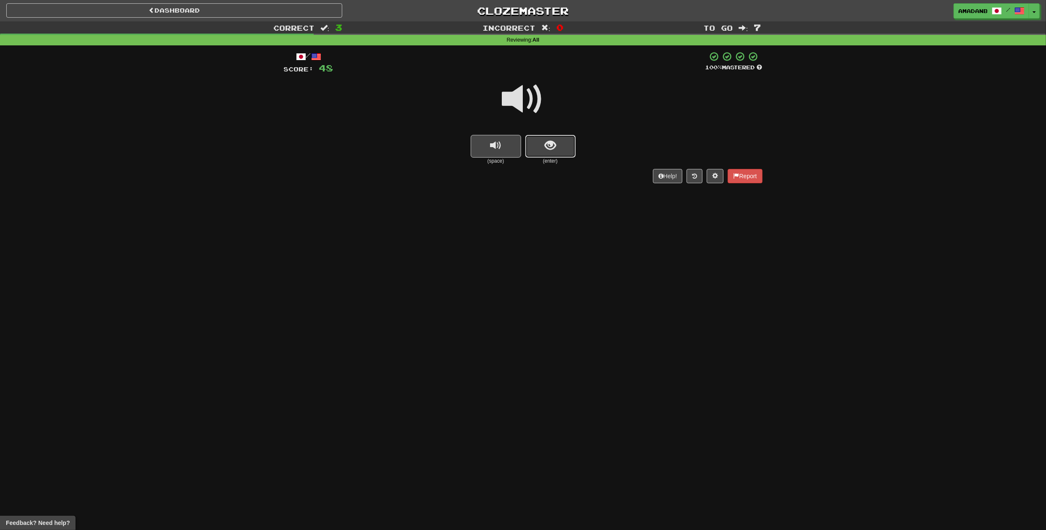
click at [550, 143] on span "show sentence" at bounding box center [550, 145] width 11 height 11
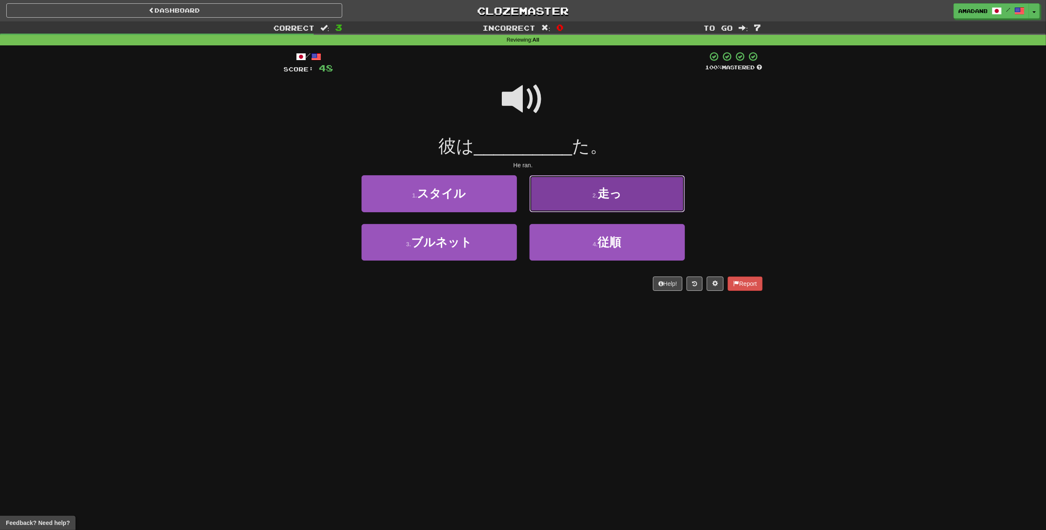
click at [569, 204] on button "2 . 走っ" at bounding box center [607, 193] width 155 height 37
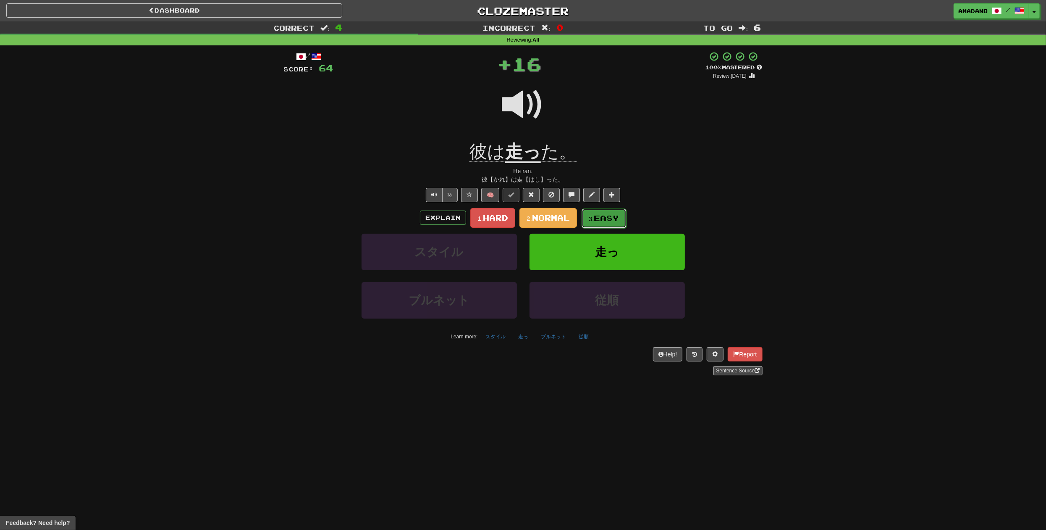
click at [591, 219] on small "3." at bounding box center [591, 218] width 5 height 7
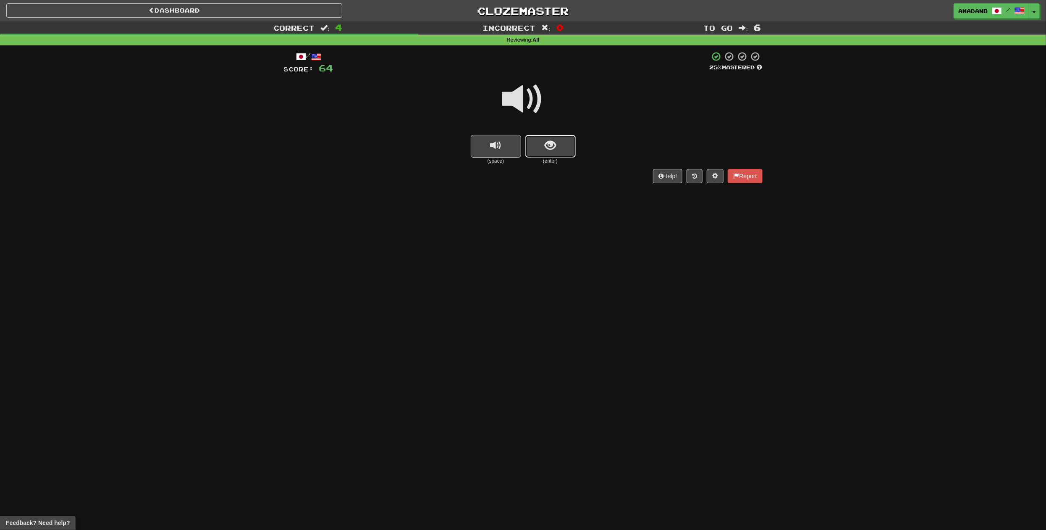
click at [558, 147] on button "show sentence" at bounding box center [550, 146] width 50 height 23
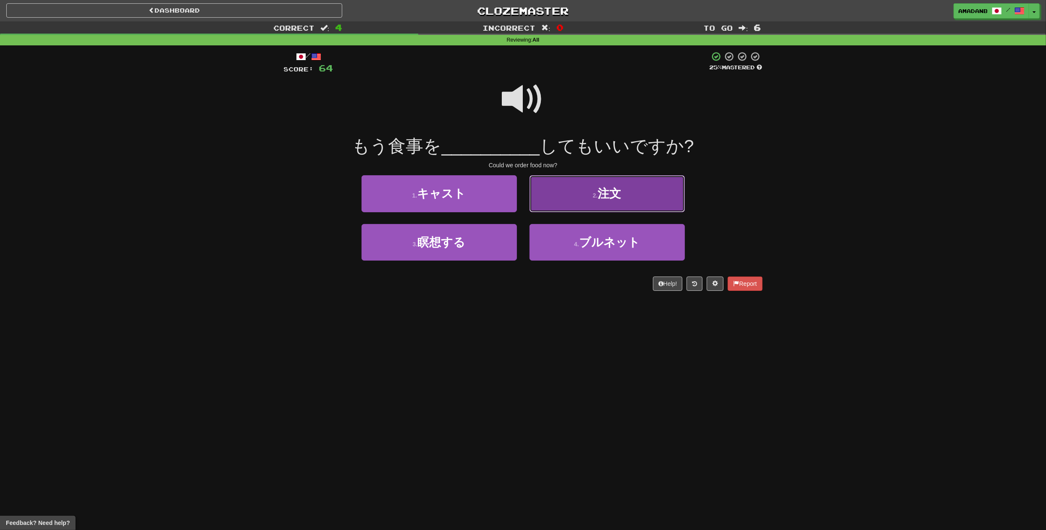
click at [577, 203] on button "2 . 注文" at bounding box center [607, 193] width 155 height 37
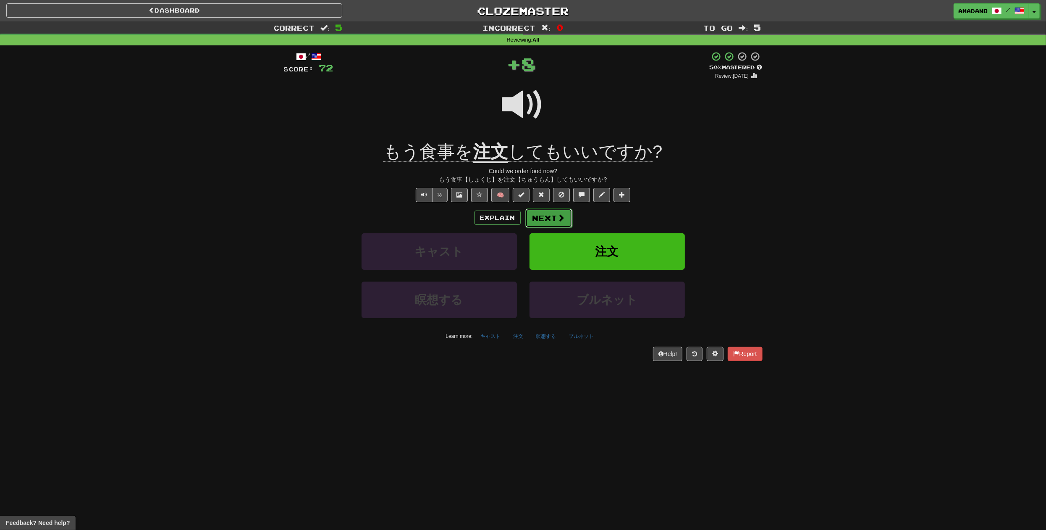
click at [551, 225] on button "Next" at bounding box center [548, 217] width 47 height 19
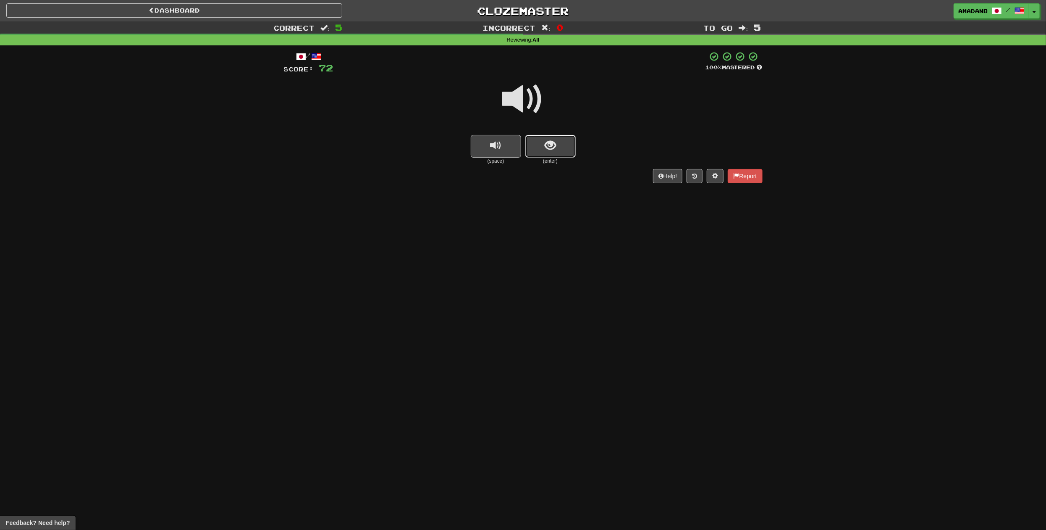
click at [552, 150] on span "show sentence" at bounding box center [550, 145] width 11 height 11
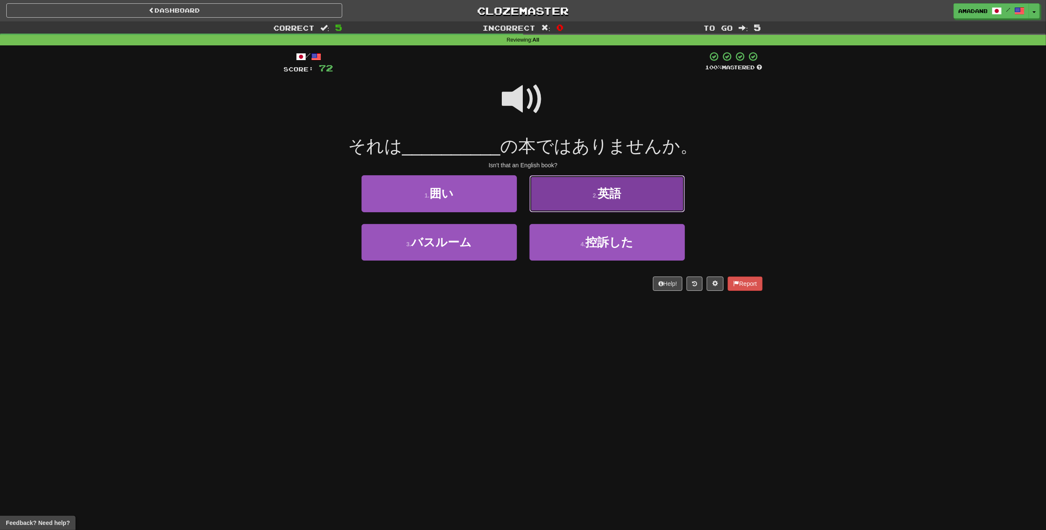
click at [559, 198] on button "2 . 英語" at bounding box center [607, 193] width 155 height 37
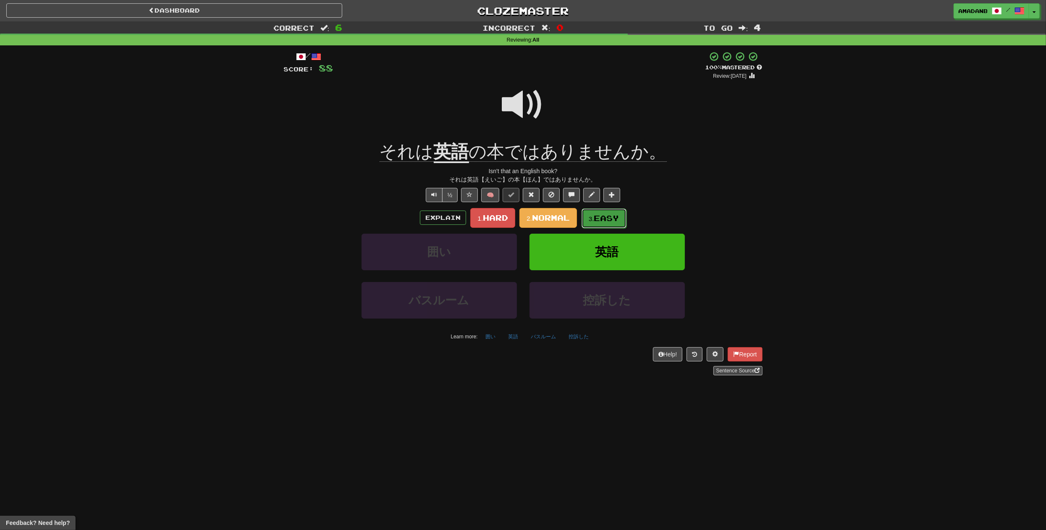
click at [601, 221] on span "Easy" at bounding box center [606, 217] width 25 height 9
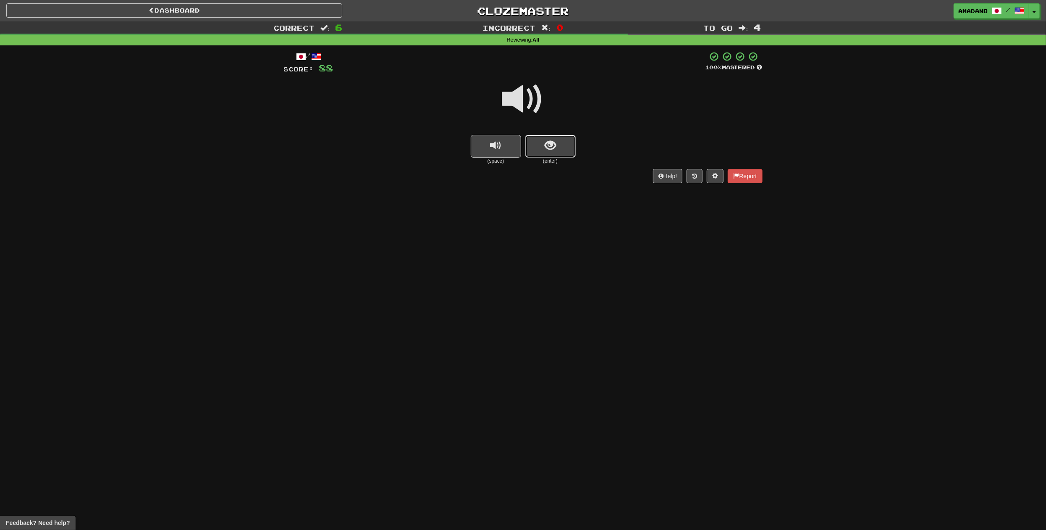
click at [552, 155] on button "show sentence" at bounding box center [550, 146] width 50 height 23
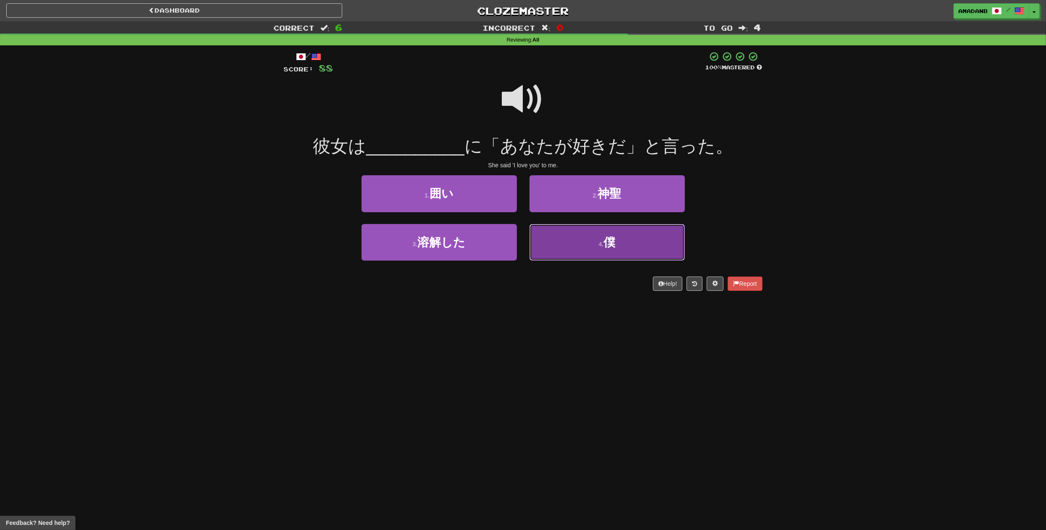
click at [574, 237] on button "4 . 僕" at bounding box center [607, 242] width 155 height 37
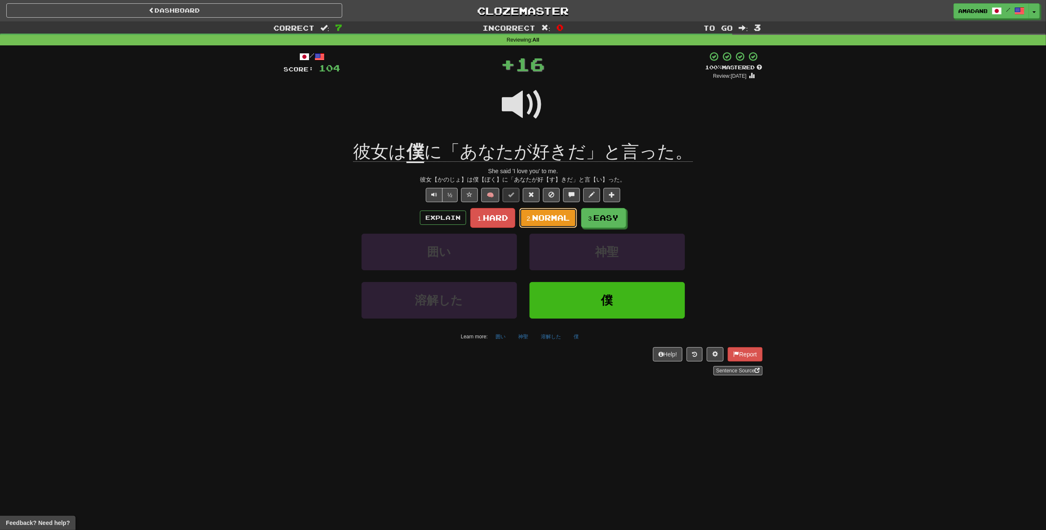
click at [560, 220] on span "Normal" at bounding box center [551, 217] width 38 height 9
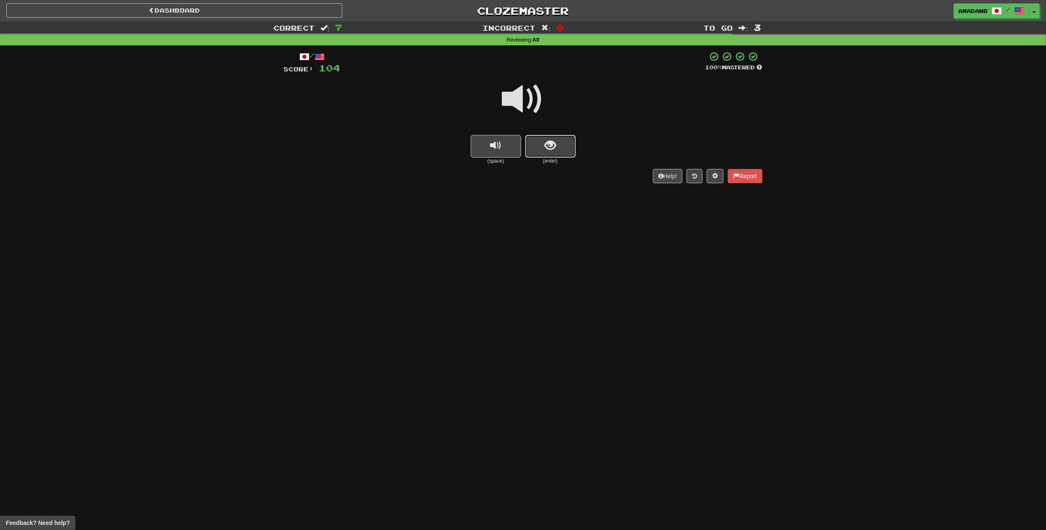
click at [541, 152] on button "show sentence" at bounding box center [550, 146] width 50 height 23
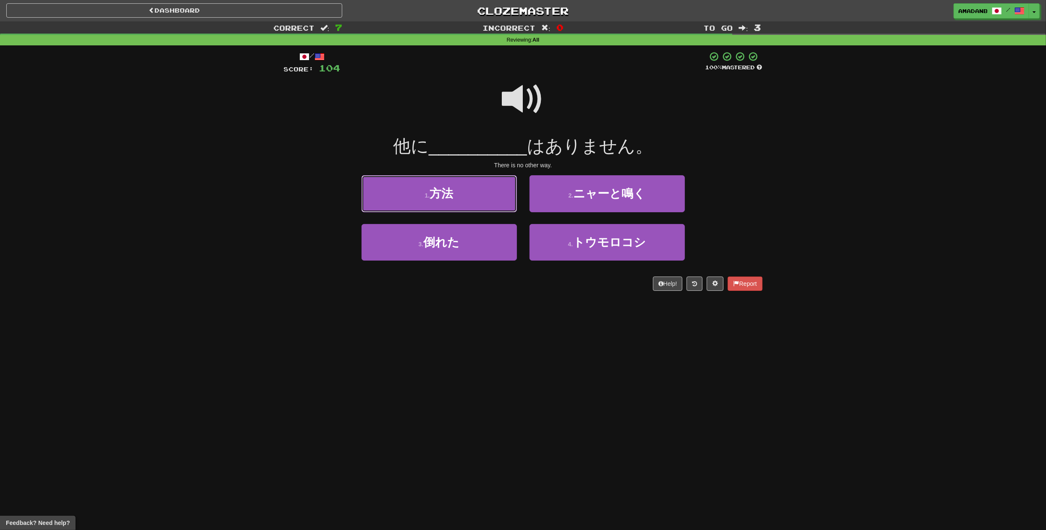
drag, startPoint x: 452, startPoint y: 194, endPoint x: 456, endPoint y: 203, distance: 9.4
click at [452, 196] on span "方法" at bounding box center [442, 193] width 24 height 13
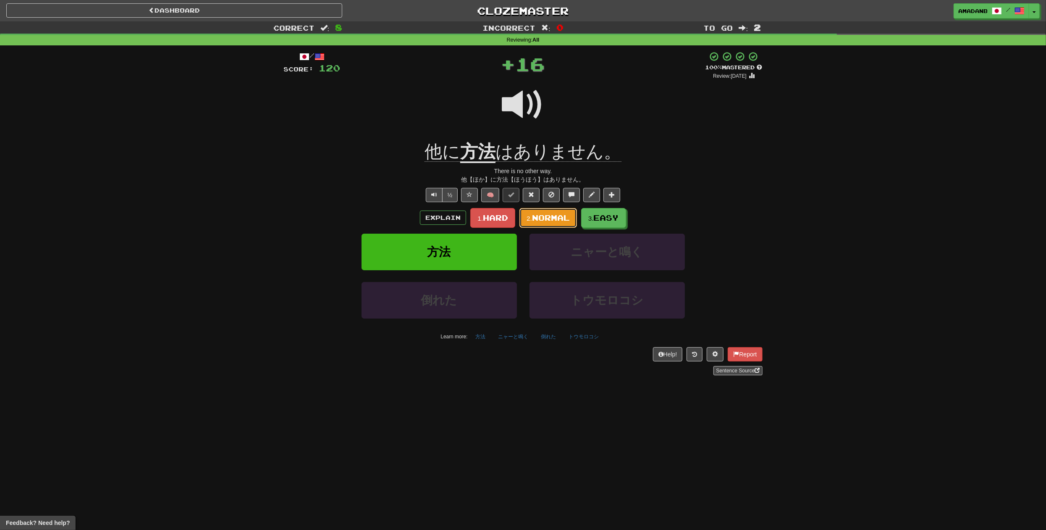
click at [553, 221] on span "Normal" at bounding box center [551, 217] width 38 height 9
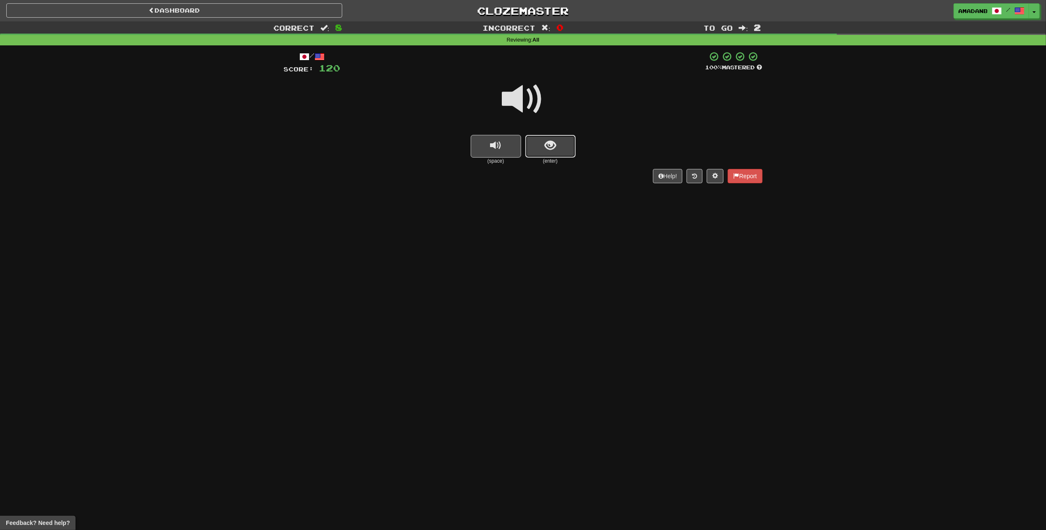
click at [545, 153] on button "show sentence" at bounding box center [550, 146] width 50 height 23
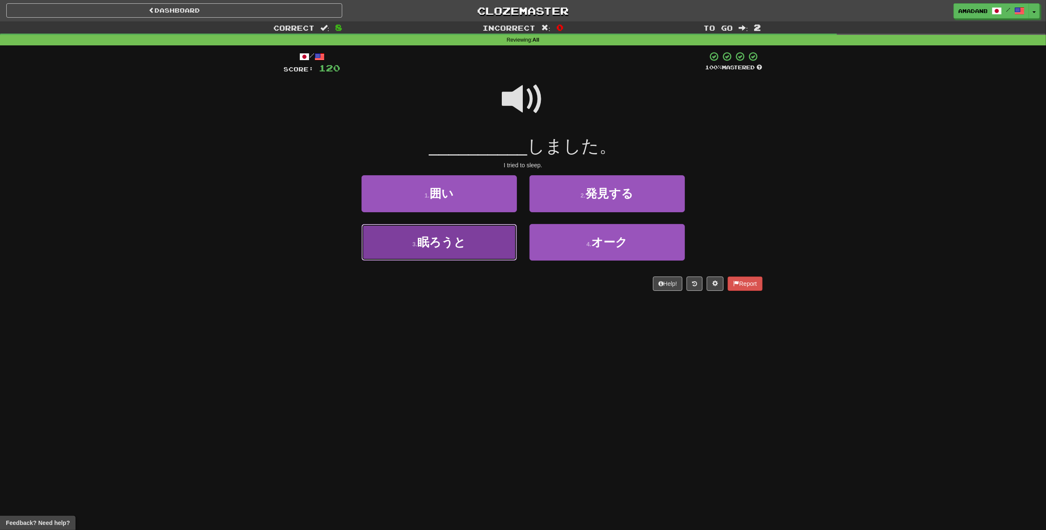
click at [493, 240] on button "3 . 眠ろうと" at bounding box center [439, 242] width 155 height 37
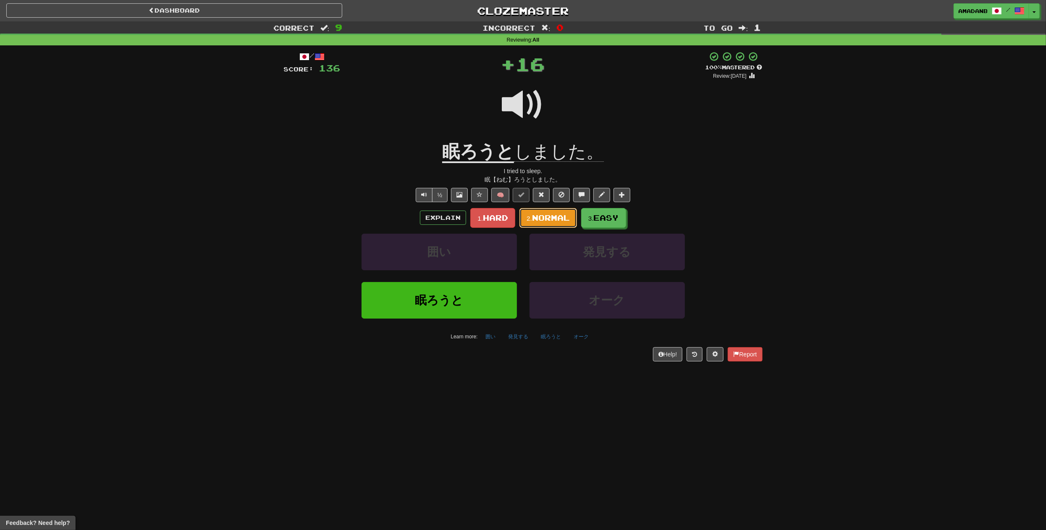
click at [530, 213] on button "2. Normal" at bounding box center [548, 218] width 58 height 20
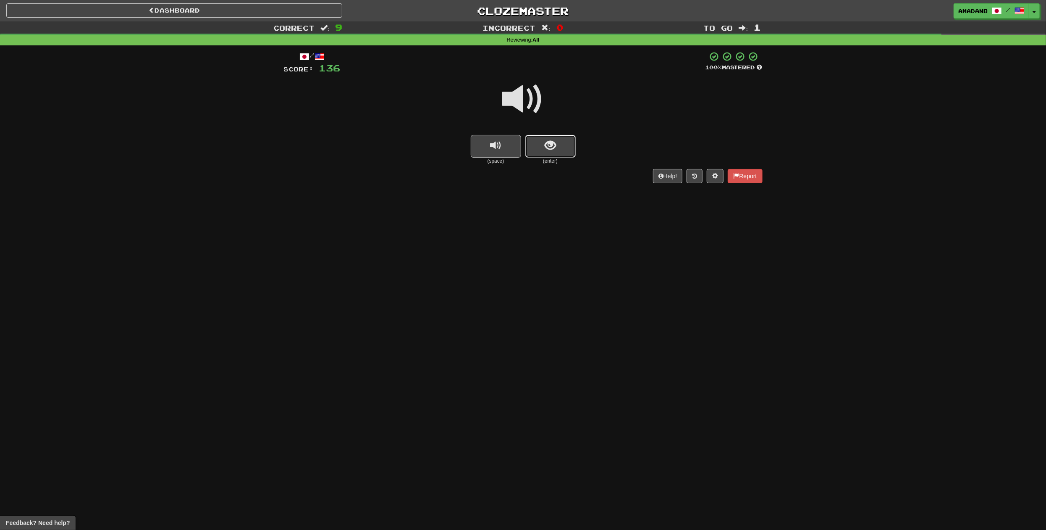
click at [541, 151] on button "show sentence" at bounding box center [550, 146] width 50 height 23
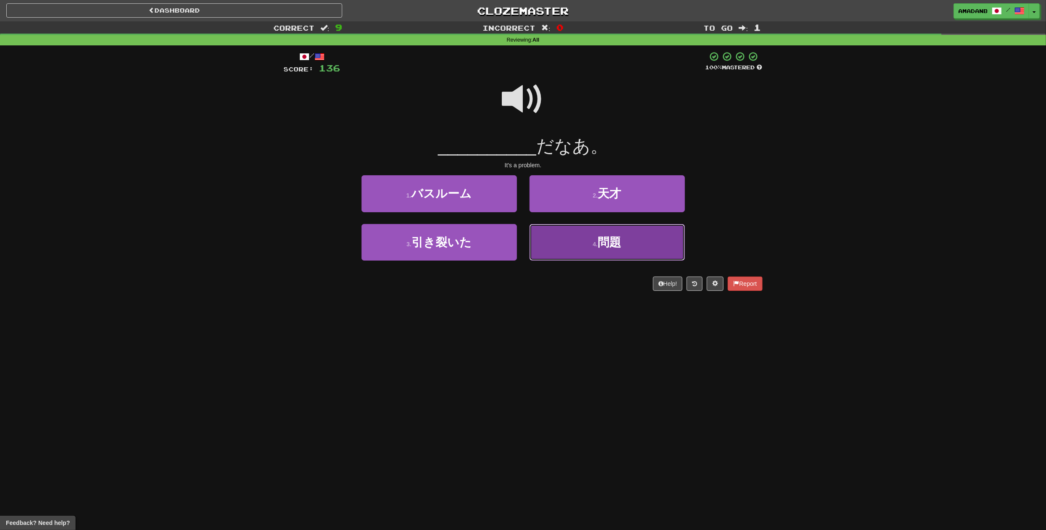
click at [570, 248] on button "4 . 問題" at bounding box center [607, 242] width 155 height 37
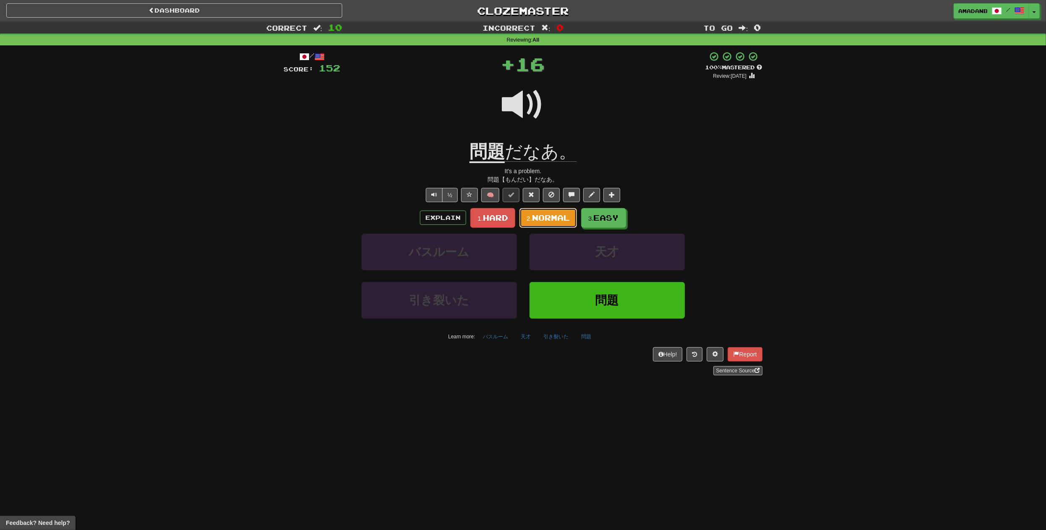
click at [547, 220] on span "Normal" at bounding box center [551, 217] width 38 height 9
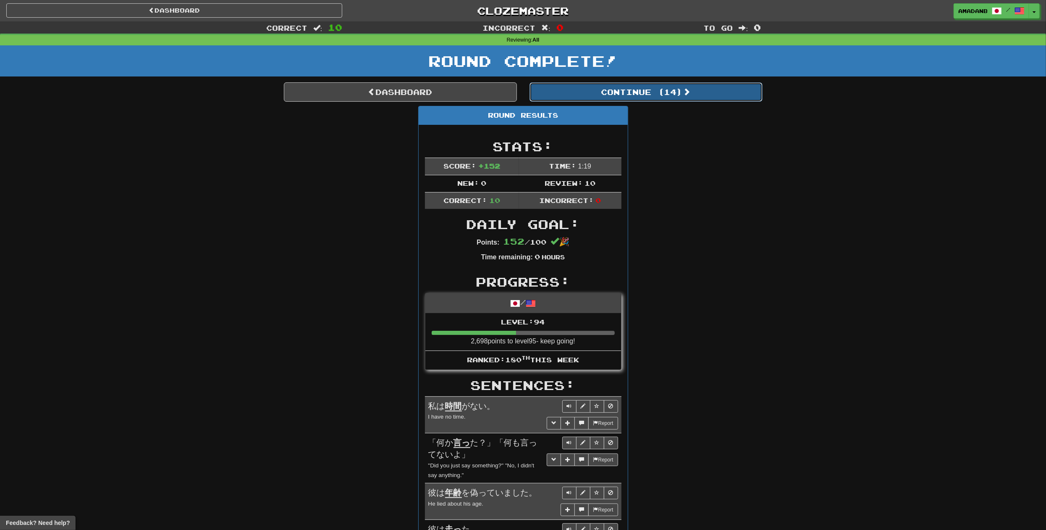
click at [596, 96] on button "Continue ( 14 )" at bounding box center [646, 91] width 233 height 19
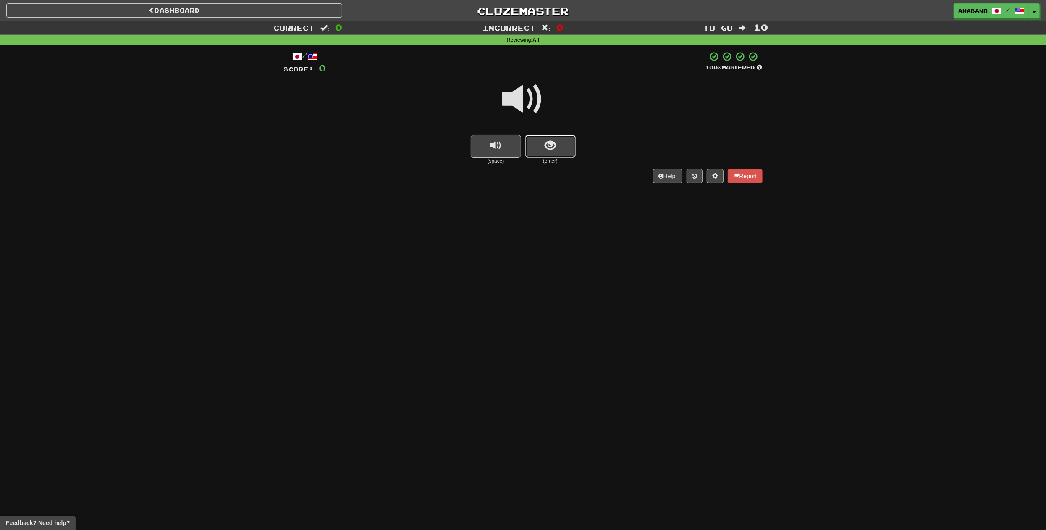
click at [550, 151] on span "show sentence" at bounding box center [550, 145] width 11 height 11
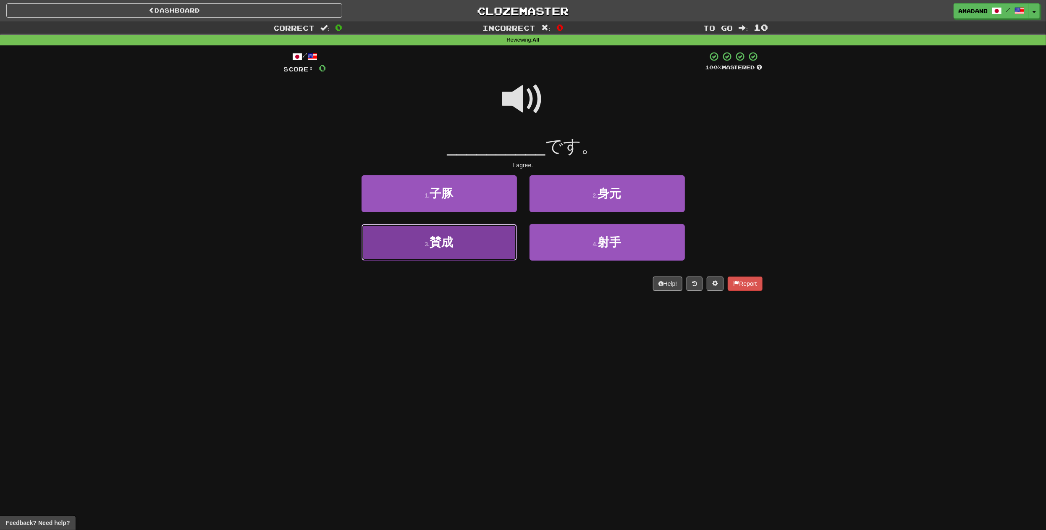
click at [490, 246] on button "3 . 賛成" at bounding box center [439, 242] width 155 height 37
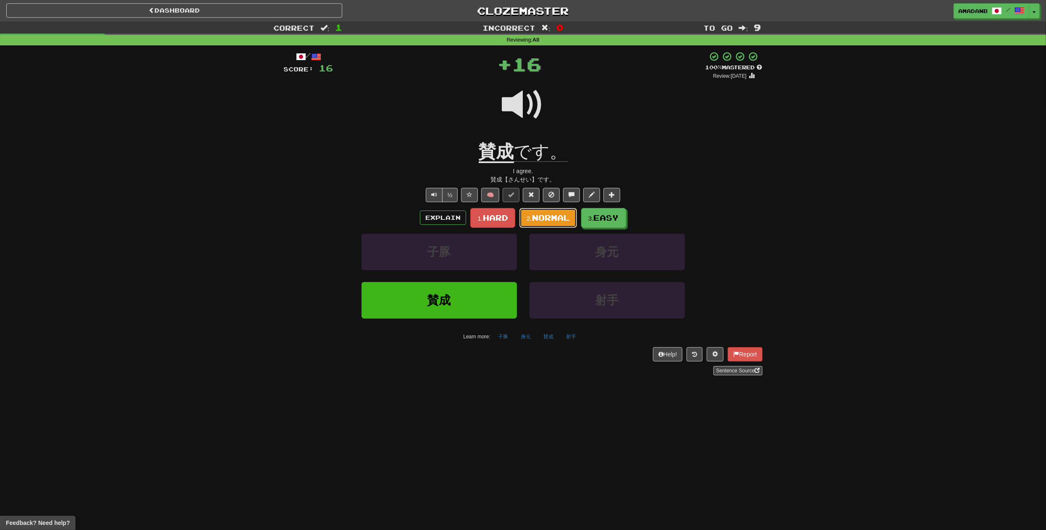
click at [553, 223] on button "2. Normal" at bounding box center [548, 218] width 58 height 20
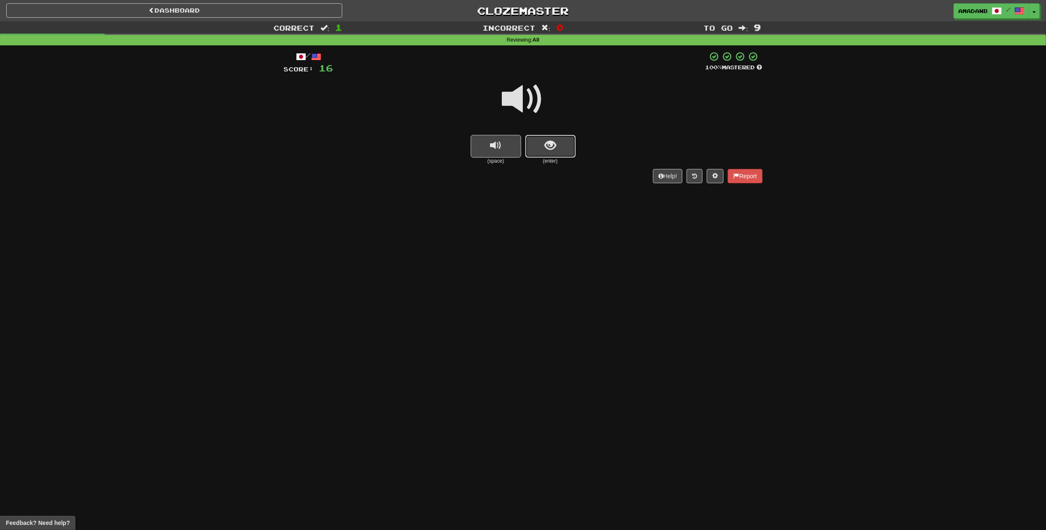
click at [542, 153] on button "show sentence" at bounding box center [550, 146] width 50 height 23
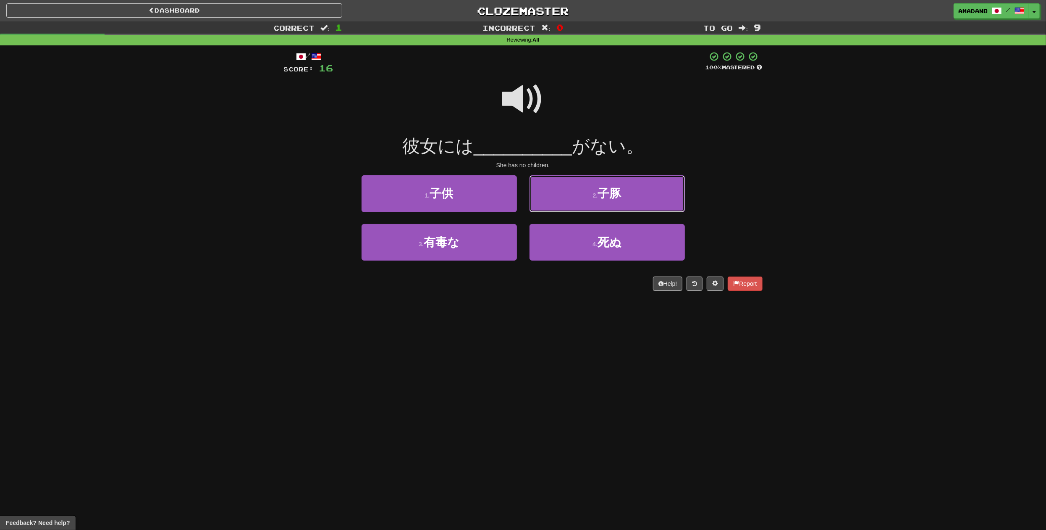
click at [554, 202] on button "2 . 子豚" at bounding box center [607, 193] width 155 height 37
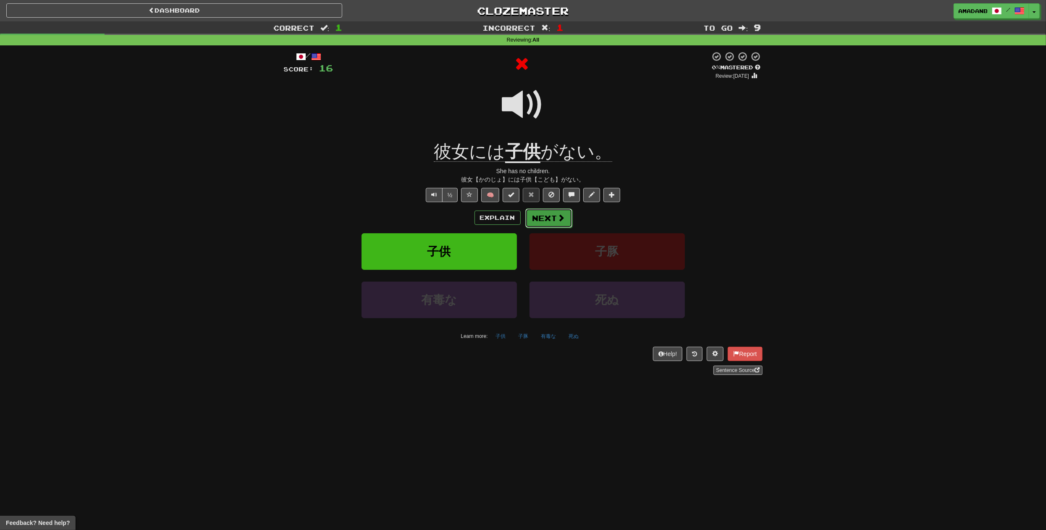
click at [544, 222] on button "Next" at bounding box center [548, 217] width 47 height 19
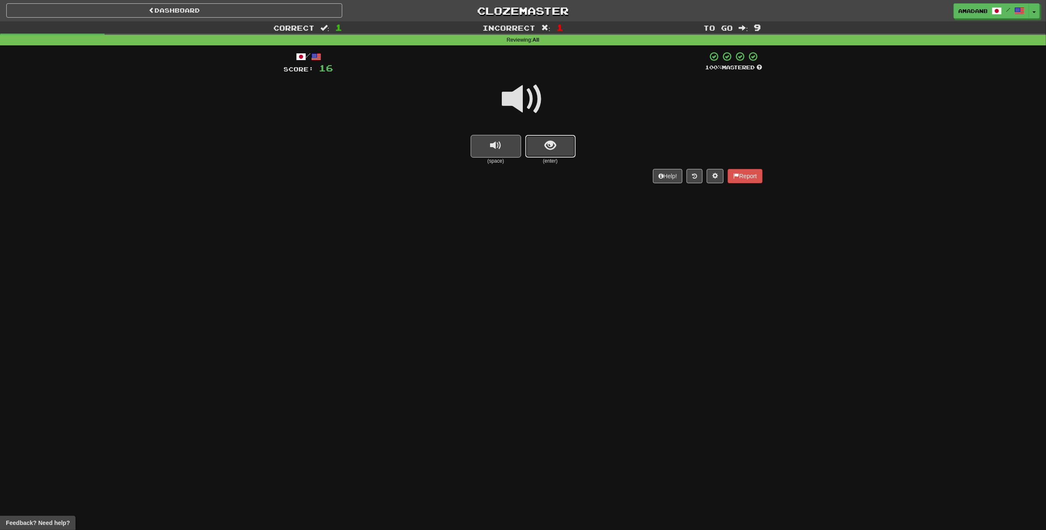
click at [555, 154] on button "show sentence" at bounding box center [550, 146] width 50 height 23
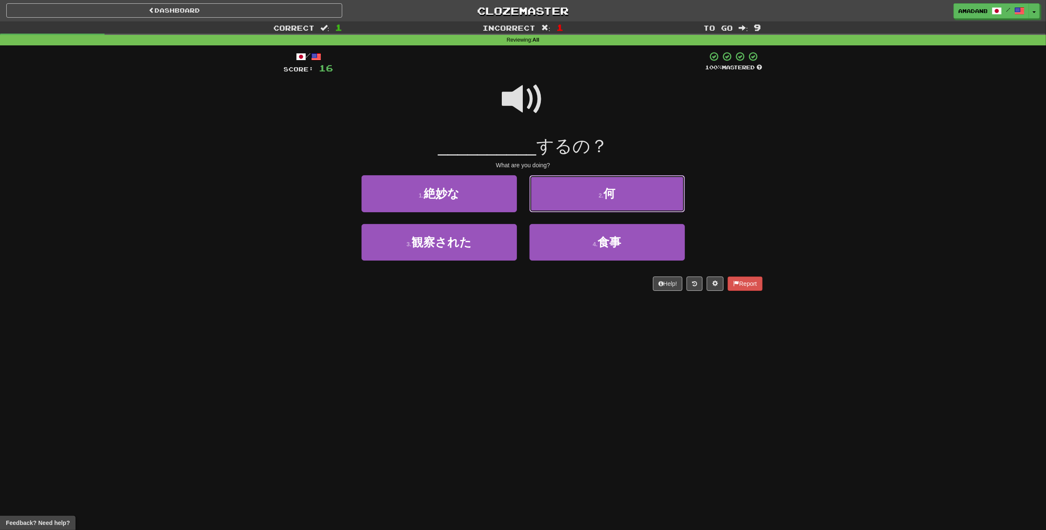
drag, startPoint x: 569, startPoint y: 196, endPoint x: 566, endPoint y: 206, distance: 10.5
click at [569, 198] on button "2 . 何" at bounding box center [607, 193] width 155 height 37
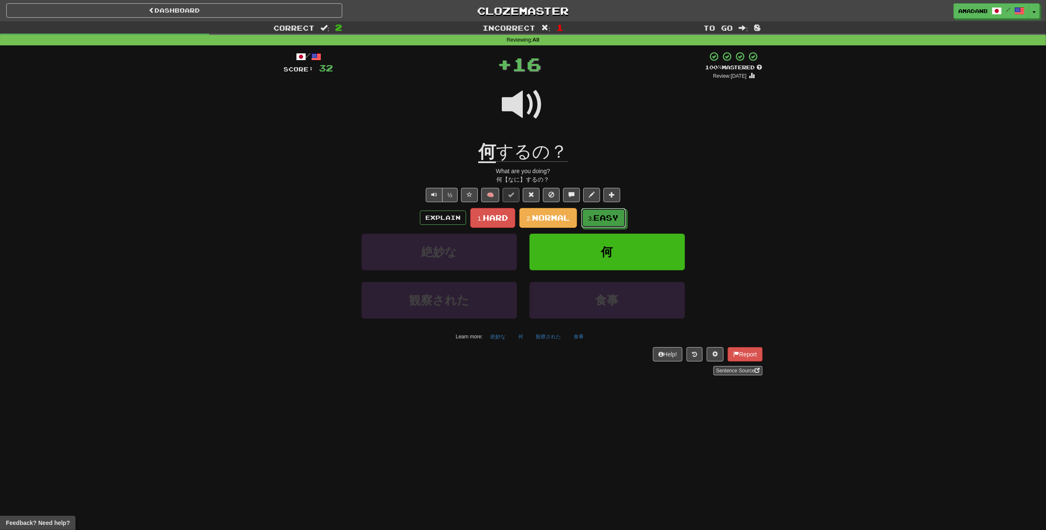
click at [592, 217] on small "3." at bounding box center [590, 218] width 5 height 7
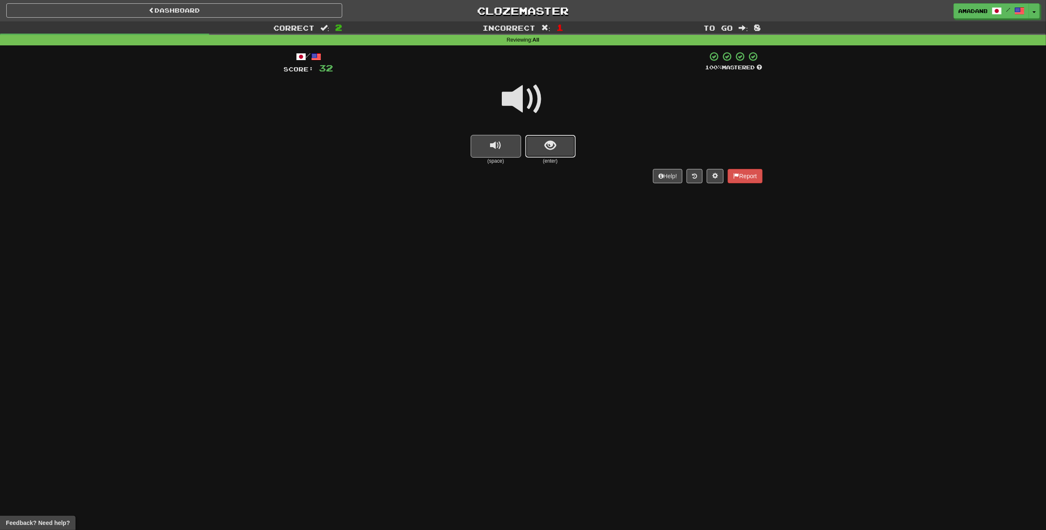
click at [548, 157] on button "show sentence" at bounding box center [550, 146] width 50 height 23
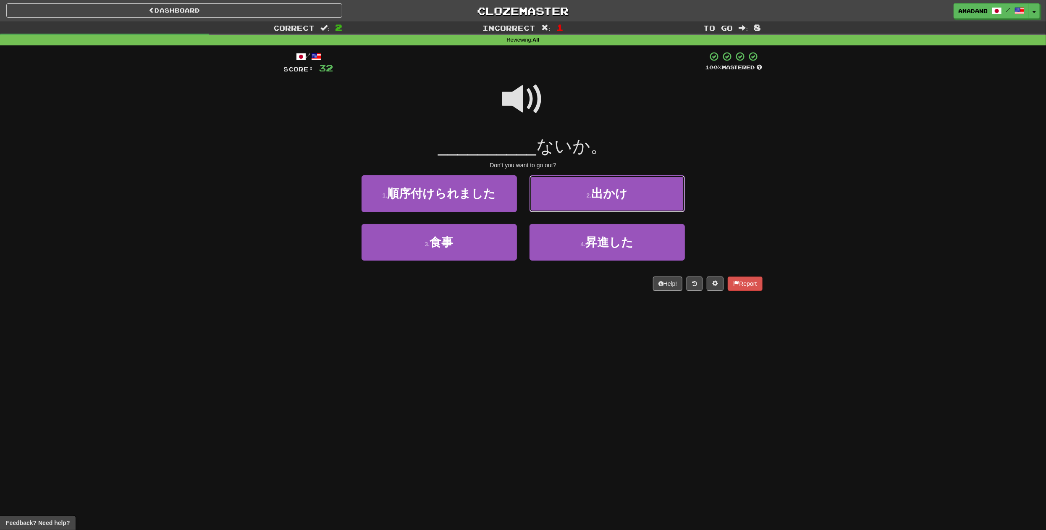
click at [577, 207] on button "2 . 出かけ" at bounding box center [607, 193] width 155 height 37
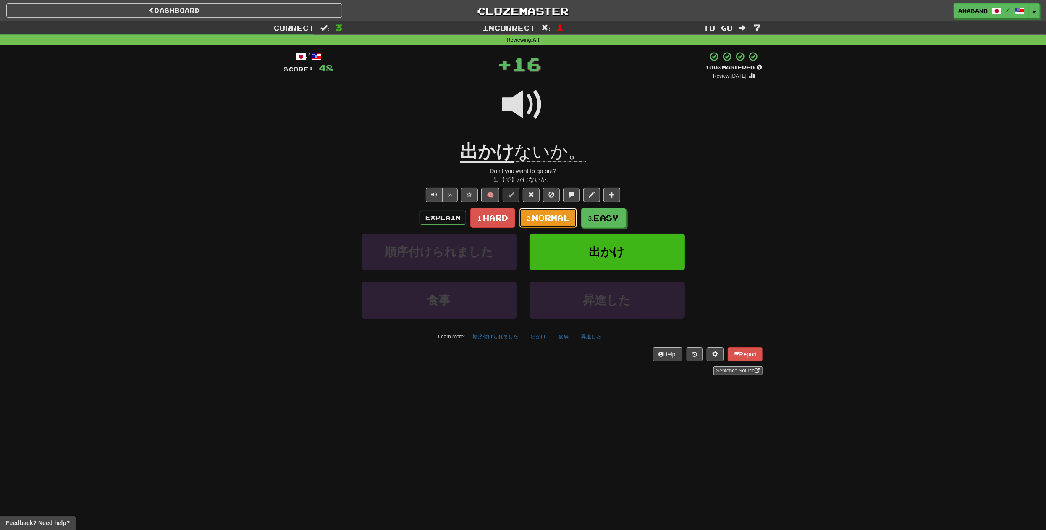
click at [556, 222] on button "2. Normal" at bounding box center [548, 218] width 58 height 20
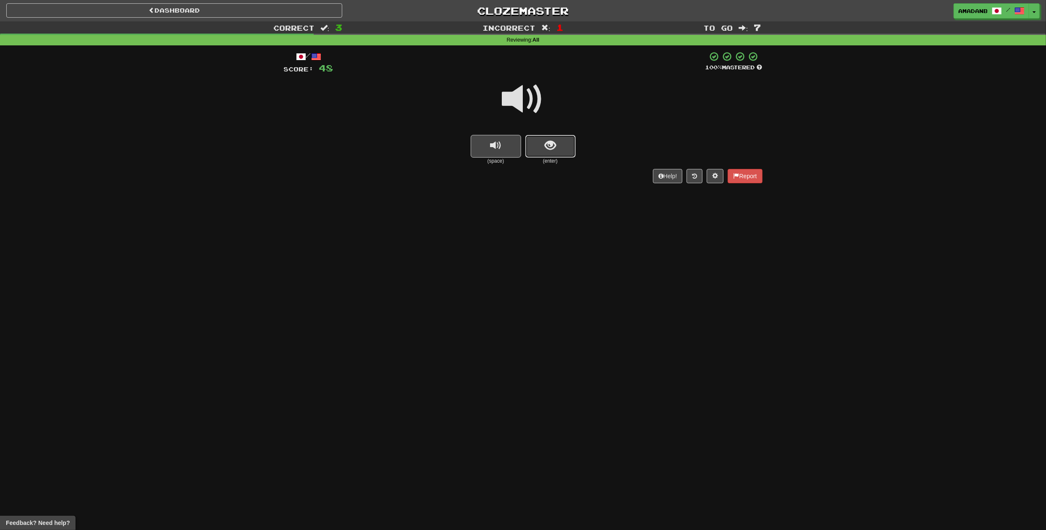
click at [565, 152] on button "show sentence" at bounding box center [550, 146] width 50 height 23
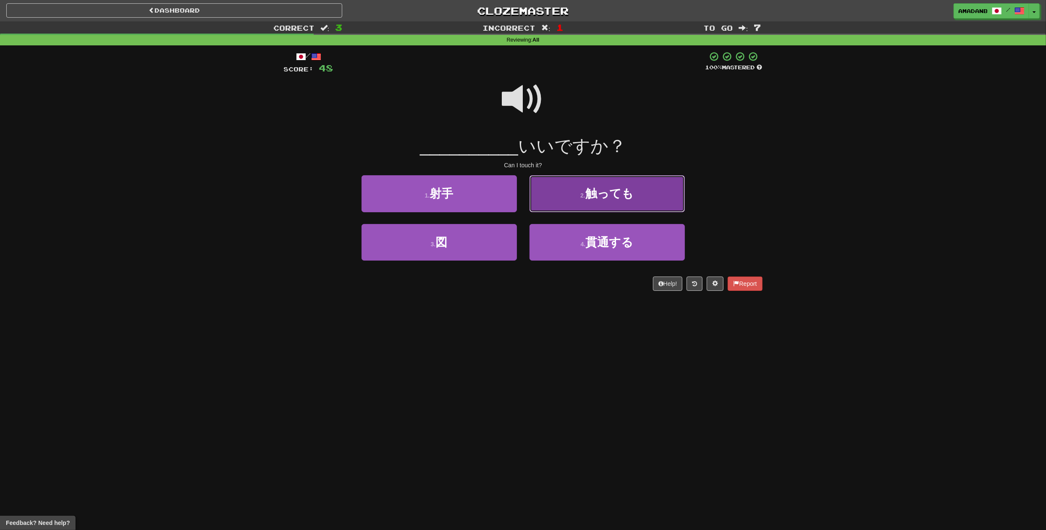
click at [560, 197] on button "2 . 触っても" at bounding box center [607, 193] width 155 height 37
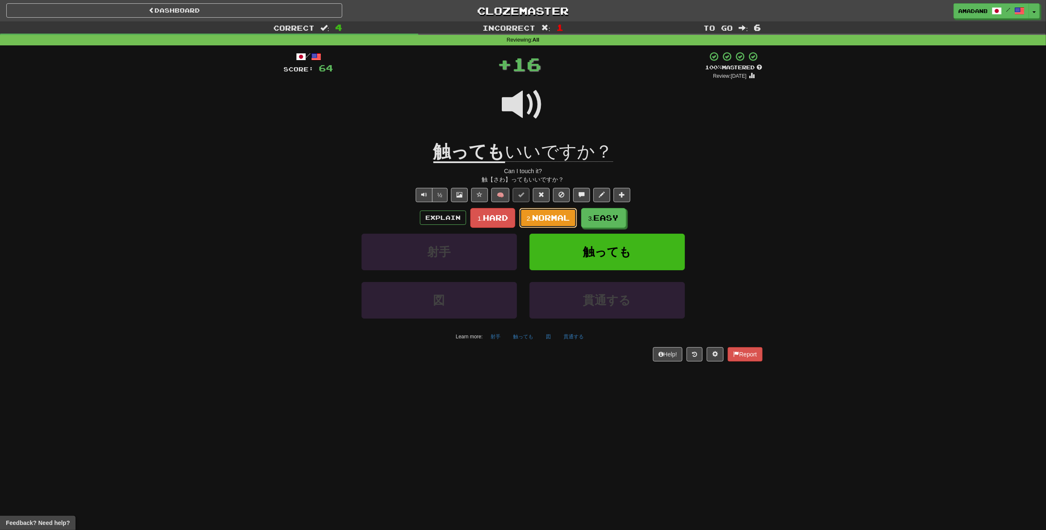
click at [547, 222] on button "2. Normal" at bounding box center [548, 218] width 58 height 20
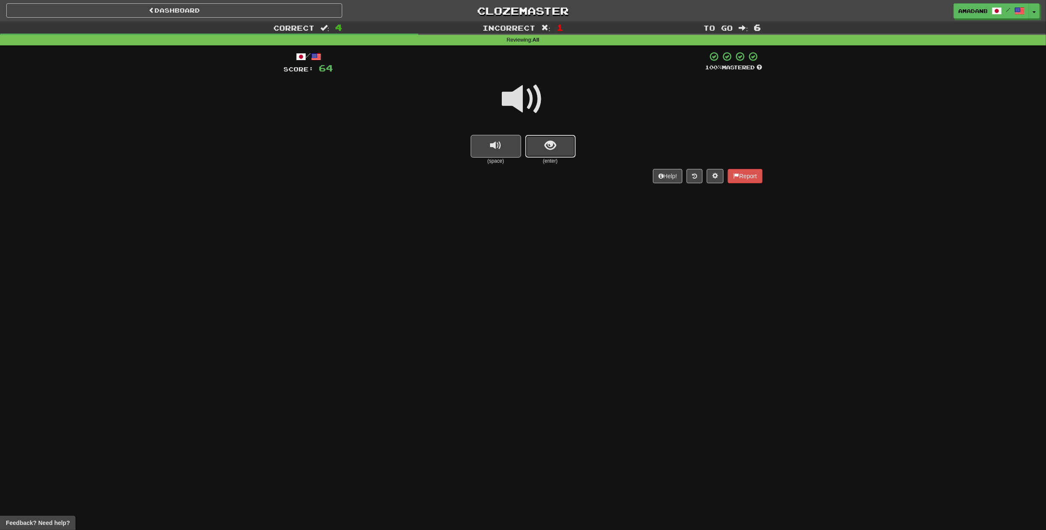
click at [543, 153] on button "show sentence" at bounding box center [550, 146] width 50 height 23
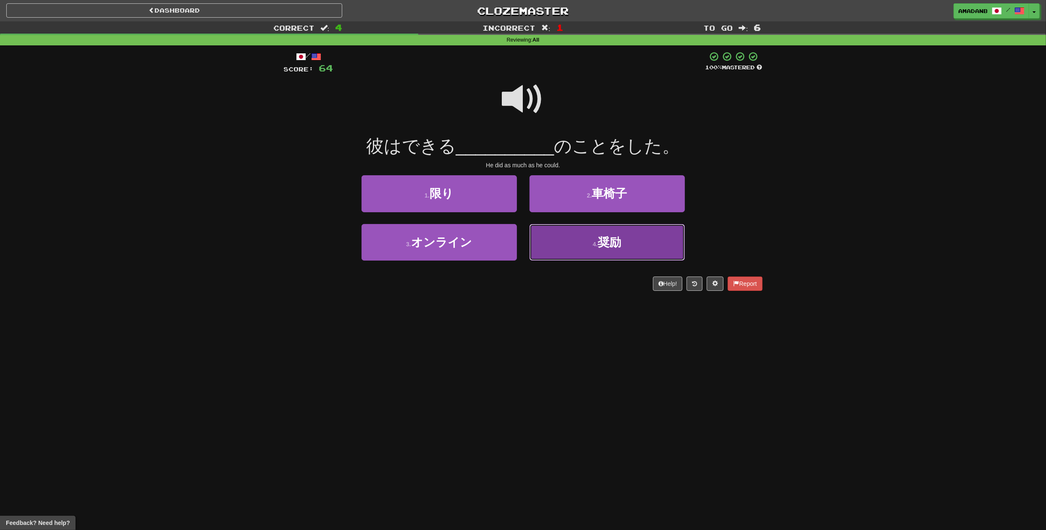
click at [564, 235] on button "4 . 奨励" at bounding box center [607, 242] width 155 height 37
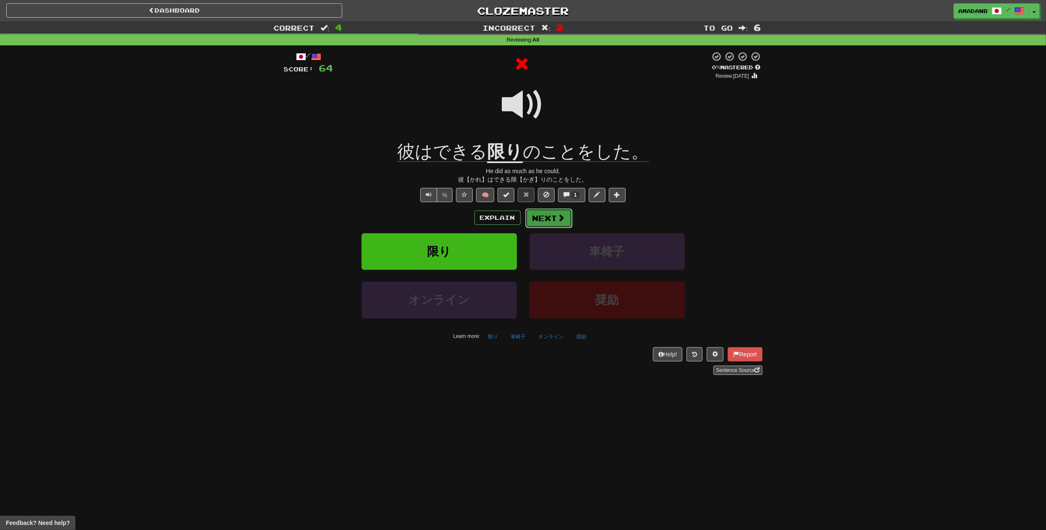
click at [553, 222] on button "Next" at bounding box center [548, 217] width 47 height 19
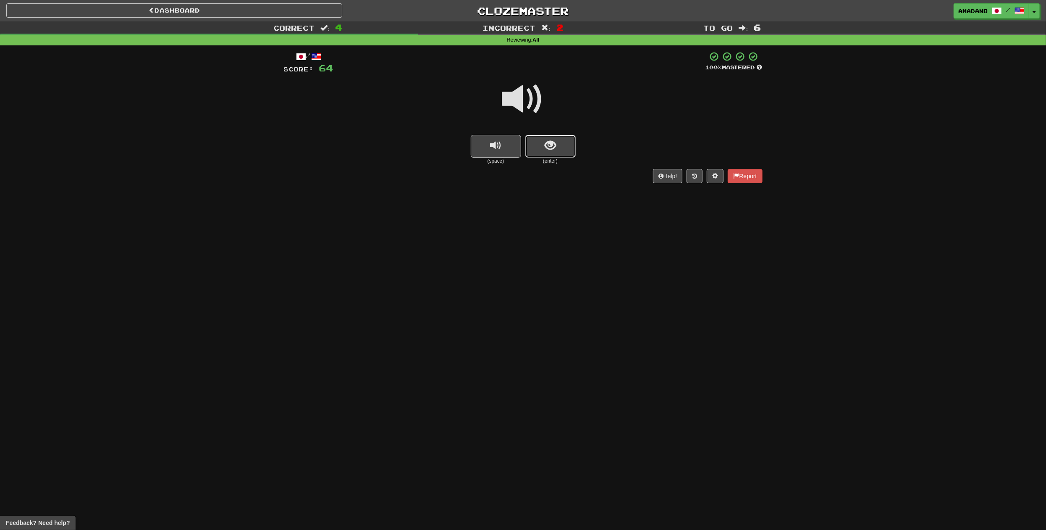
click at [546, 151] on span "show sentence" at bounding box center [550, 145] width 11 height 11
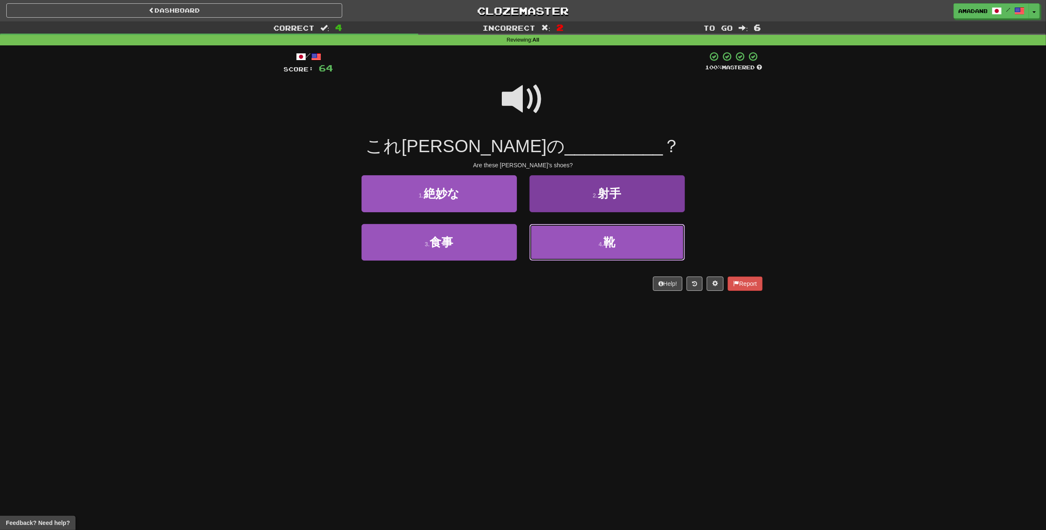
click at [556, 242] on button "4 . 靴" at bounding box center [607, 242] width 155 height 37
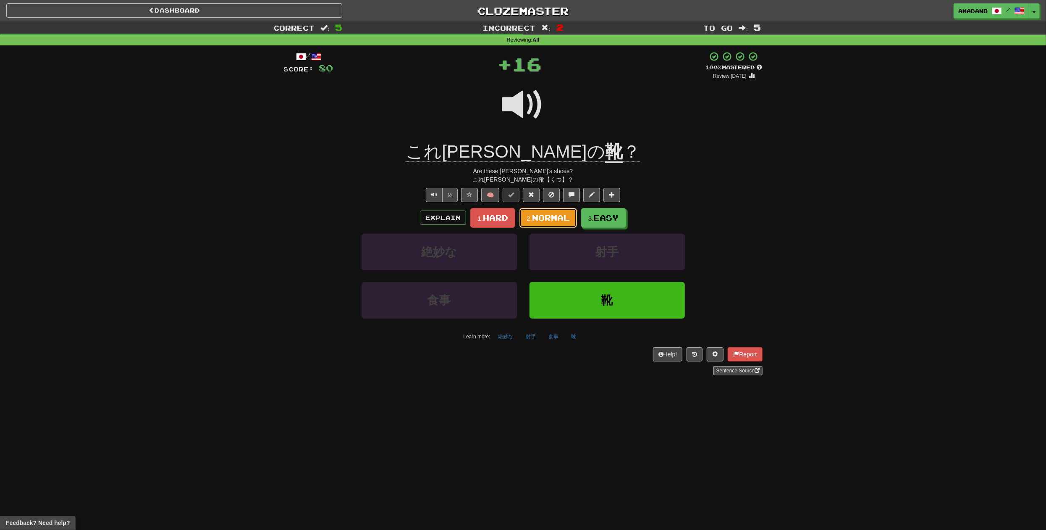
click at [543, 221] on span "Normal" at bounding box center [551, 217] width 38 height 9
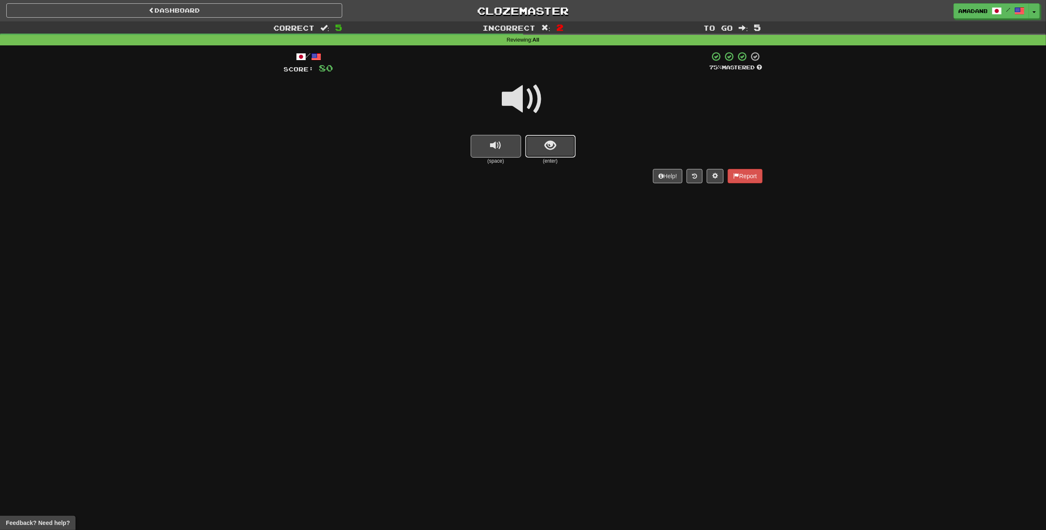
click at [541, 154] on button "show sentence" at bounding box center [550, 146] width 50 height 23
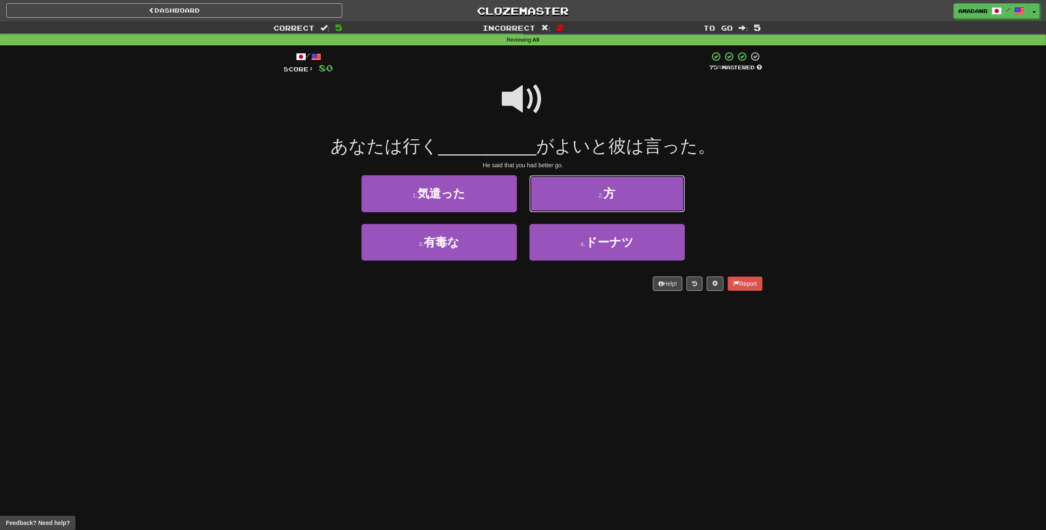
click at [567, 204] on button "2 . 方" at bounding box center [607, 193] width 155 height 37
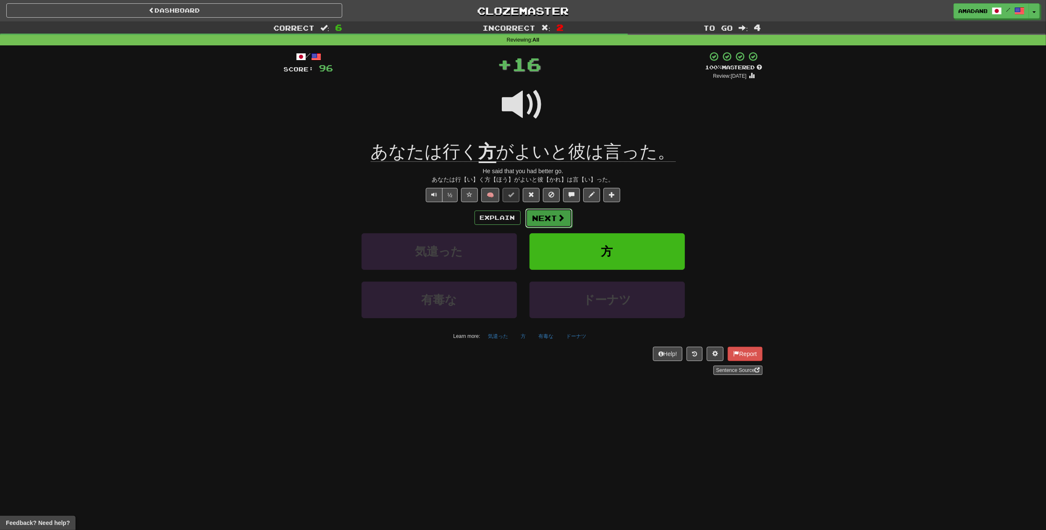
click at [540, 220] on button "Next" at bounding box center [548, 217] width 47 height 19
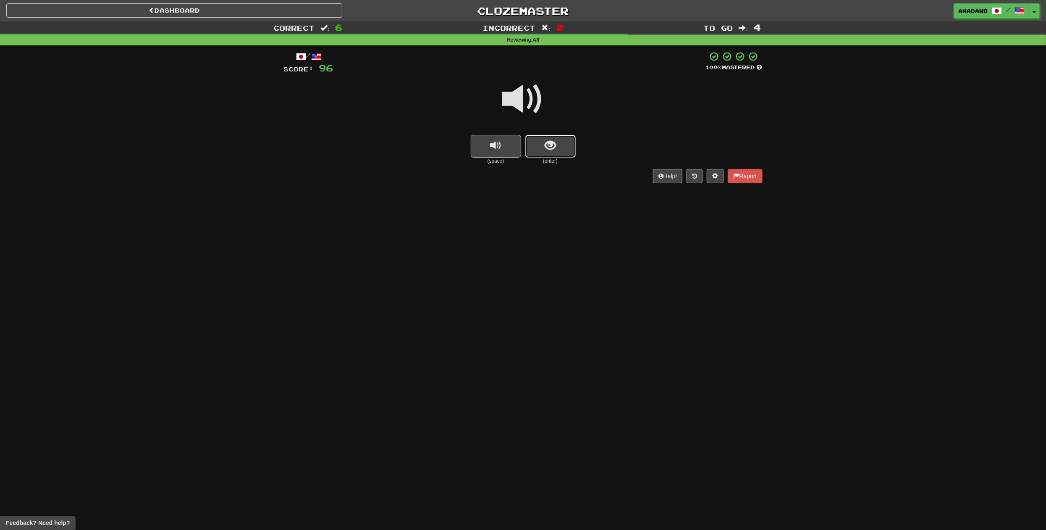
click at [547, 147] on span "show sentence" at bounding box center [550, 145] width 11 height 11
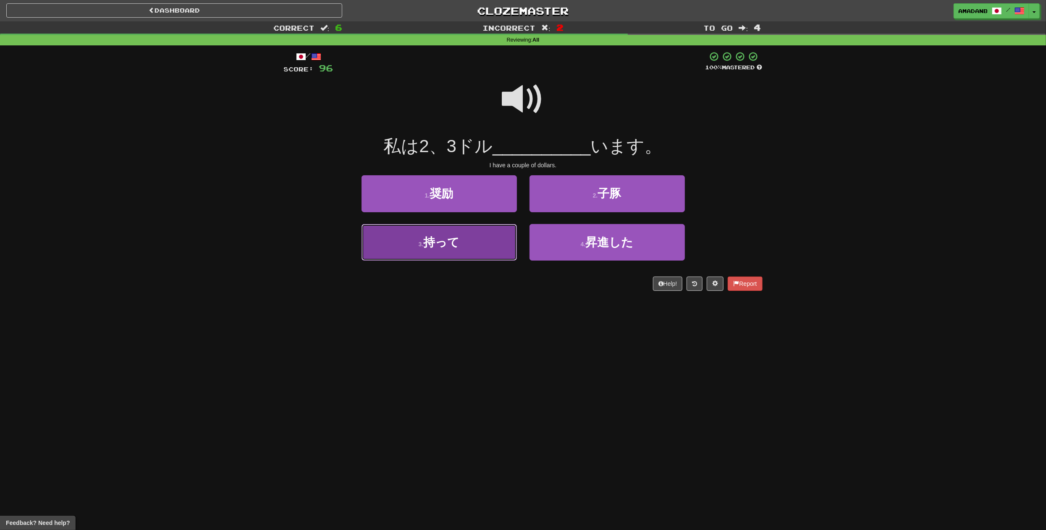
click at [499, 243] on button "3 . 持って" at bounding box center [439, 242] width 155 height 37
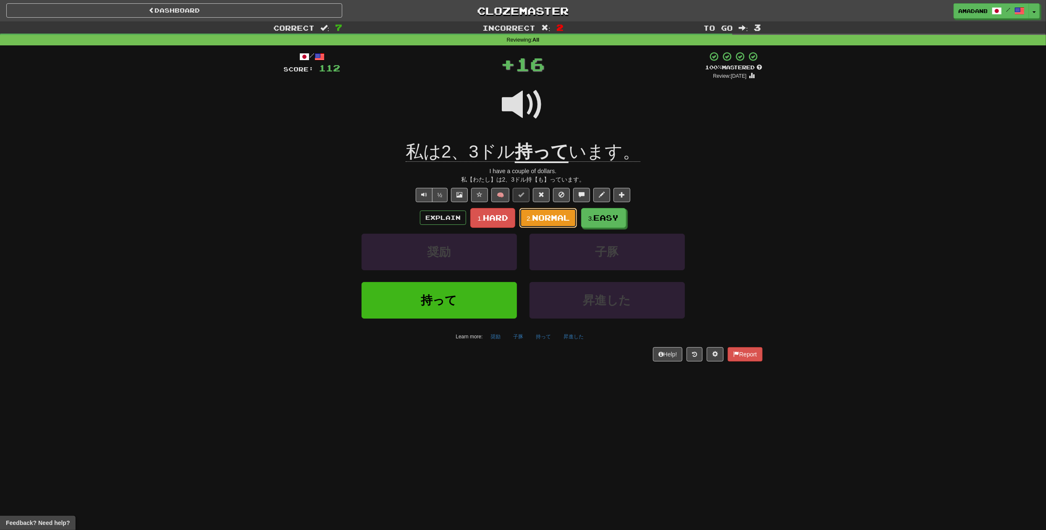
click at [545, 226] on button "2. Normal" at bounding box center [548, 218] width 58 height 20
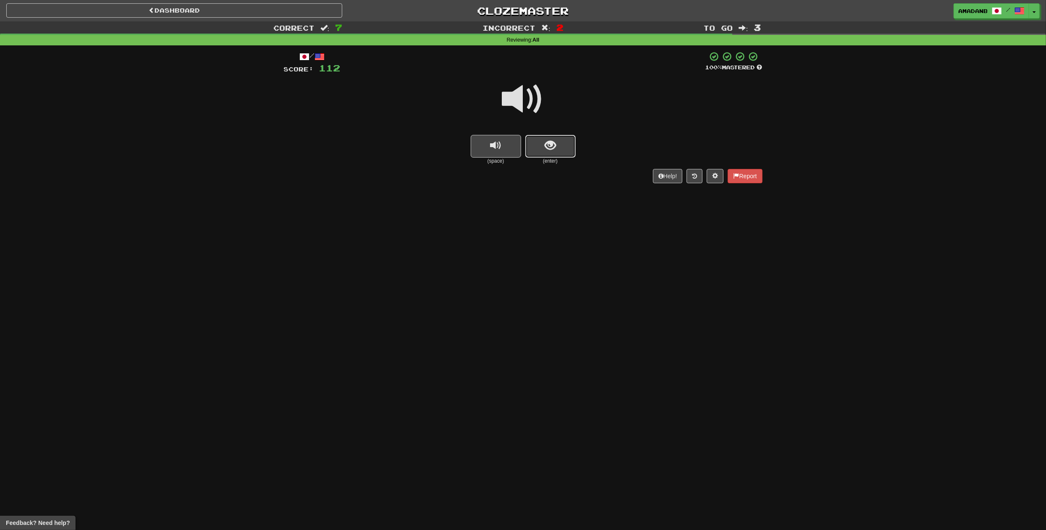
click at [551, 150] on span "show sentence" at bounding box center [550, 145] width 11 height 11
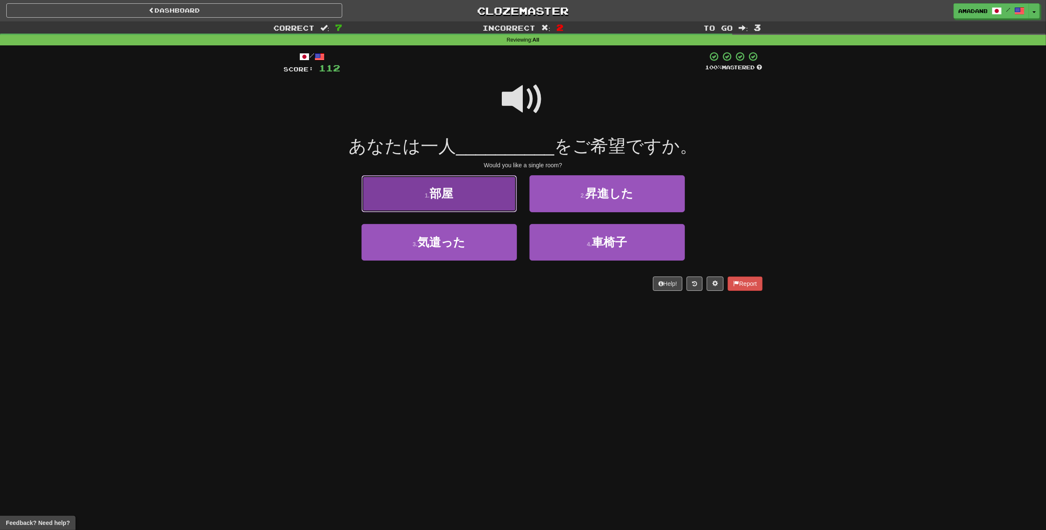
drag, startPoint x: 488, startPoint y: 204, endPoint x: 500, endPoint y: 230, distance: 29.3
click at [488, 204] on button "1 . 部屋" at bounding box center [439, 193] width 155 height 37
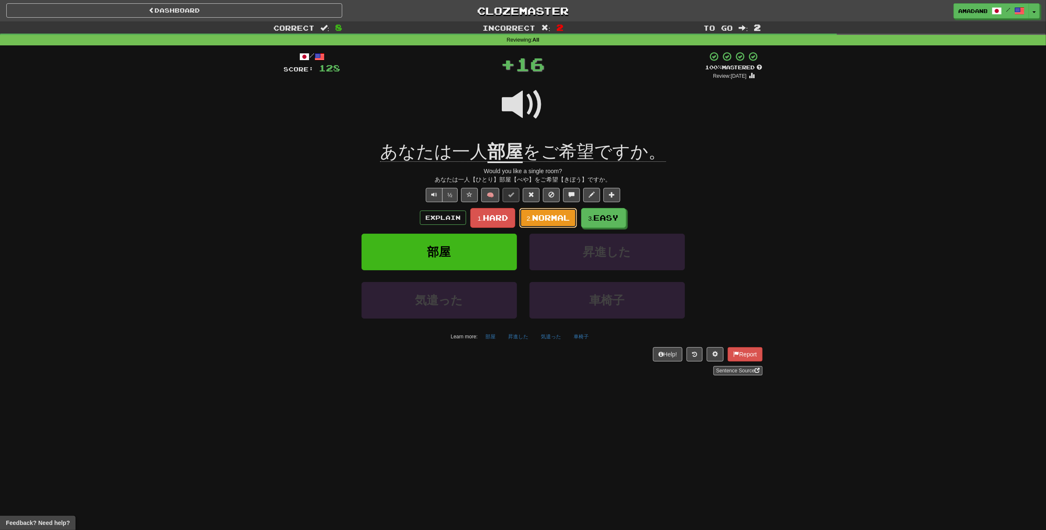
click at [543, 221] on span "Normal" at bounding box center [551, 217] width 38 height 9
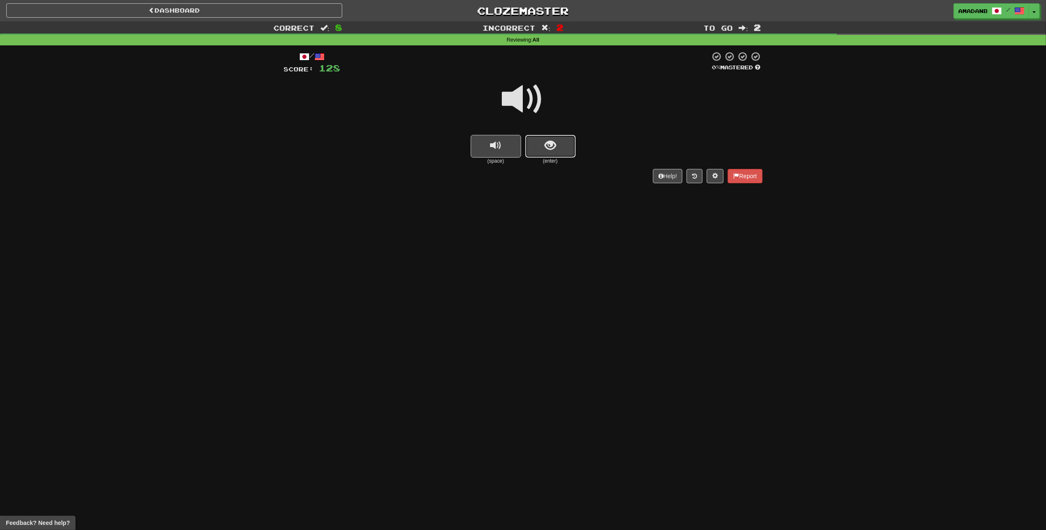
click at [556, 147] on span "show sentence" at bounding box center [550, 145] width 11 height 11
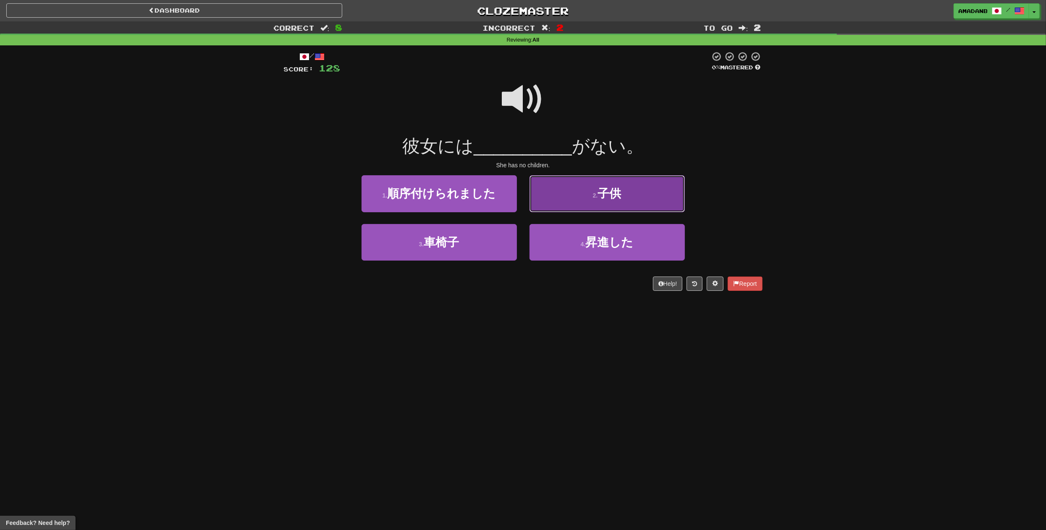
click at [568, 201] on button "2 . 子供" at bounding box center [607, 193] width 155 height 37
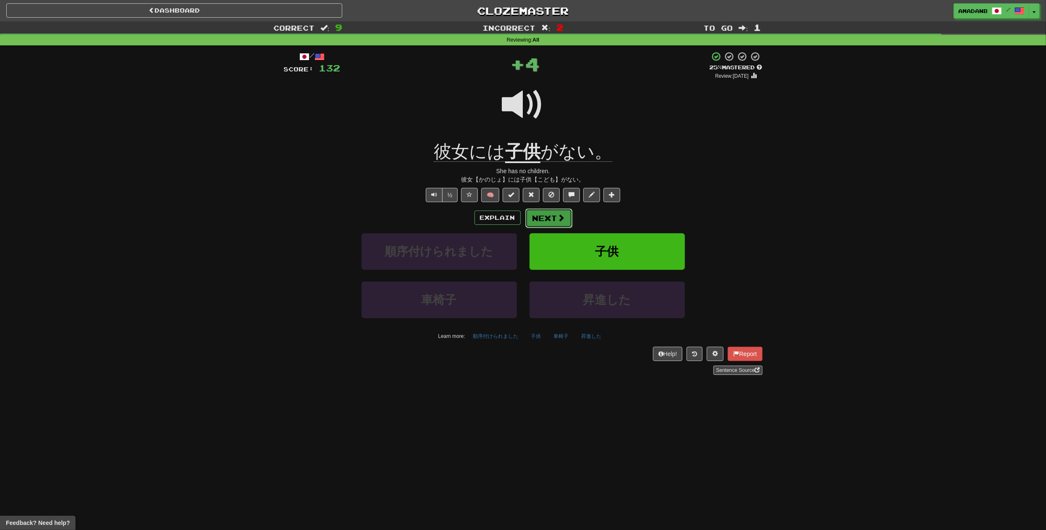
click at [551, 220] on button "Next" at bounding box center [548, 217] width 47 height 19
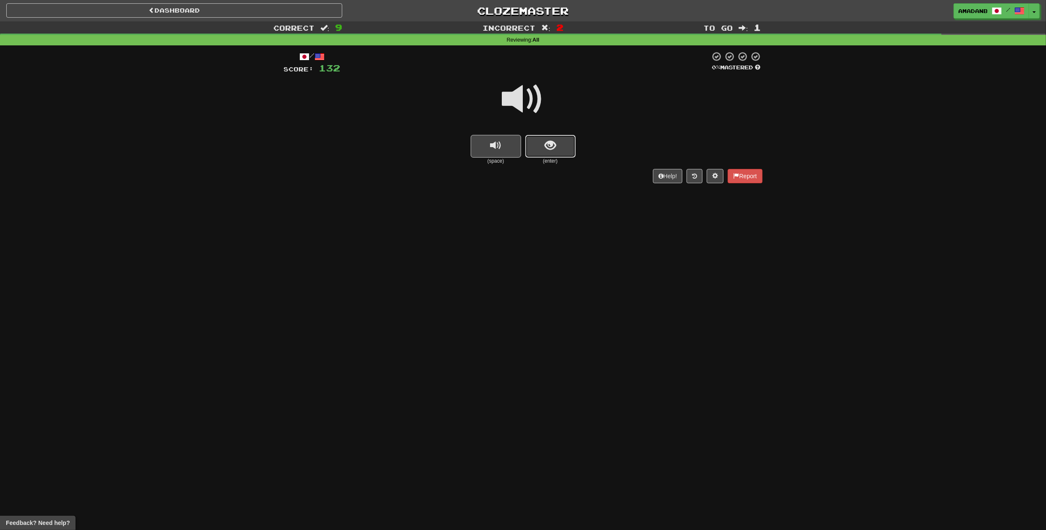
click at [551, 151] on span "show sentence" at bounding box center [550, 145] width 11 height 11
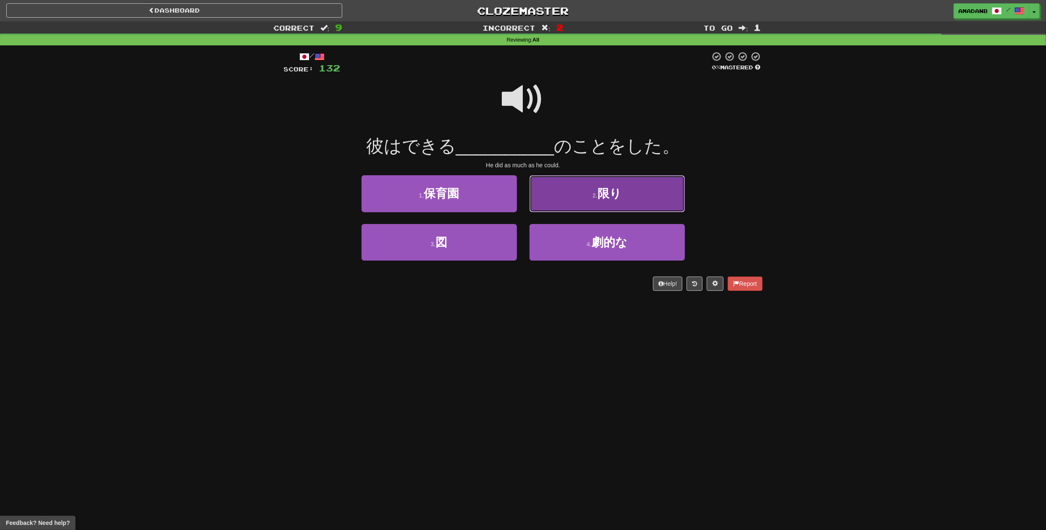
click at [572, 201] on button "2 . 限り" at bounding box center [607, 193] width 155 height 37
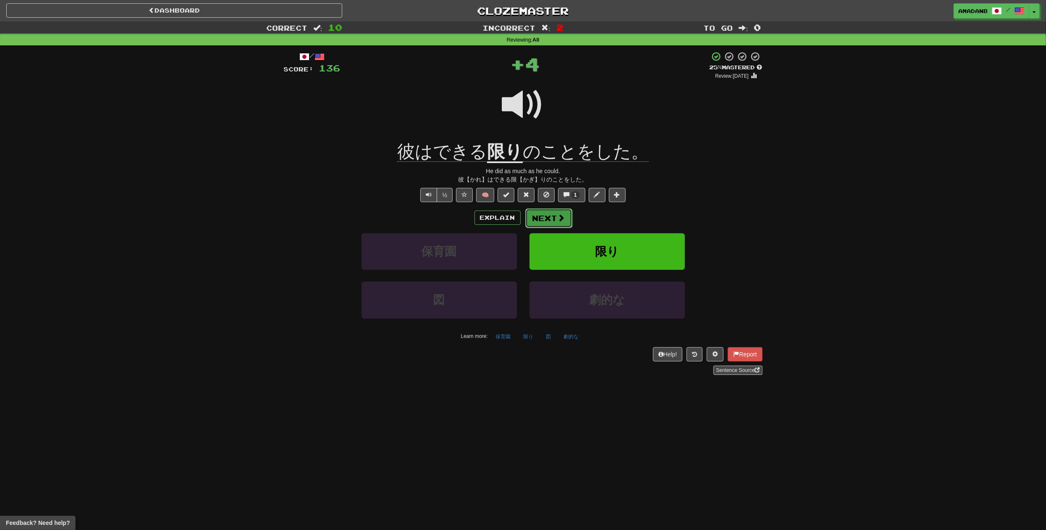
click at [545, 218] on button "Next" at bounding box center [548, 217] width 47 height 19
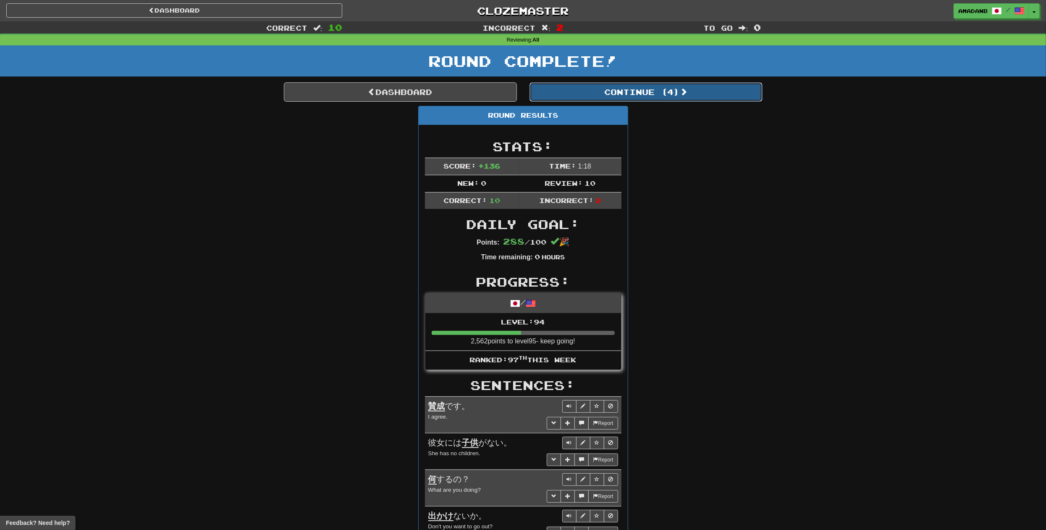
click at [577, 96] on button "Continue ( 4 )" at bounding box center [646, 91] width 233 height 19
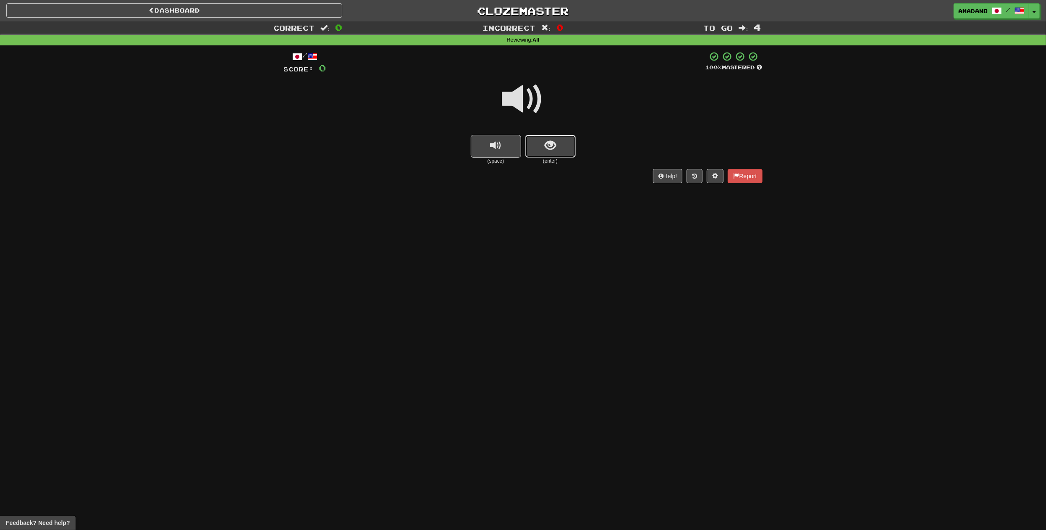
click at [540, 149] on button "show sentence" at bounding box center [550, 146] width 50 height 23
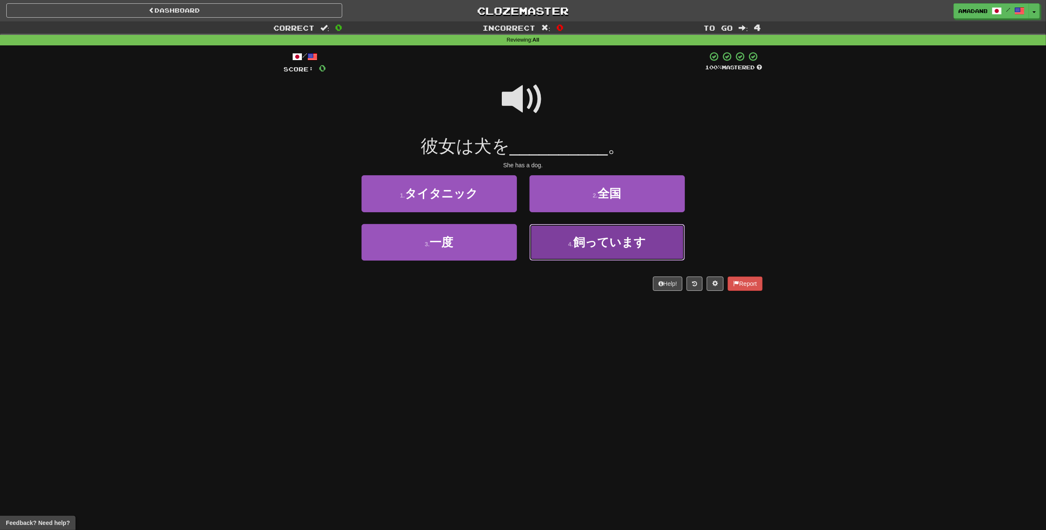
click at [556, 236] on button "4 . 飼っています" at bounding box center [607, 242] width 155 height 37
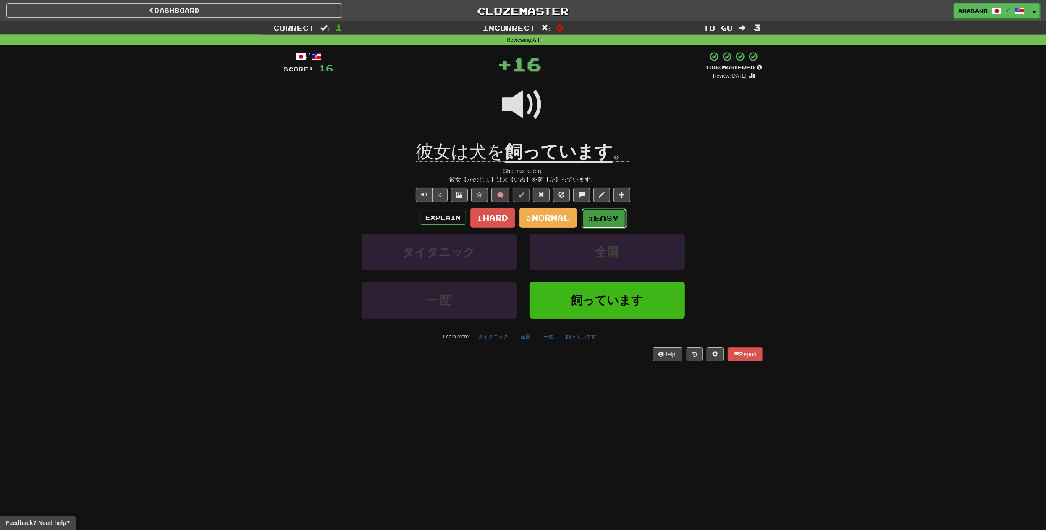
click at [605, 222] on span "Easy" at bounding box center [606, 217] width 25 height 9
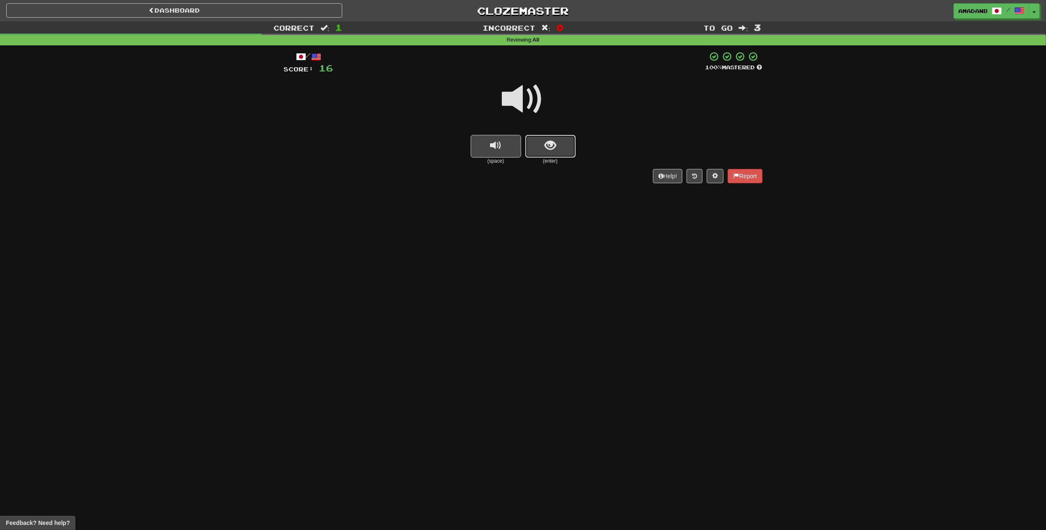
click at [548, 144] on span "show sentence" at bounding box center [550, 145] width 11 height 11
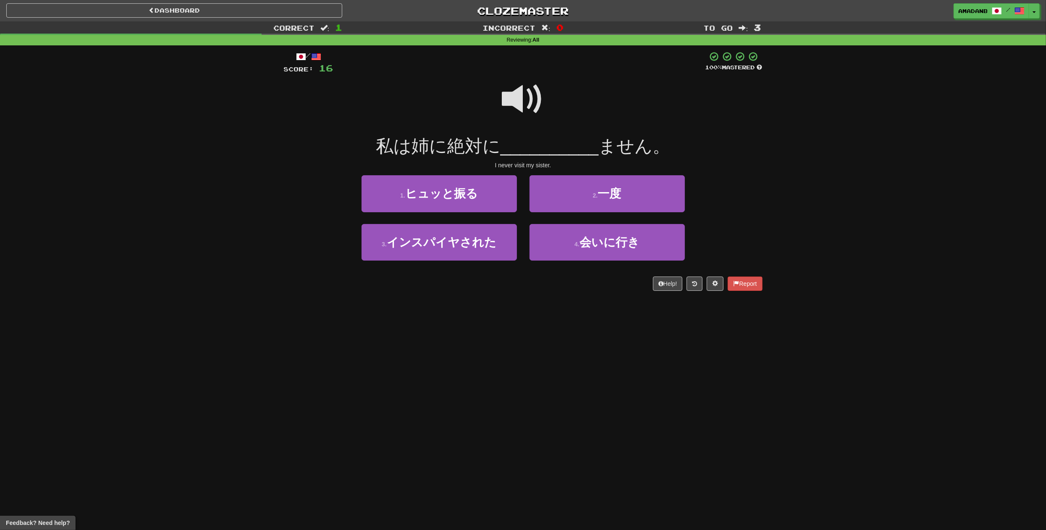
click at [533, 105] on span at bounding box center [523, 99] width 42 height 42
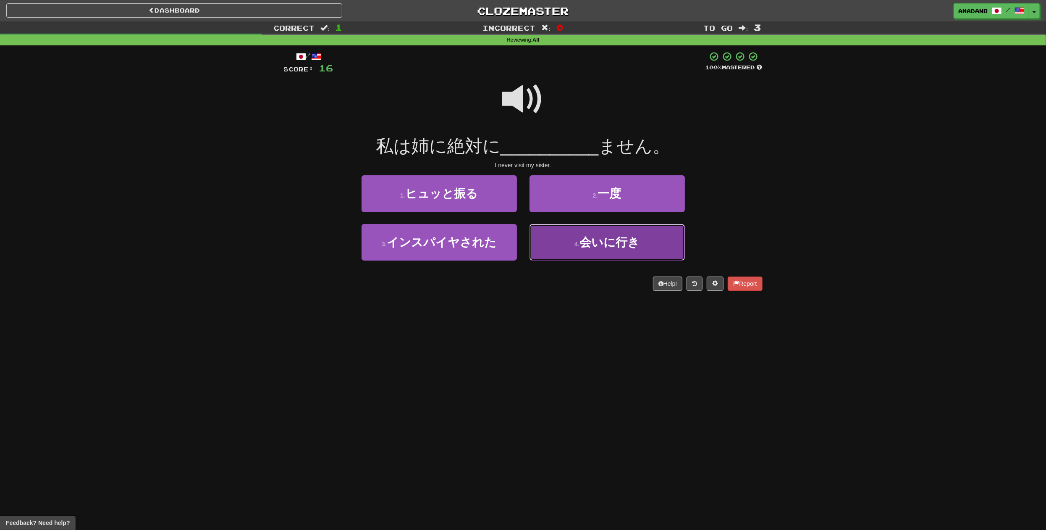
click at [582, 250] on button "4 . 会いに行き" at bounding box center [607, 242] width 155 height 37
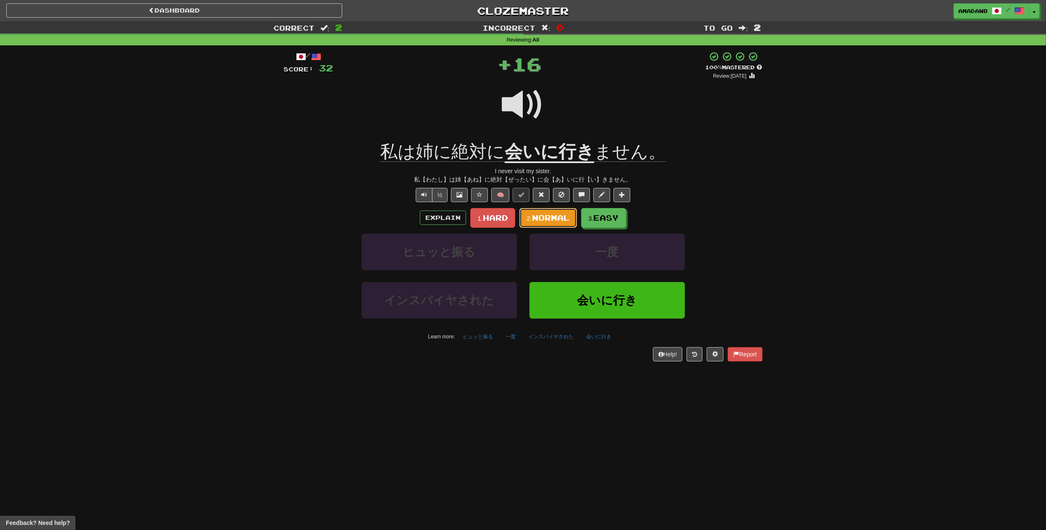
click at [542, 219] on span "Normal" at bounding box center [551, 217] width 38 height 9
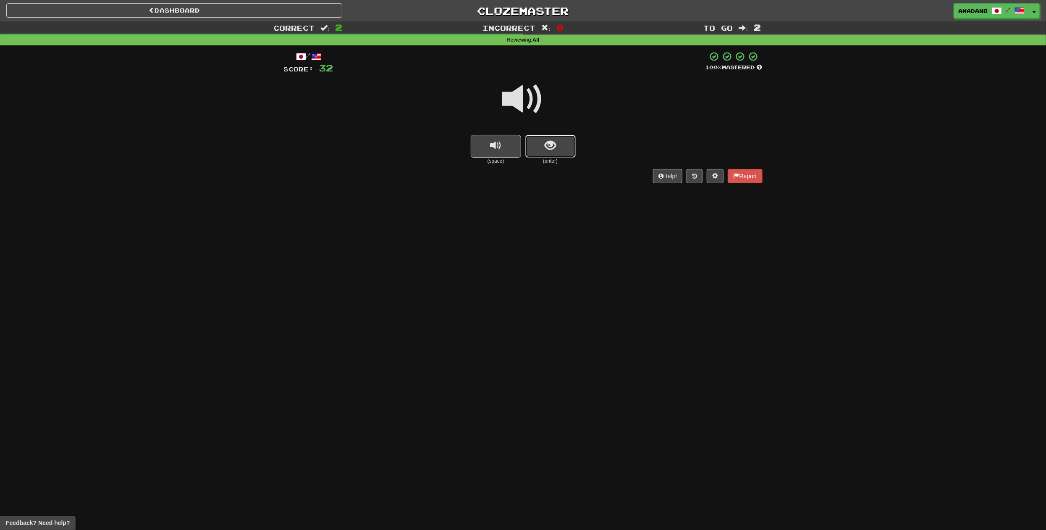
click at [543, 142] on button "show sentence" at bounding box center [550, 146] width 50 height 23
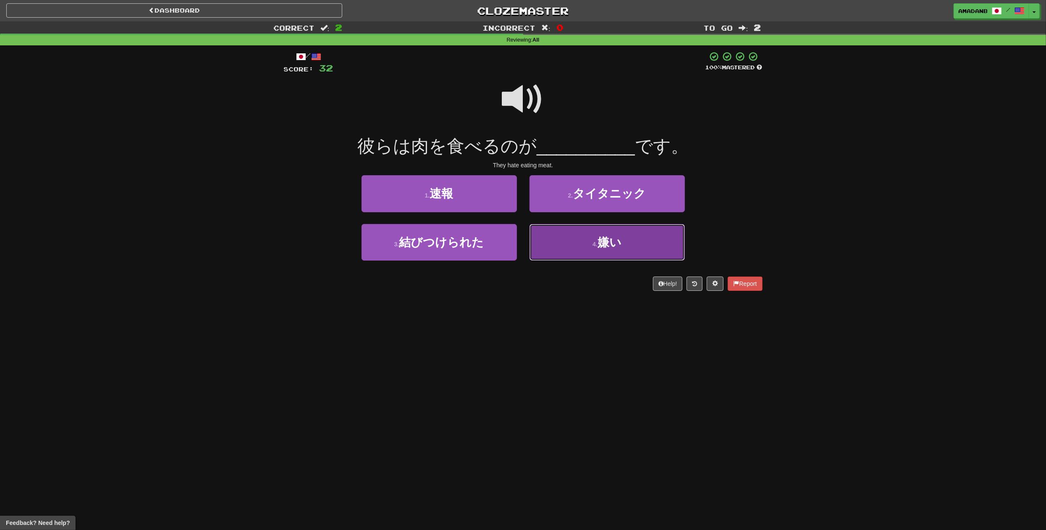
click at [564, 246] on button "4 . 嫌い" at bounding box center [607, 242] width 155 height 37
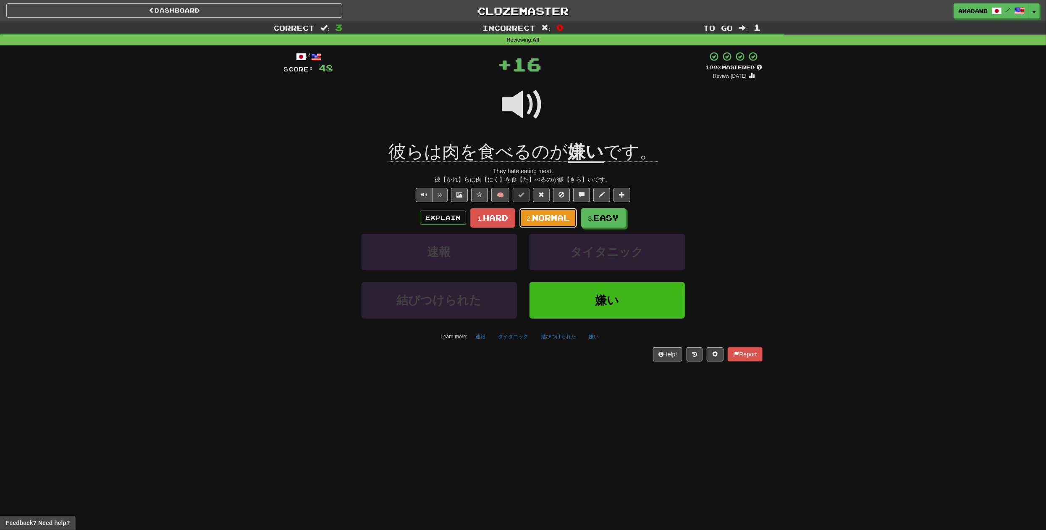
click at [564, 221] on span "Normal" at bounding box center [551, 217] width 38 height 9
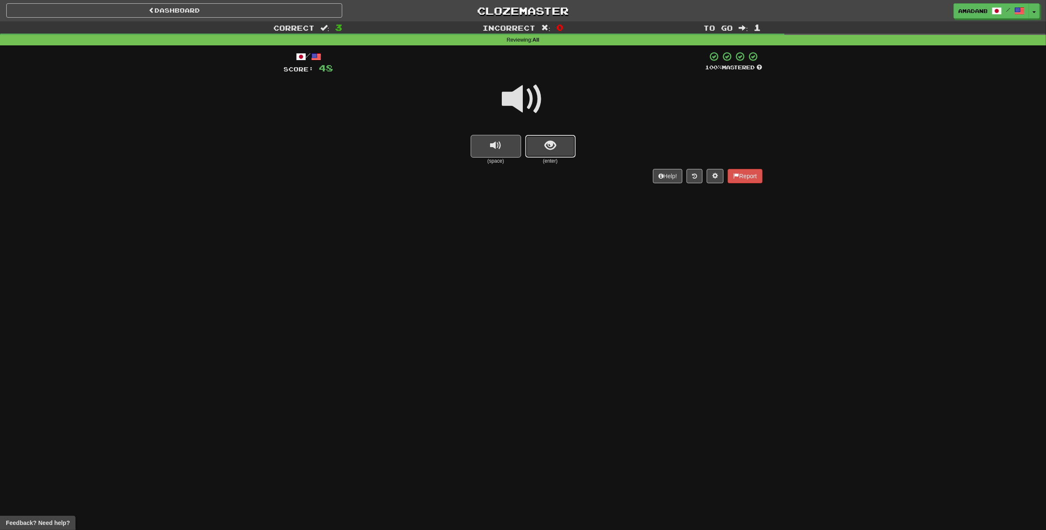
click at [551, 149] on span "show sentence" at bounding box center [550, 145] width 11 height 11
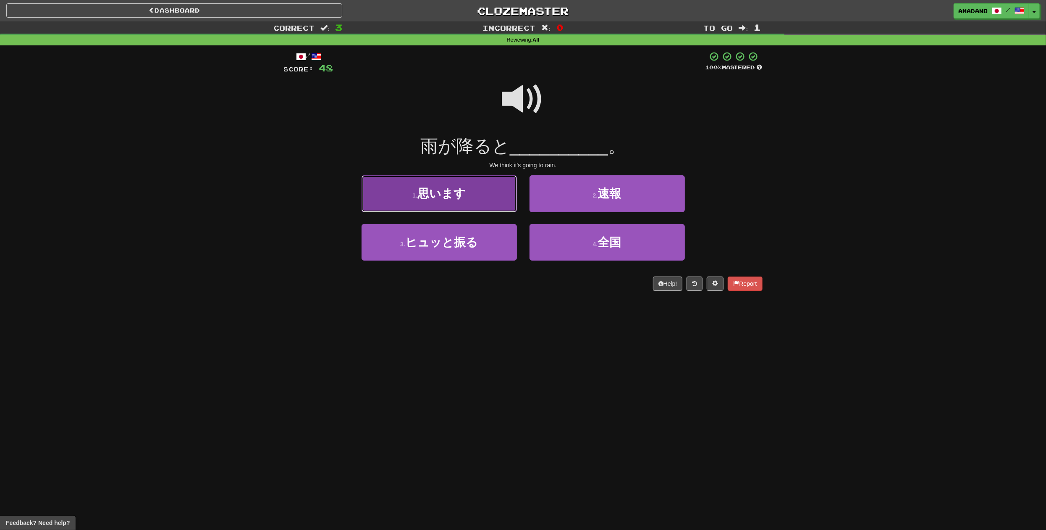
click at [476, 204] on button "1 . 思います" at bounding box center [439, 193] width 155 height 37
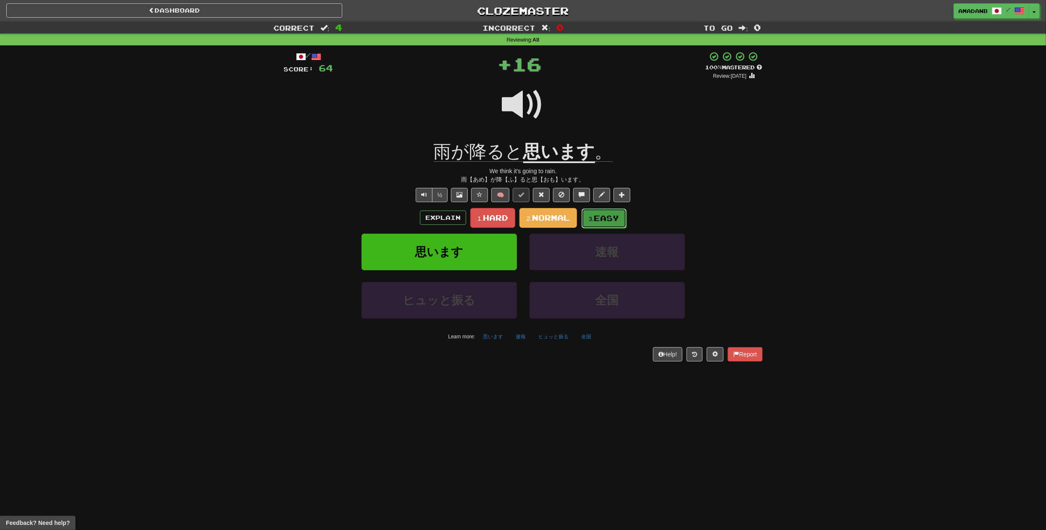
click at [612, 219] on span "Easy" at bounding box center [606, 217] width 25 height 9
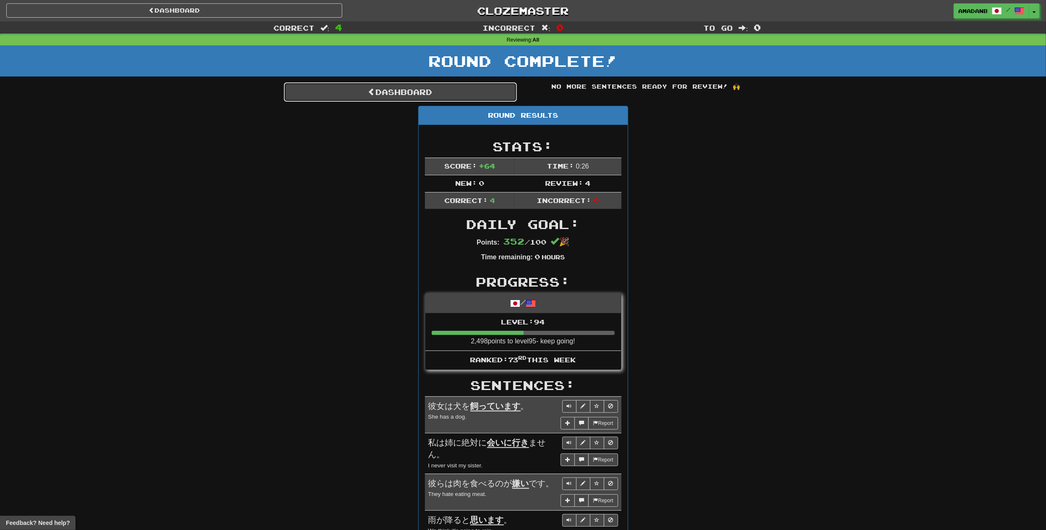
click at [397, 88] on link "Dashboard" at bounding box center [400, 91] width 233 height 19
